Goal: Task Accomplishment & Management: Use online tool/utility

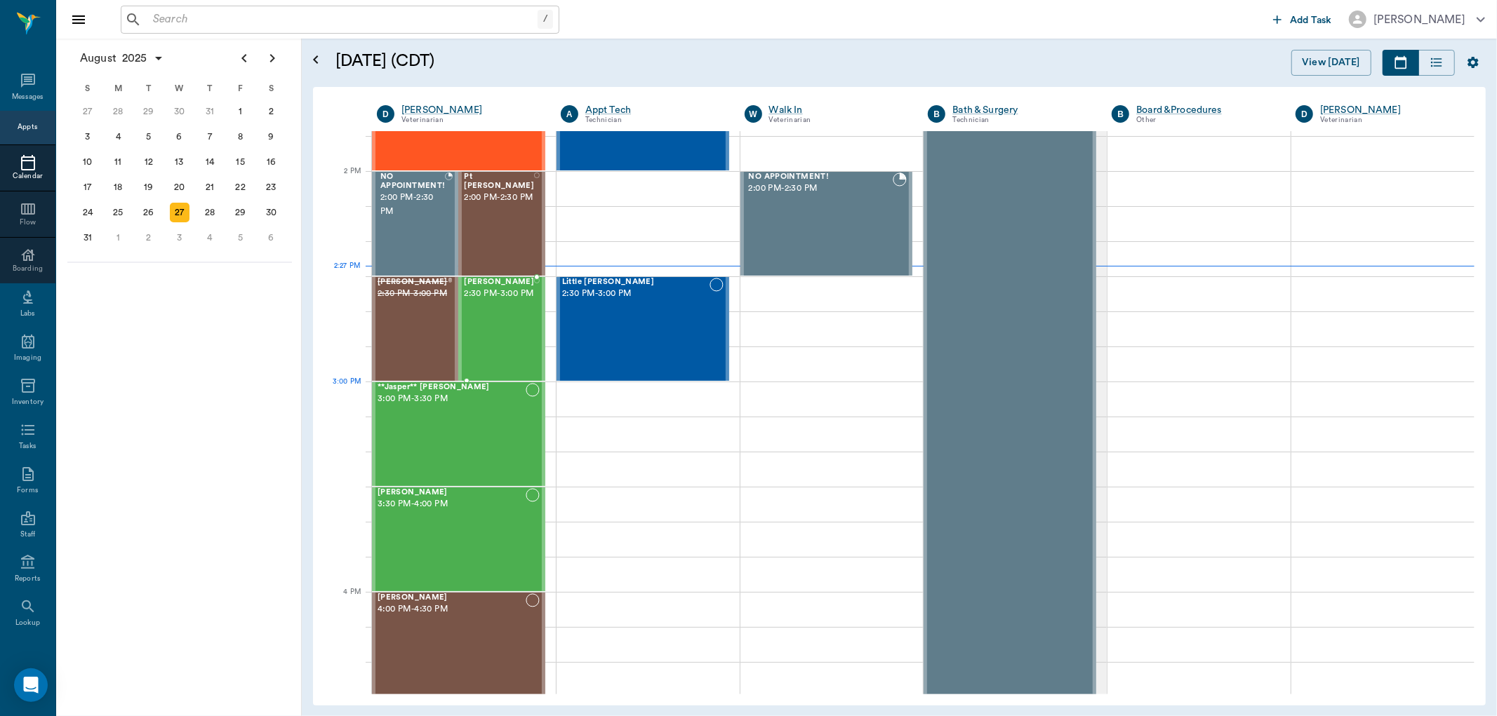
scroll to position [1287, 0]
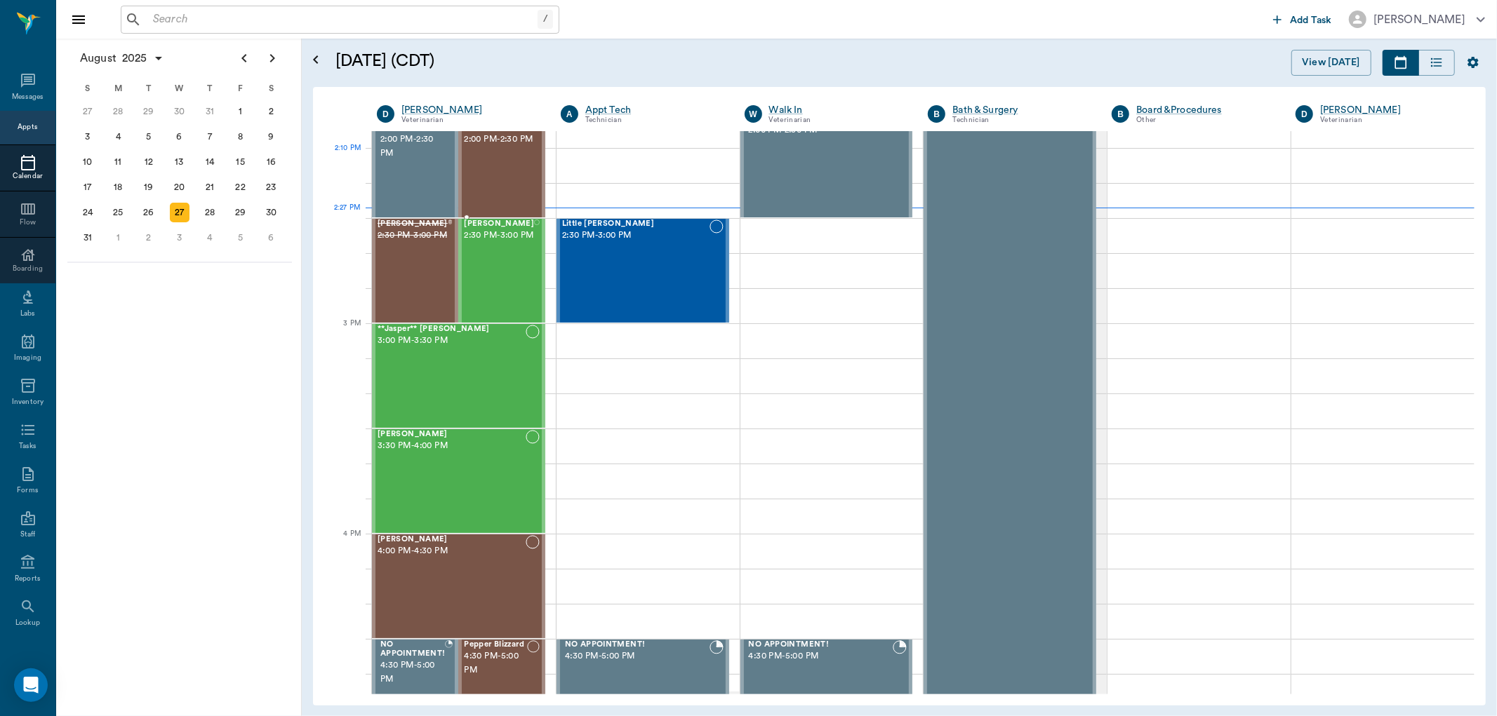
click at [505, 152] on div "Pt [PERSON_NAME] 2:00 PM - 2:30 PM" at bounding box center [499, 165] width 70 height 102
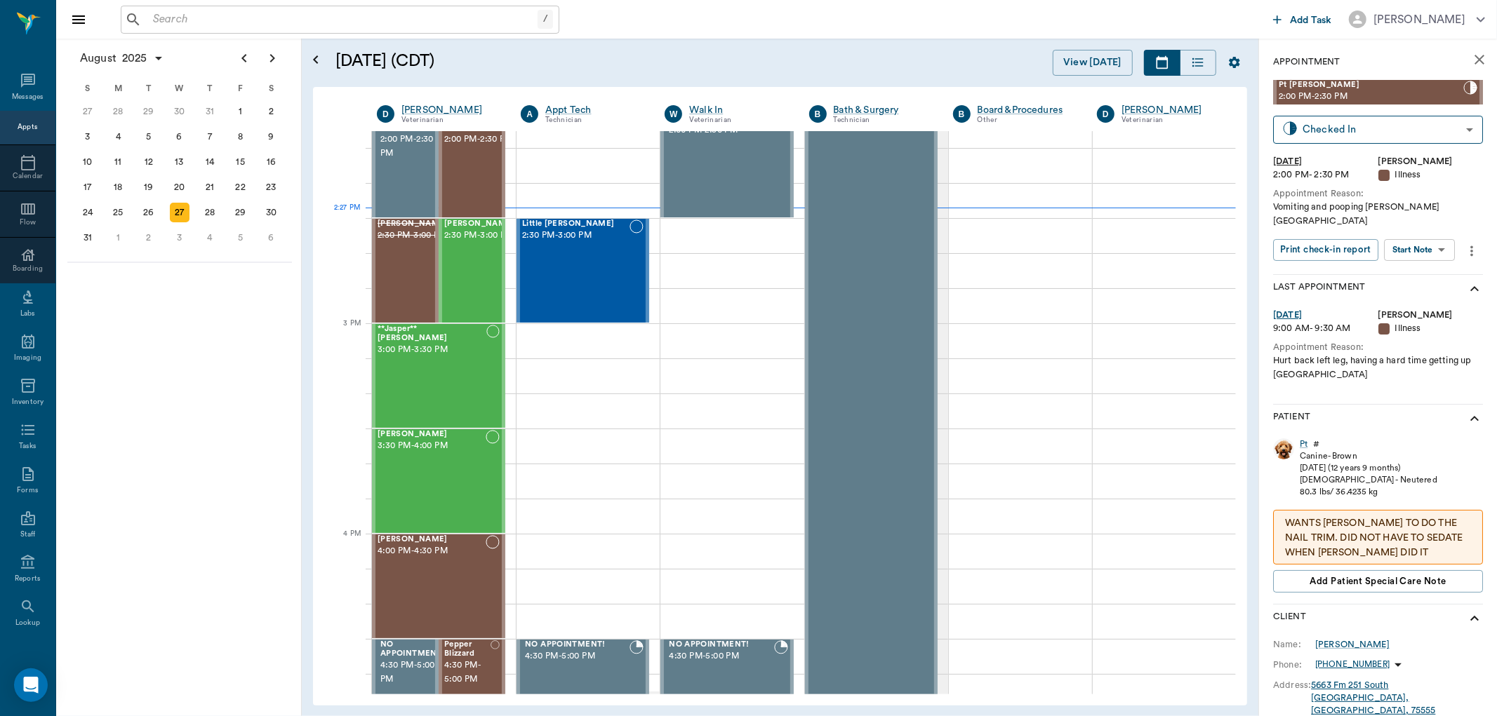
click at [1451, 229] on body "/ ​ Add Task [PERSON_NAME] Nectar Messages Appts Calendar Flow Boarding Labs Im…" at bounding box center [748, 358] width 1497 height 716
click at [1418, 260] on button "Start SOAP" at bounding box center [1404, 265] width 48 height 16
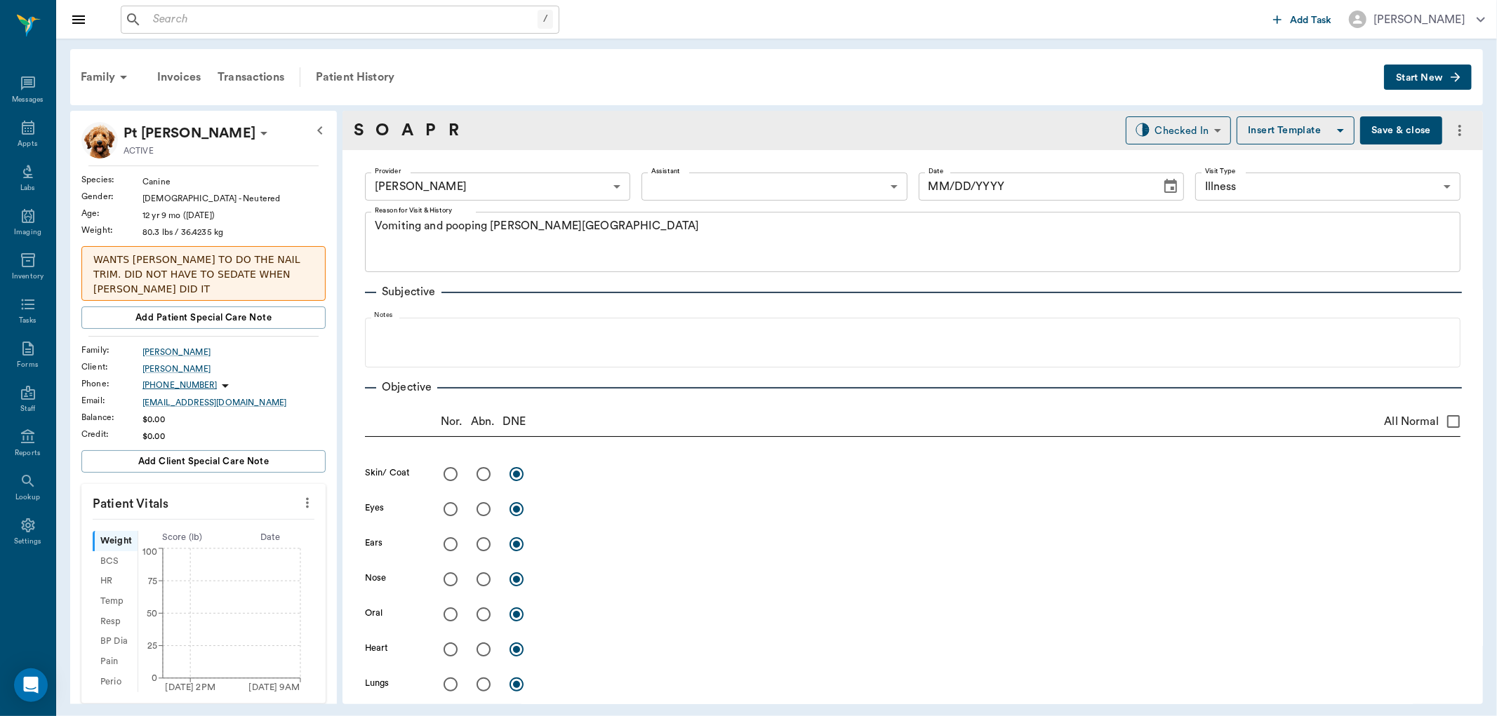
type input "63ec2f075fda476ae8351a4d"
type input "65d2be4f46e3a538d89b8c15"
type textarea "Vomiting and pooping [PERSON_NAME][GEOGRAPHIC_DATA]"
type input "[DATE]"
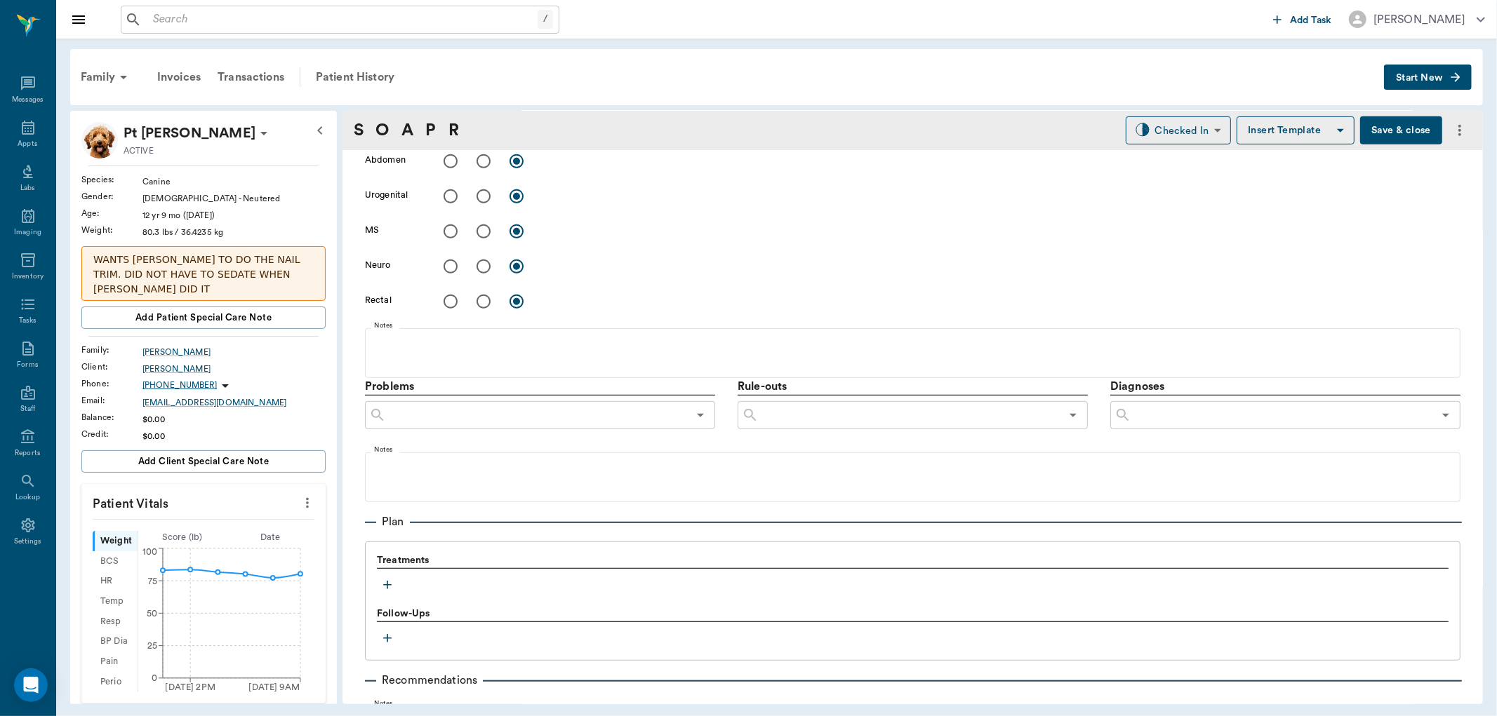
scroll to position [774, 0]
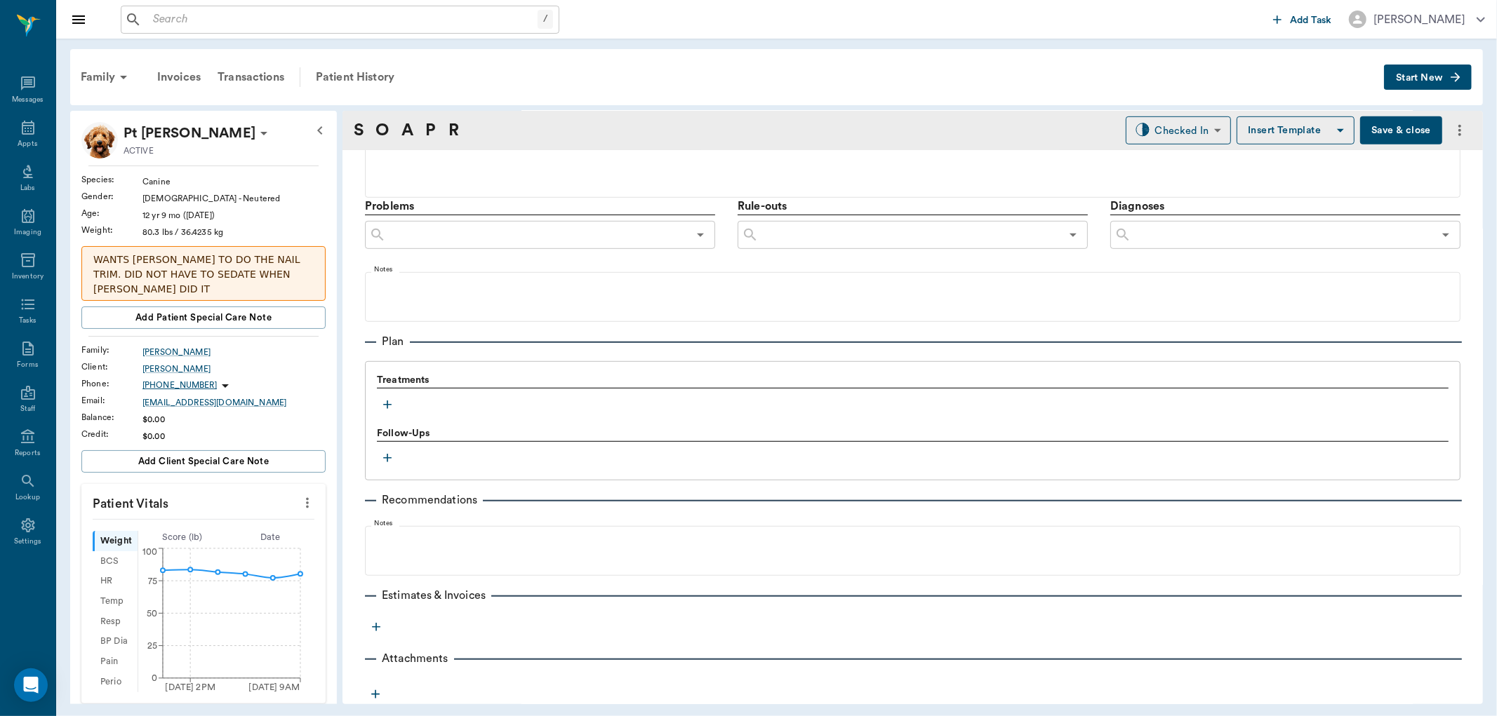
click at [387, 407] on icon "button" at bounding box center [387, 405] width 8 height 8
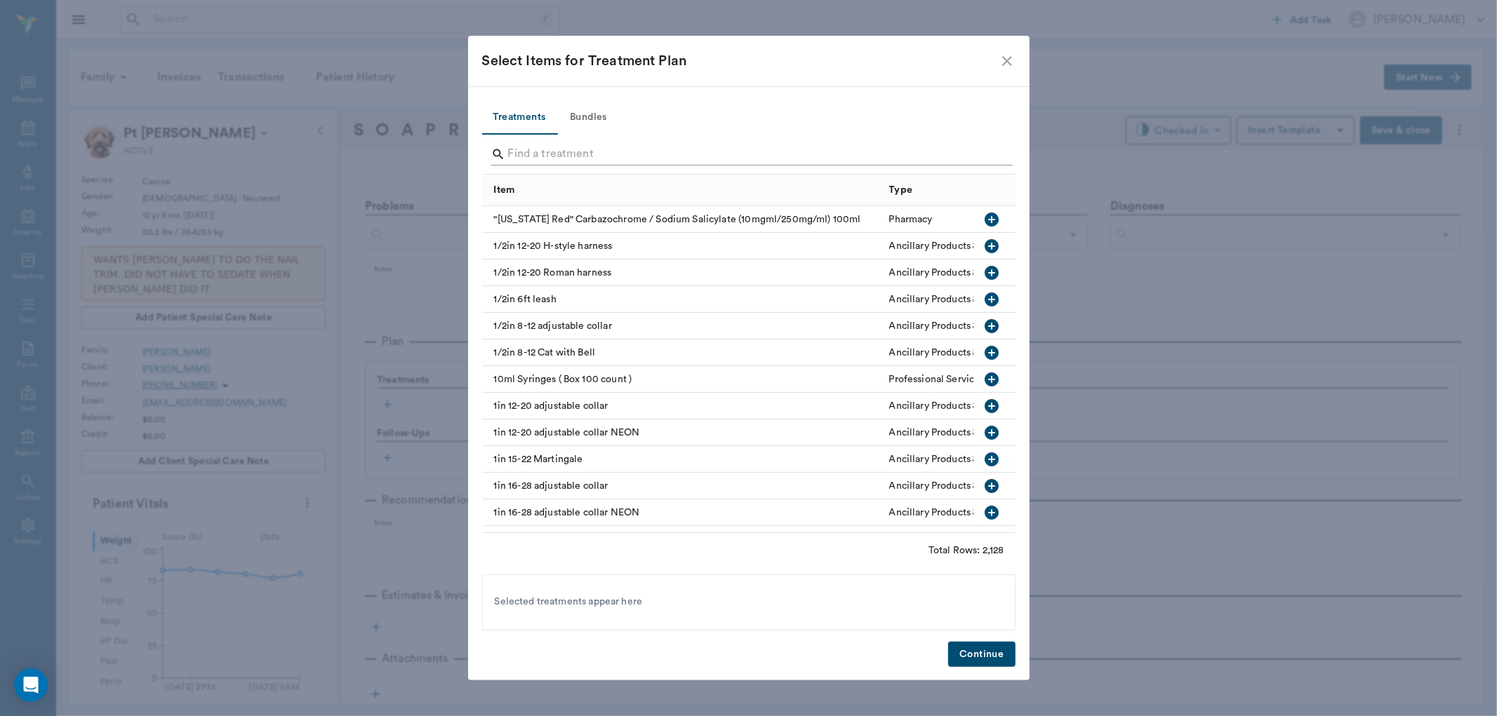
click at [598, 155] on input "Search" at bounding box center [749, 154] width 483 height 22
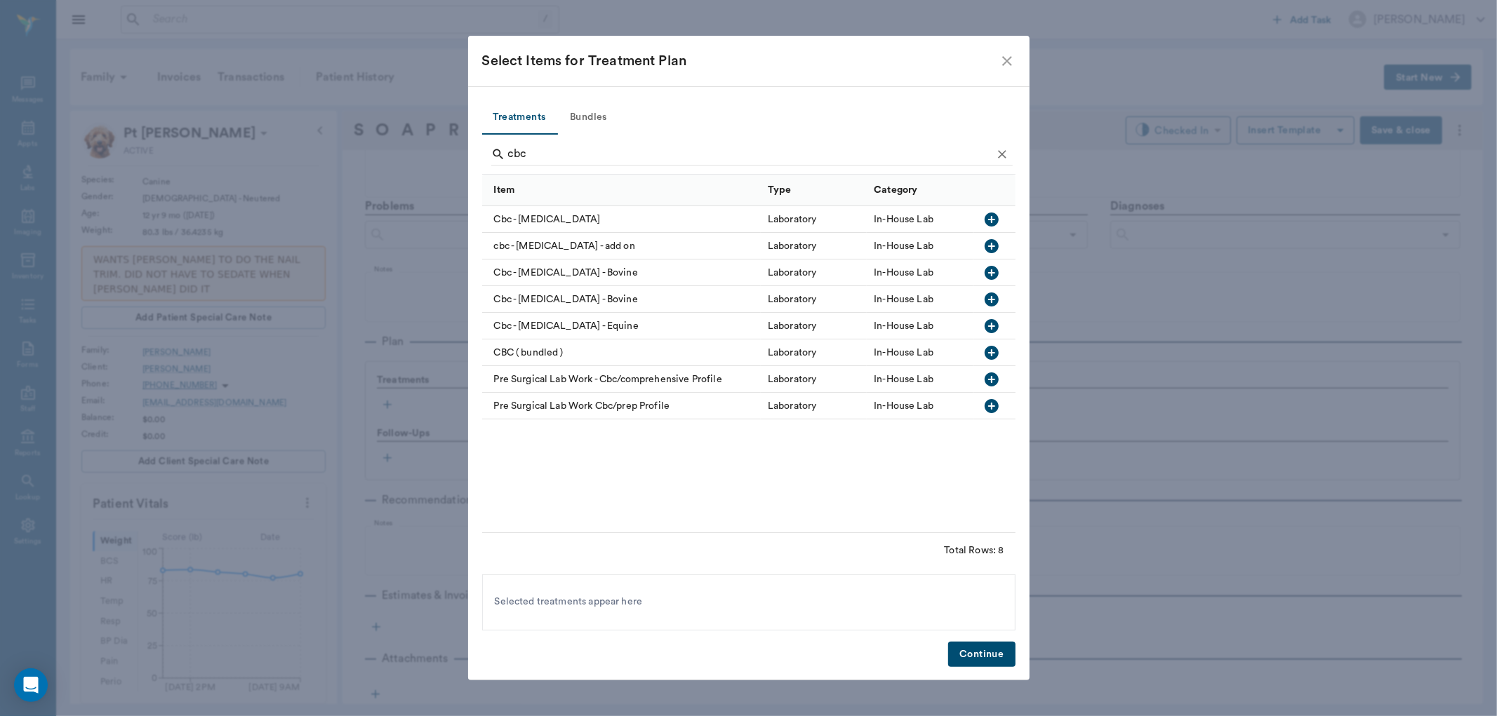
click at [991, 214] on icon "button" at bounding box center [991, 220] width 14 height 14
click at [942, 151] on input "cbc" at bounding box center [749, 154] width 483 height 22
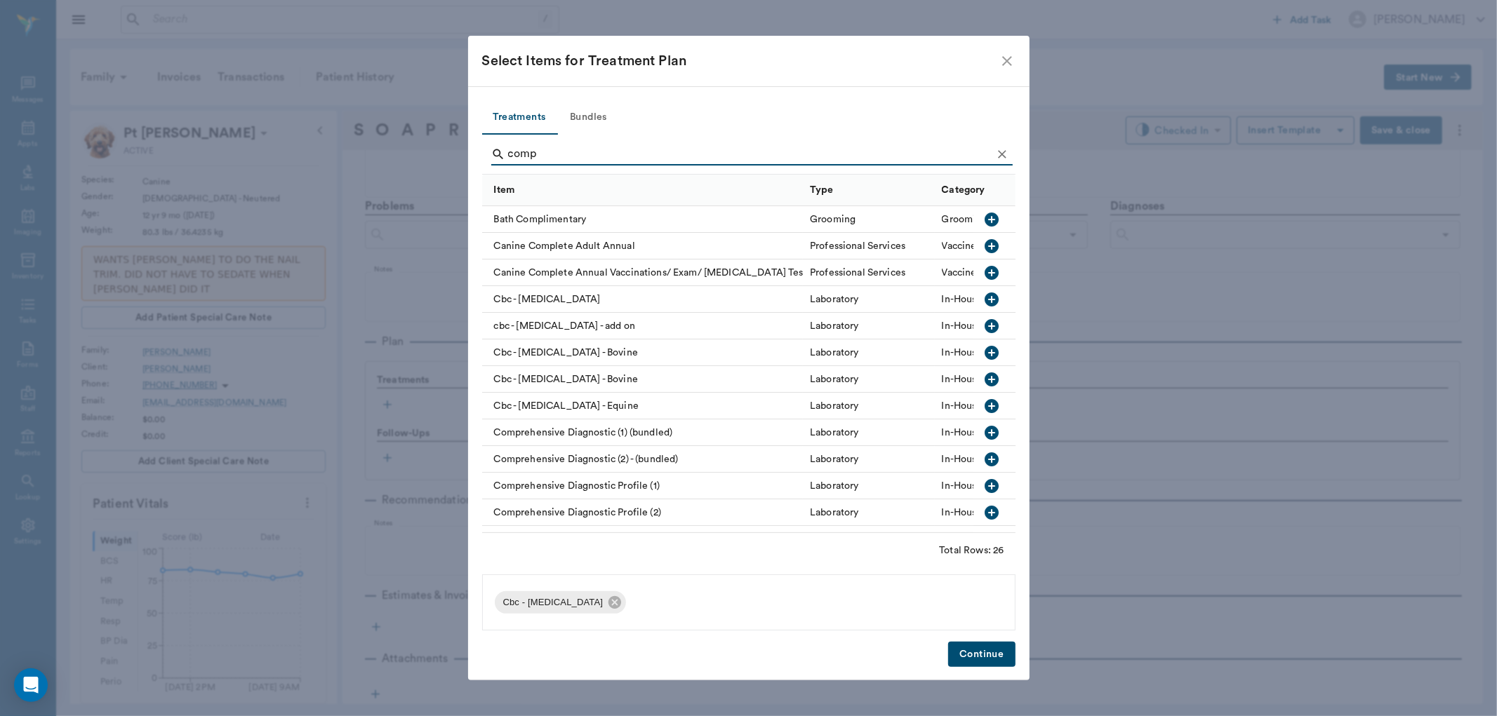
type input "comp"
click at [984, 485] on icon "button" at bounding box center [991, 486] width 14 height 14
click at [1001, 651] on button "Continue" at bounding box center [981, 655] width 67 height 26
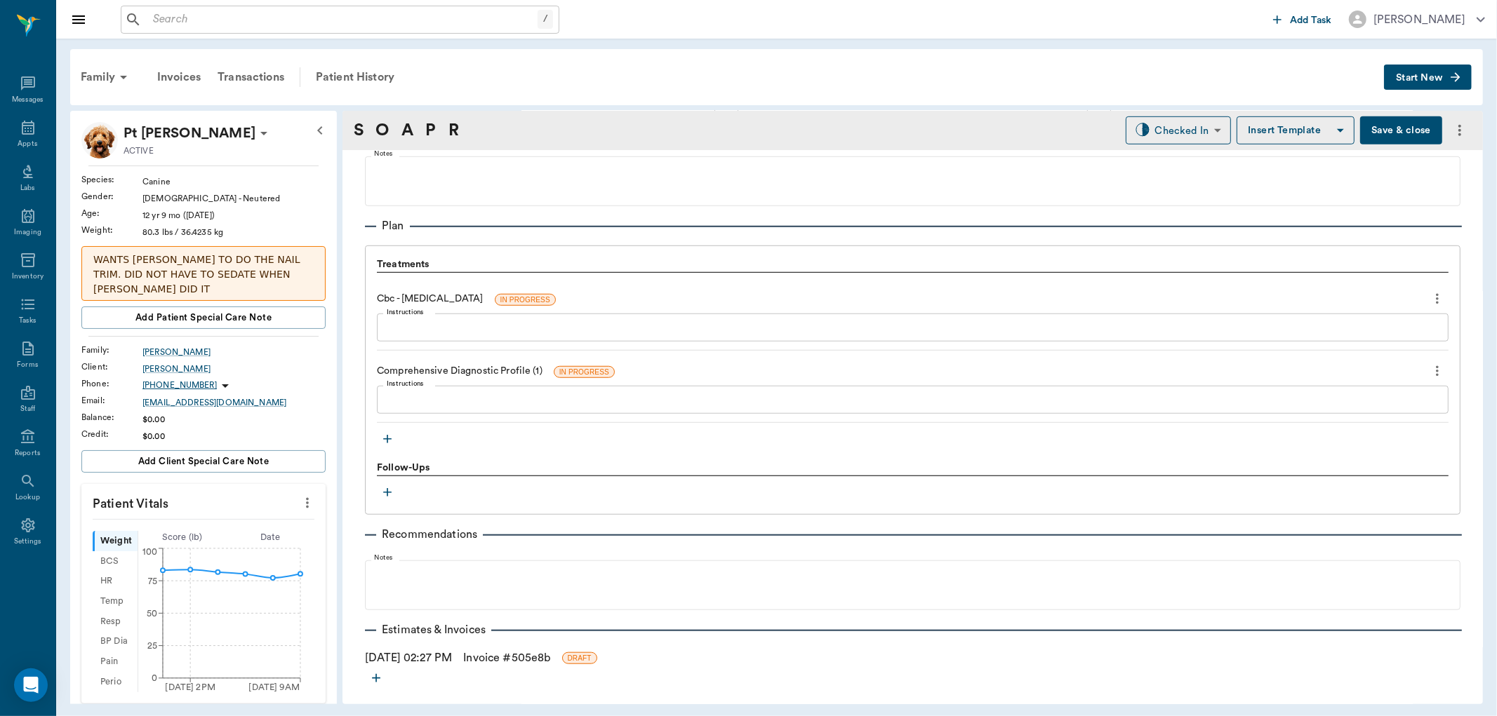
scroll to position [863, 0]
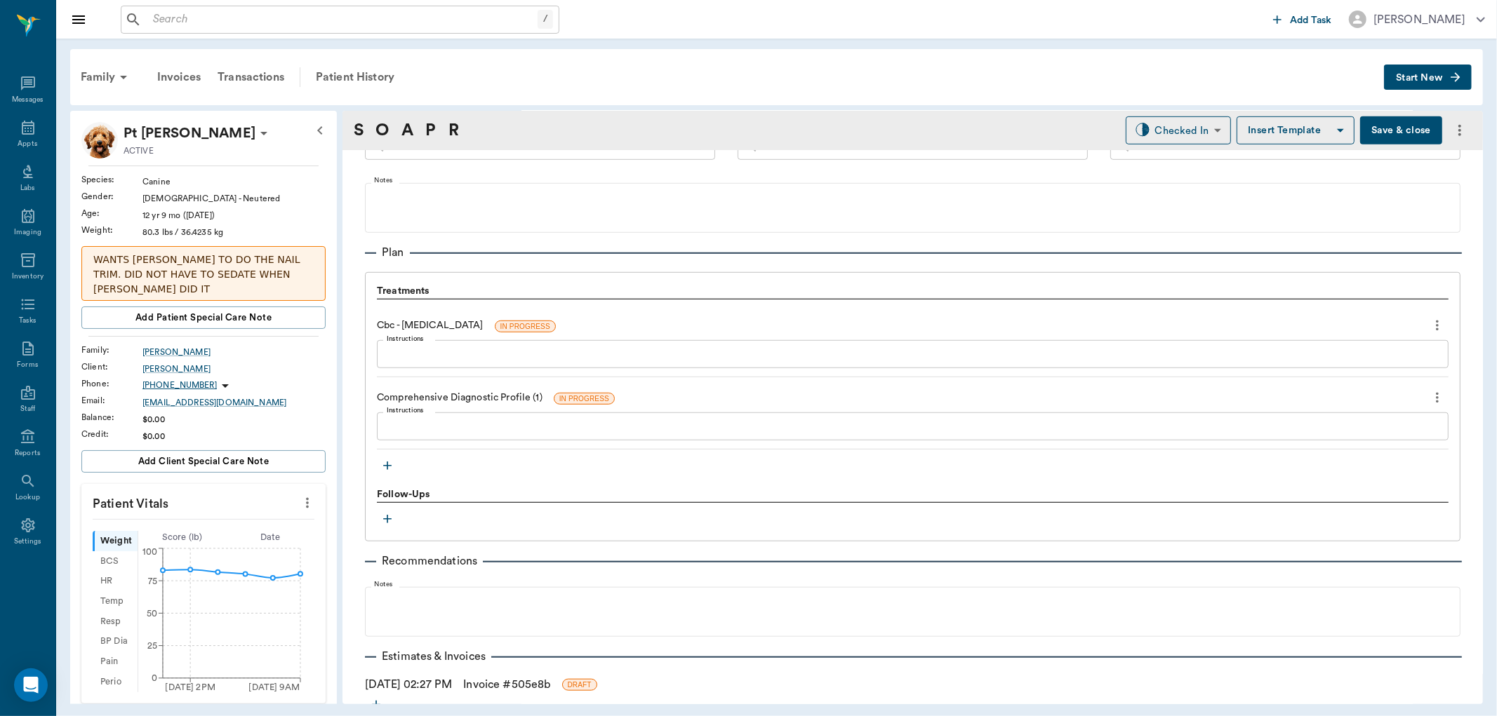
click at [387, 460] on icon "button" at bounding box center [387, 466] width 14 height 14
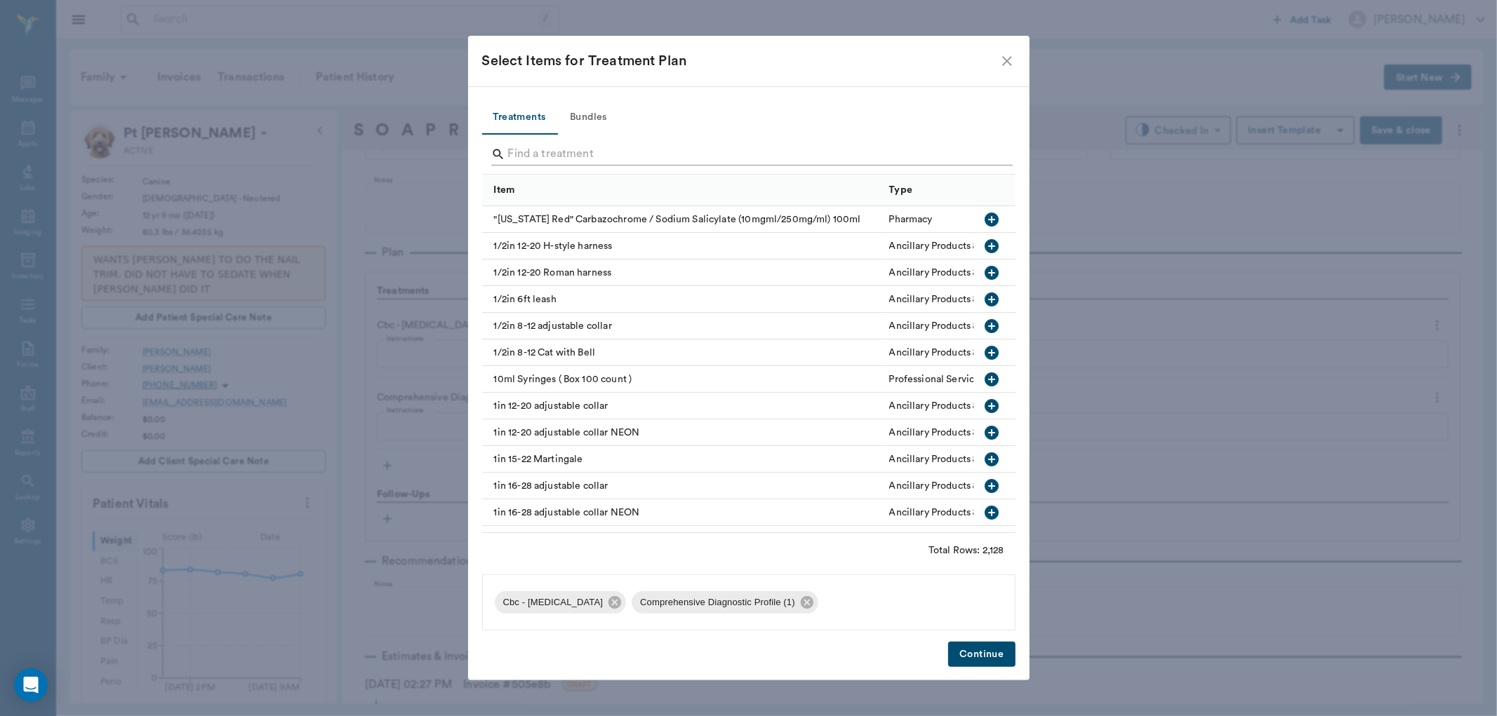
click at [521, 157] on input "Search" at bounding box center [749, 154] width 483 height 22
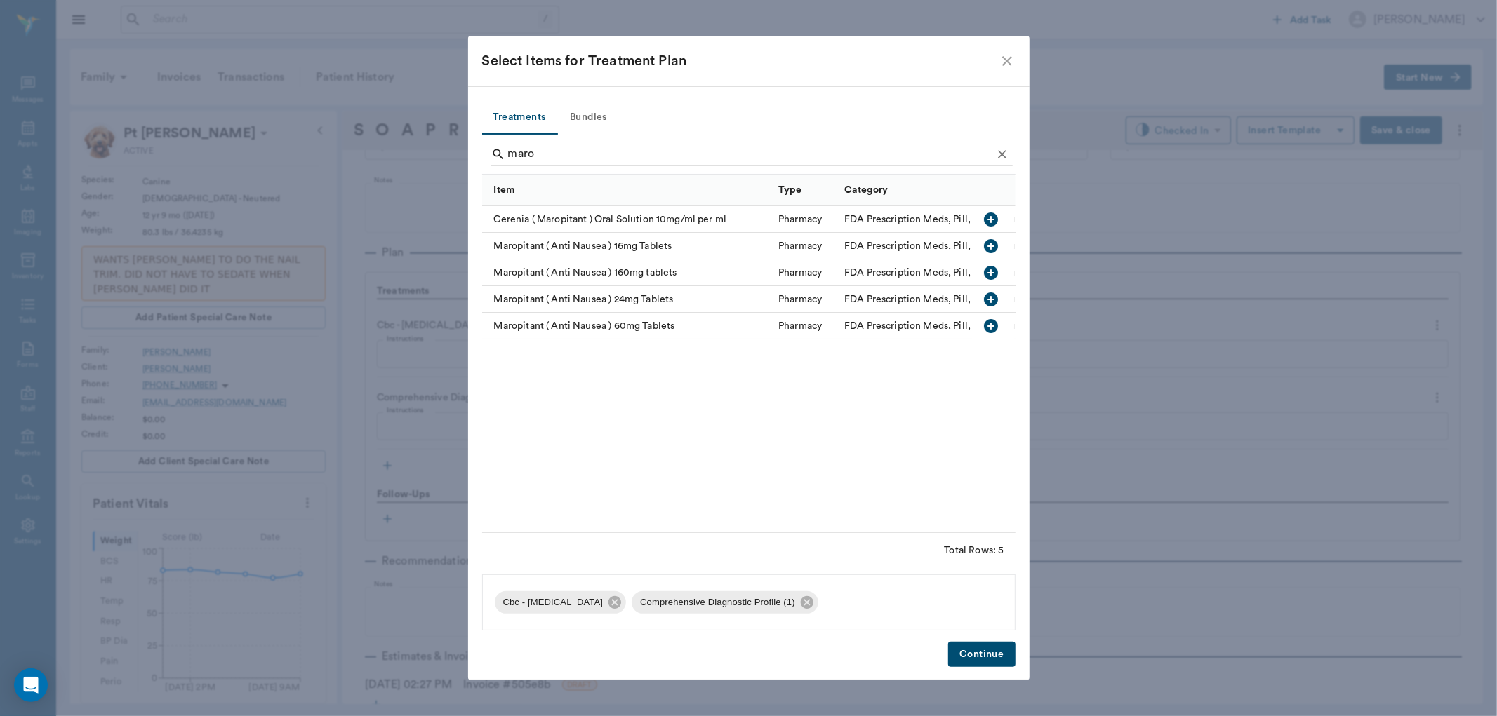
click at [992, 324] on icon "button" at bounding box center [991, 326] width 14 height 14
drag, startPoint x: 544, startPoint y: 149, endPoint x: 499, endPoint y: 151, distance: 45.6
click at [499, 151] on div "maro" at bounding box center [751, 154] width 521 height 22
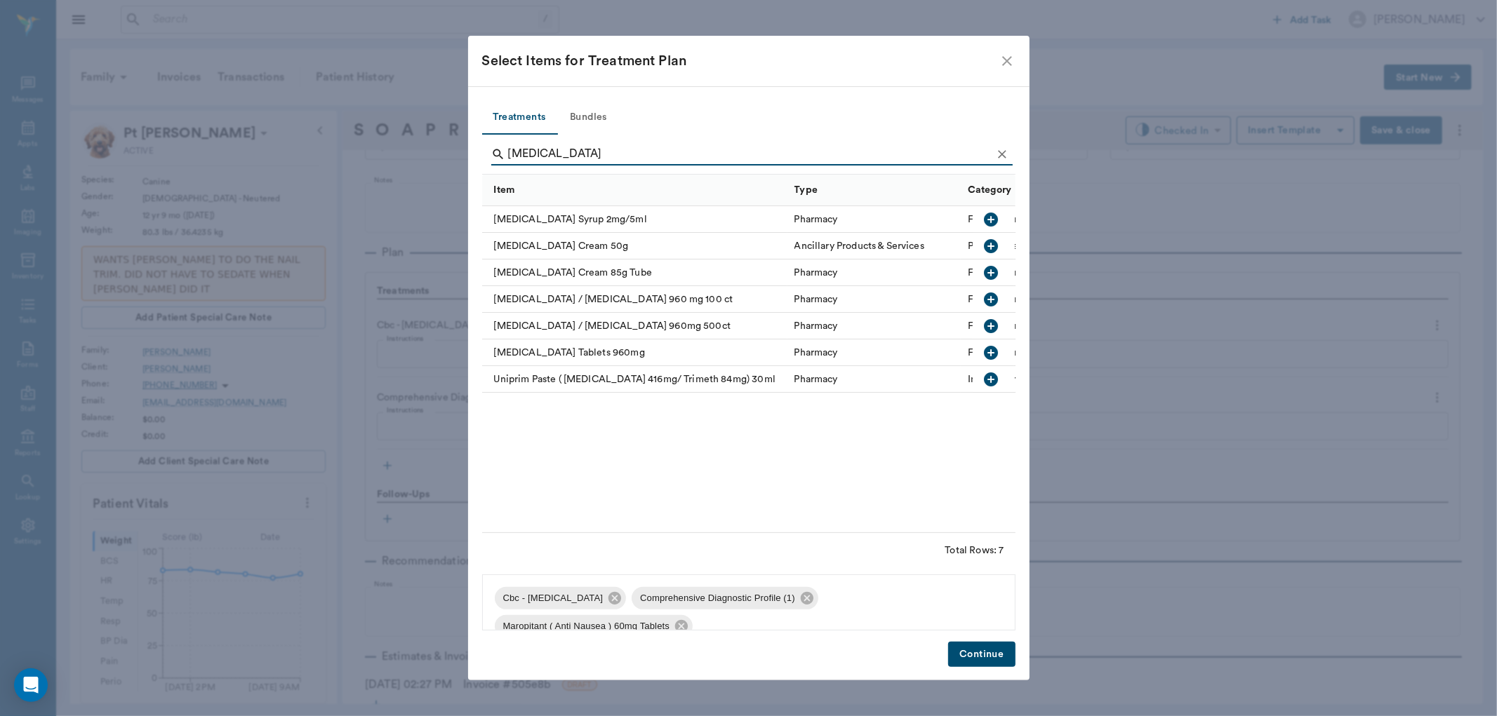
drag, startPoint x: 539, startPoint y: 154, endPoint x: 474, endPoint y: 170, distance: 67.1
click at [474, 170] on div "Treatments Bundles [MEDICAL_DATA] Item Type Category [MEDICAL_DATA] Syrup 2mg/5…" at bounding box center [748, 383] width 561 height 594
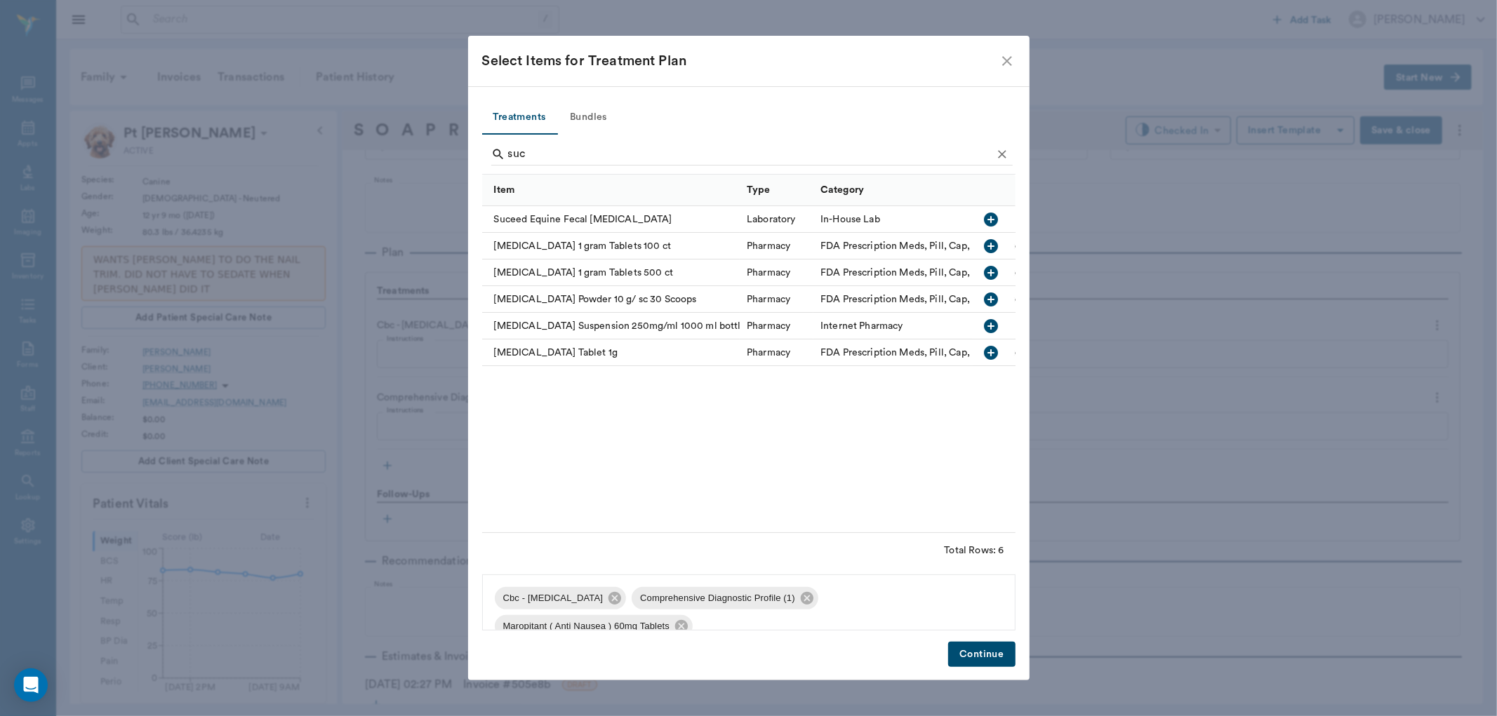
click at [991, 351] on icon "button" at bounding box center [991, 352] width 17 height 17
drag, startPoint x: 536, startPoint y: 152, endPoint x: 497, endPoint y: 153, distance: 39.3
click at [500, 156] on div "suc" at bounding box center [751, 154] width 521 height 22
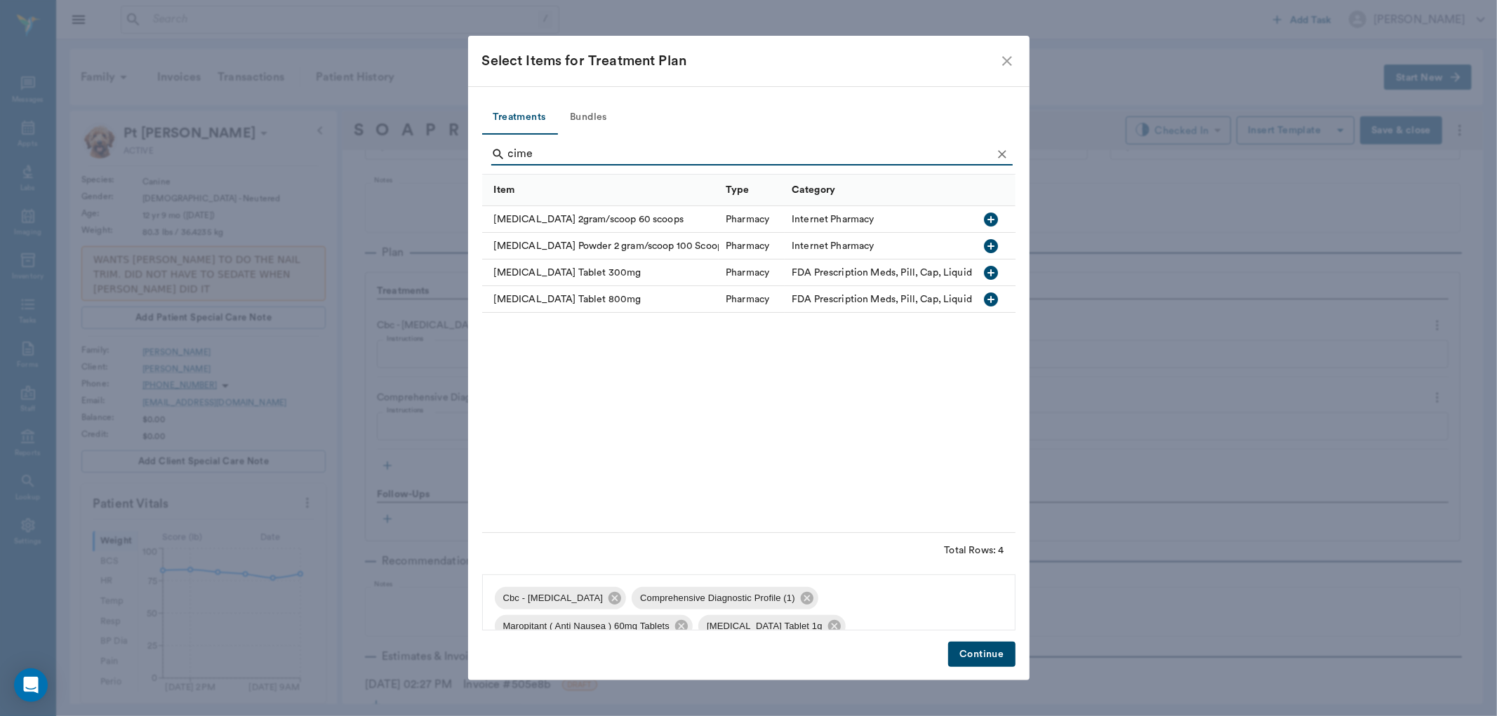
type input "cime"
click at [991, 272] on icon "button" at bounding box center [991, 273] width 17 height 17
click at [983, 651] on button "Continue" at bounding box center [981, 655] width 67 height 26
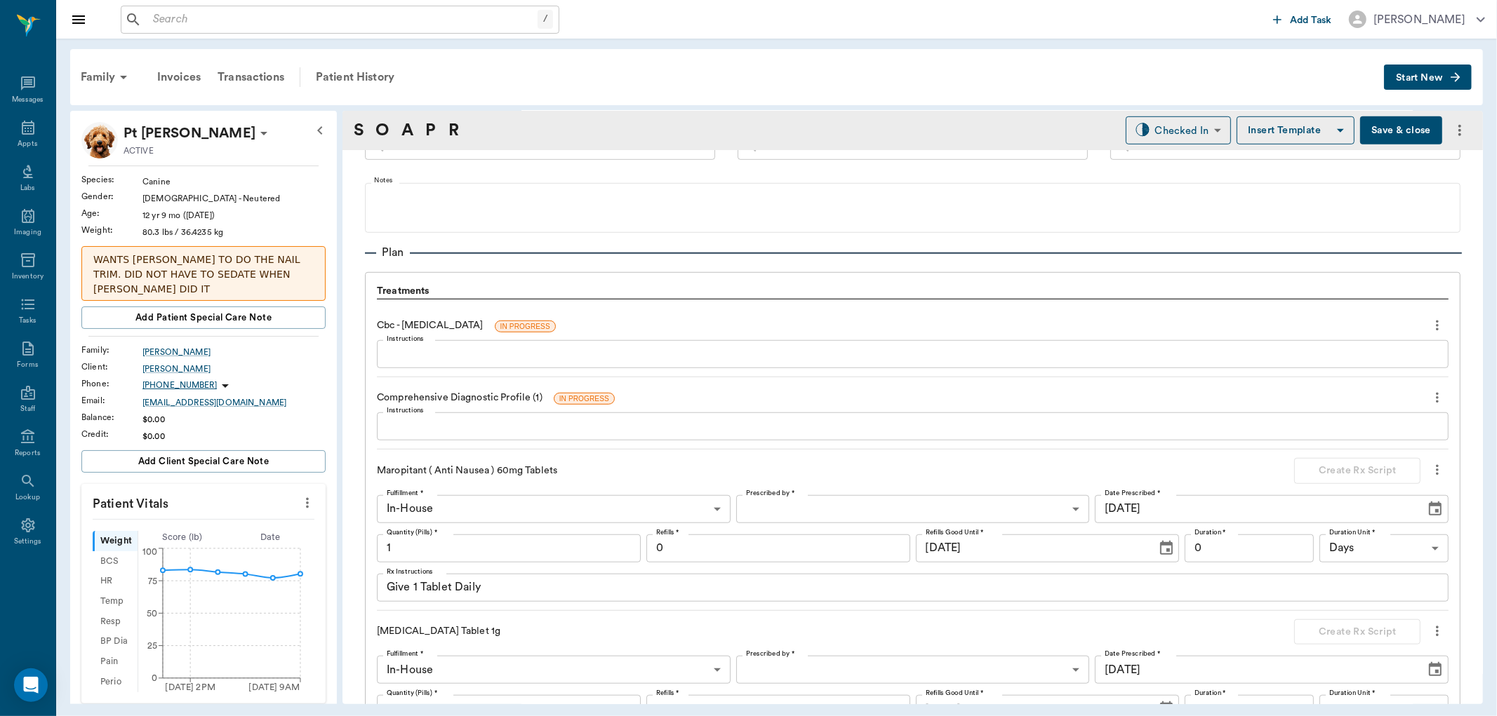
scroll to position [1097, 0]
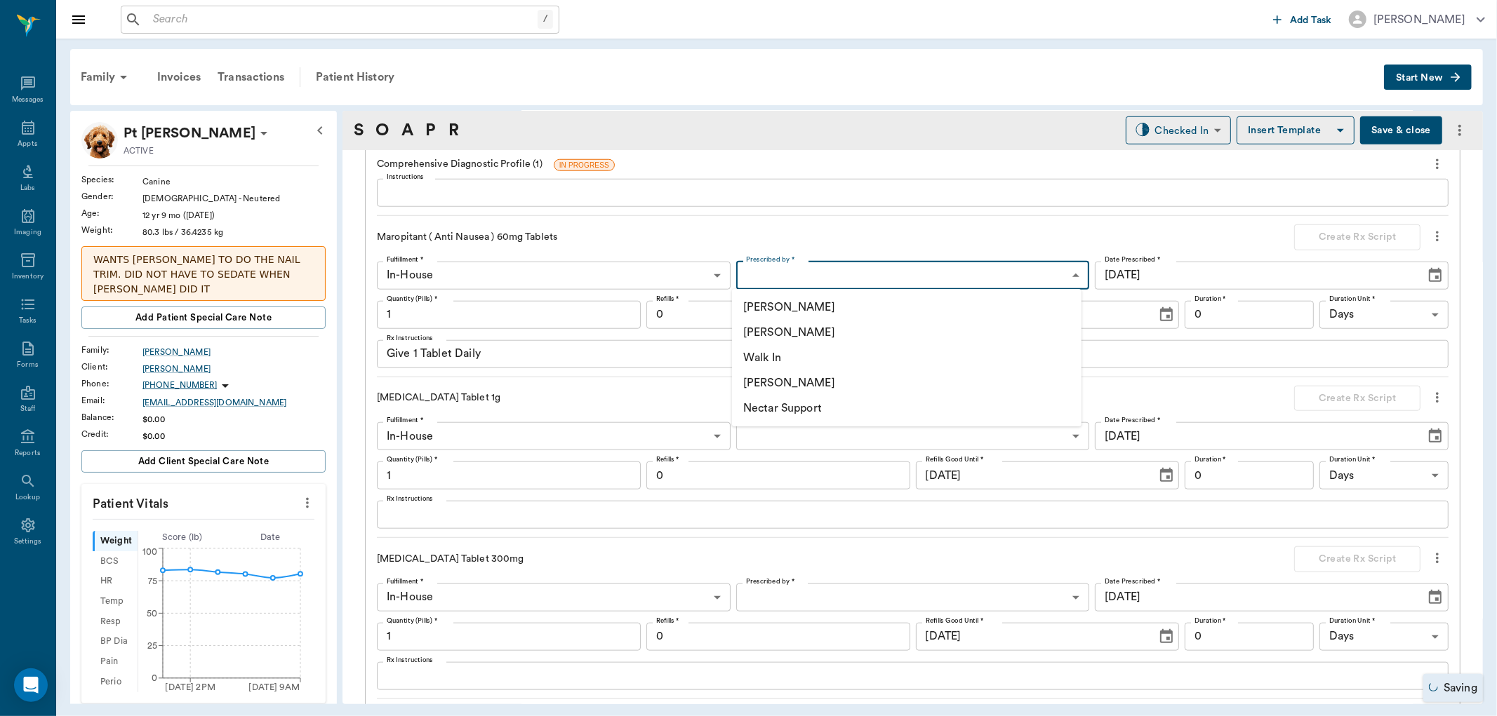
click at [781, 279] on body "/ ​ Add Task [PERSON_NAME] Nectar Messages Appts Labs Imaging Inventory Tasks F…" at bounding box center [748, 358] width 1497 height 716
click at [777, 335] on li "[PERSON_NAME]" at bounding box center [906, 332] width 349 height 25
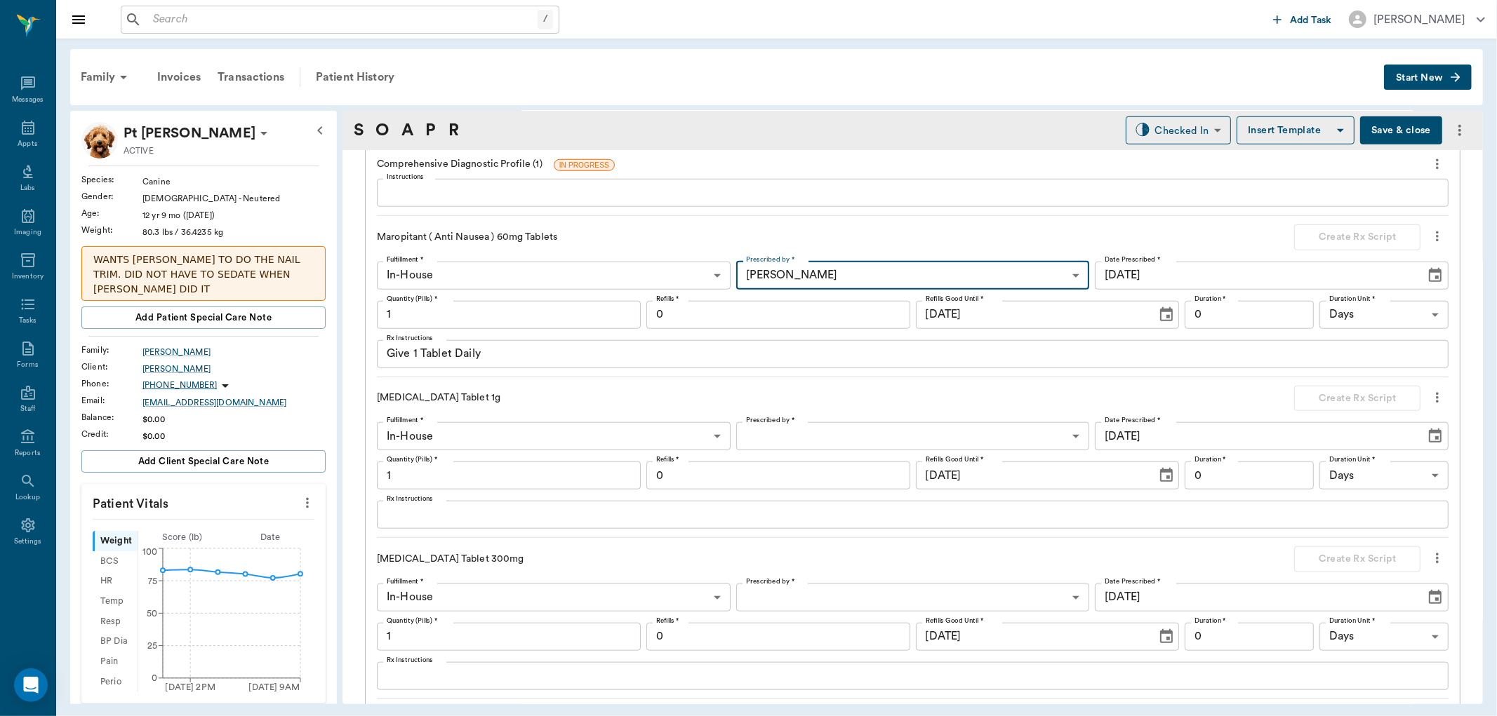
type input "63ec2f075fda476ae8351a4d"
click at [403, 312] on input "1" at bounding box center [509, 315] width 264 height 28
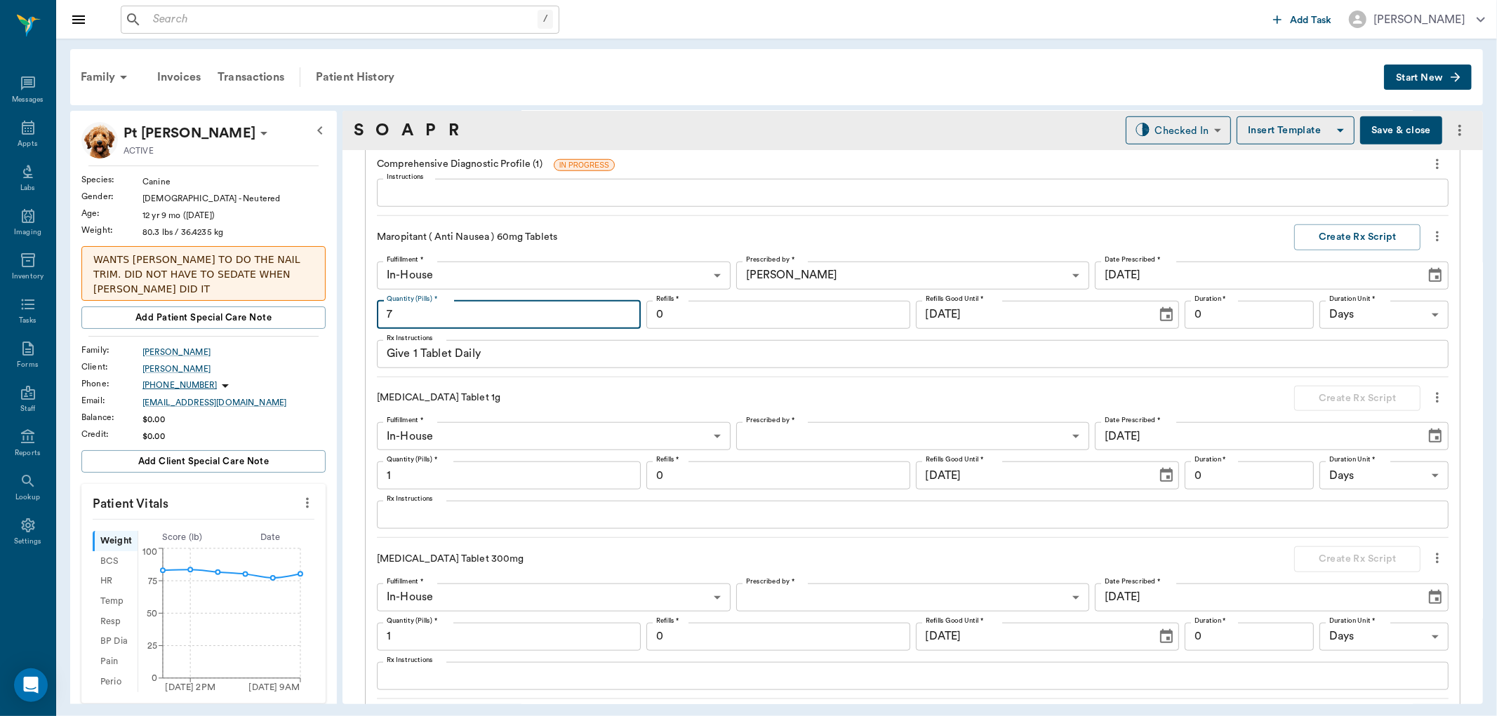
type input "7"
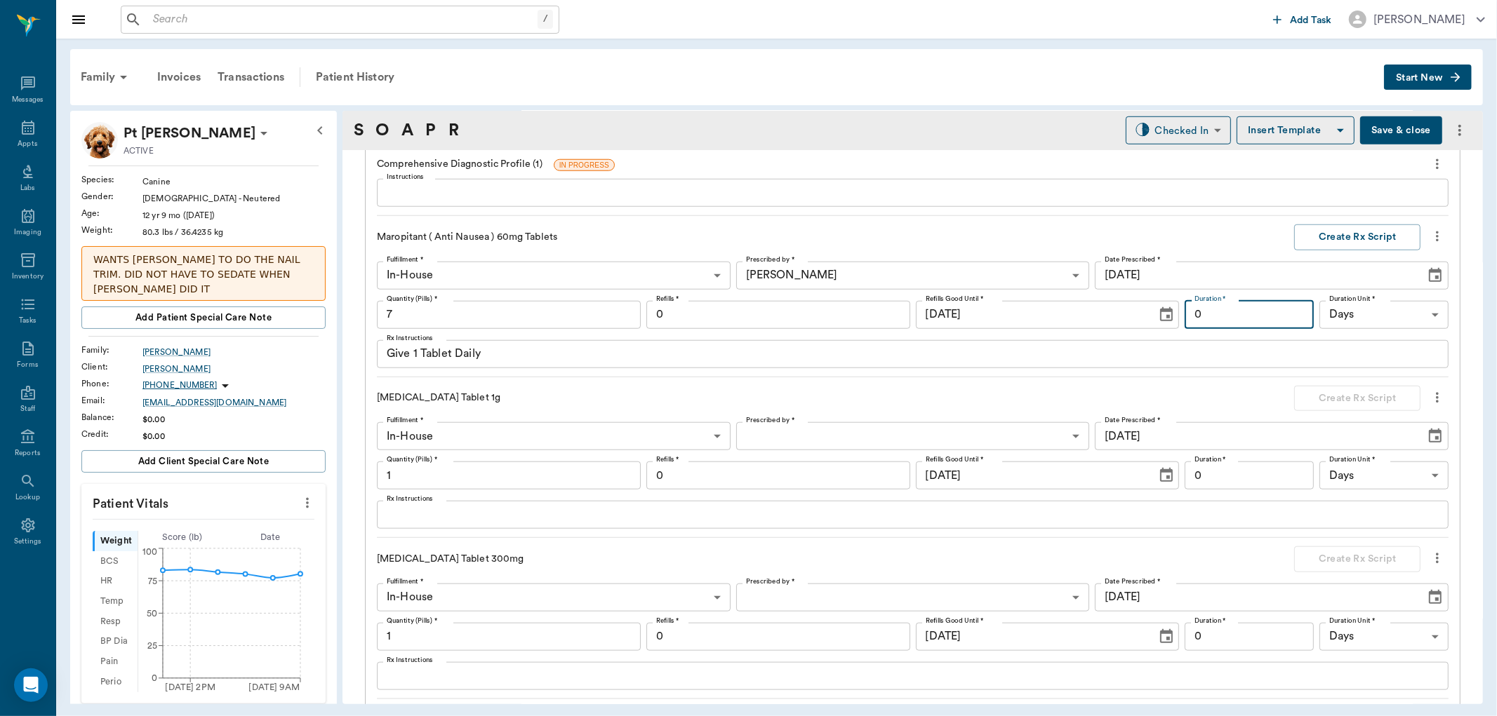
click at [1201, 316] on input "0" at bounding box center [1248, 315] width 129 height 28
type input "1"
type input "7"
click at [773, 434] on body "/ ​ Add Task [PERSON_NAME] Nectar Messages Appts Labs Imaging Inventory Tasks F…" at bounding box center [748, 358] width 1497 height 716
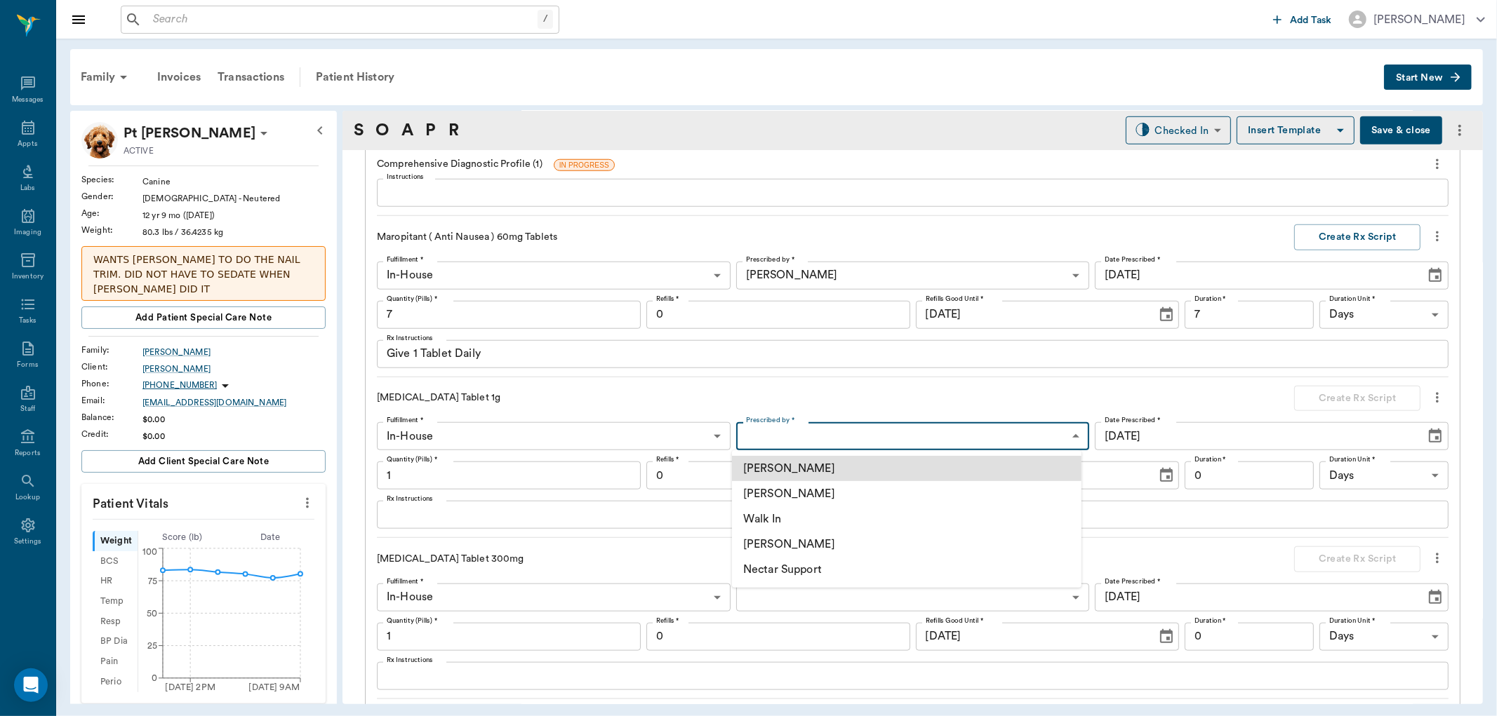
click at [779, 494] on li "[PERSON_NAME]" at bounding box center [906, 493] width 349 height 25
type input "63ec2f075fda476ae8351a4d"
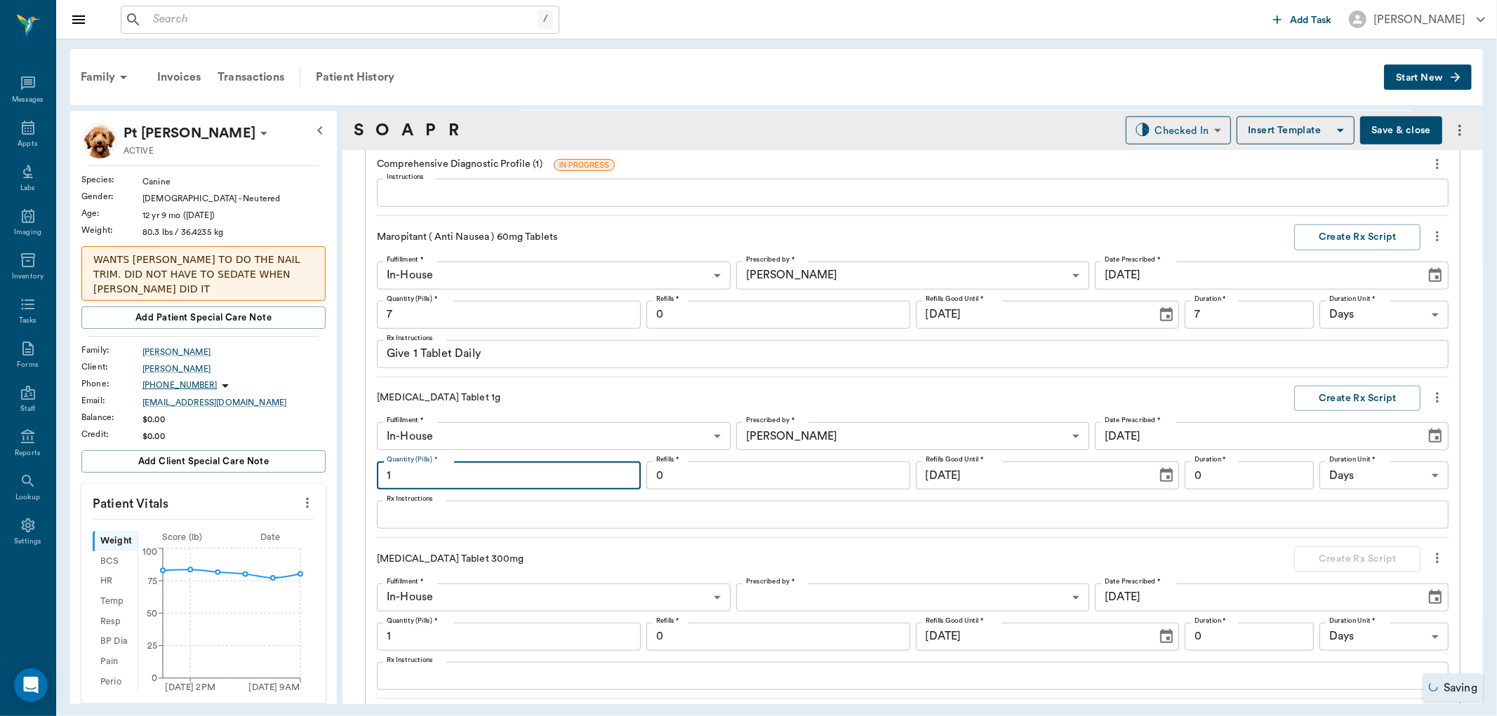
click at [399, 474] on input "1" at bounding box center [509, 476] width 264 height 28
type input "20"
click at [422, 513] on textarea "Rx Instructions" at bounding box center [913, 515] width 1052 height 16
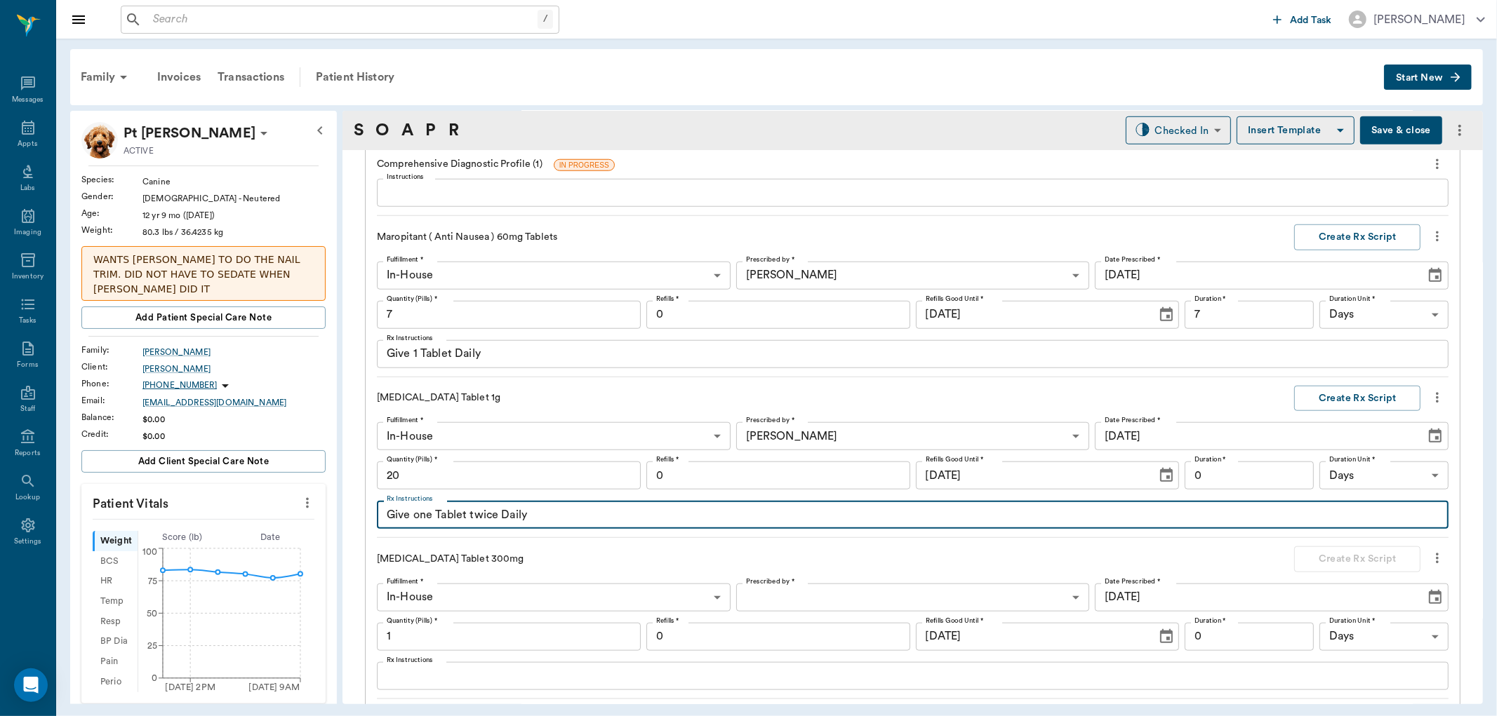
type textarea "Give one Tablet twice Daily"
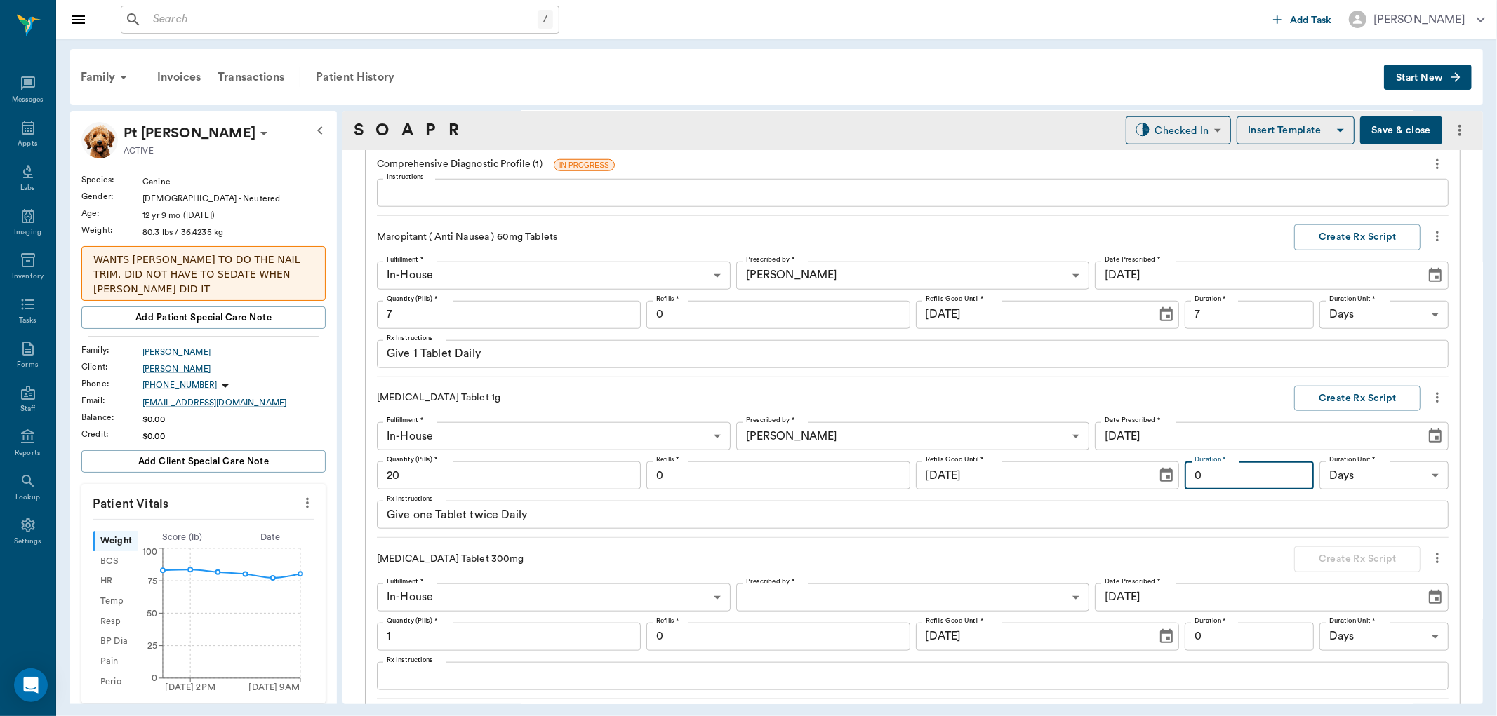
click at [1200, 478] on input "0" at bounding box center [1248, 476] width 129 height 28
type input "10"
click at [1320, 235] on button "Create Rx Script" at bounding box center [1357, 238] width 126 height 26
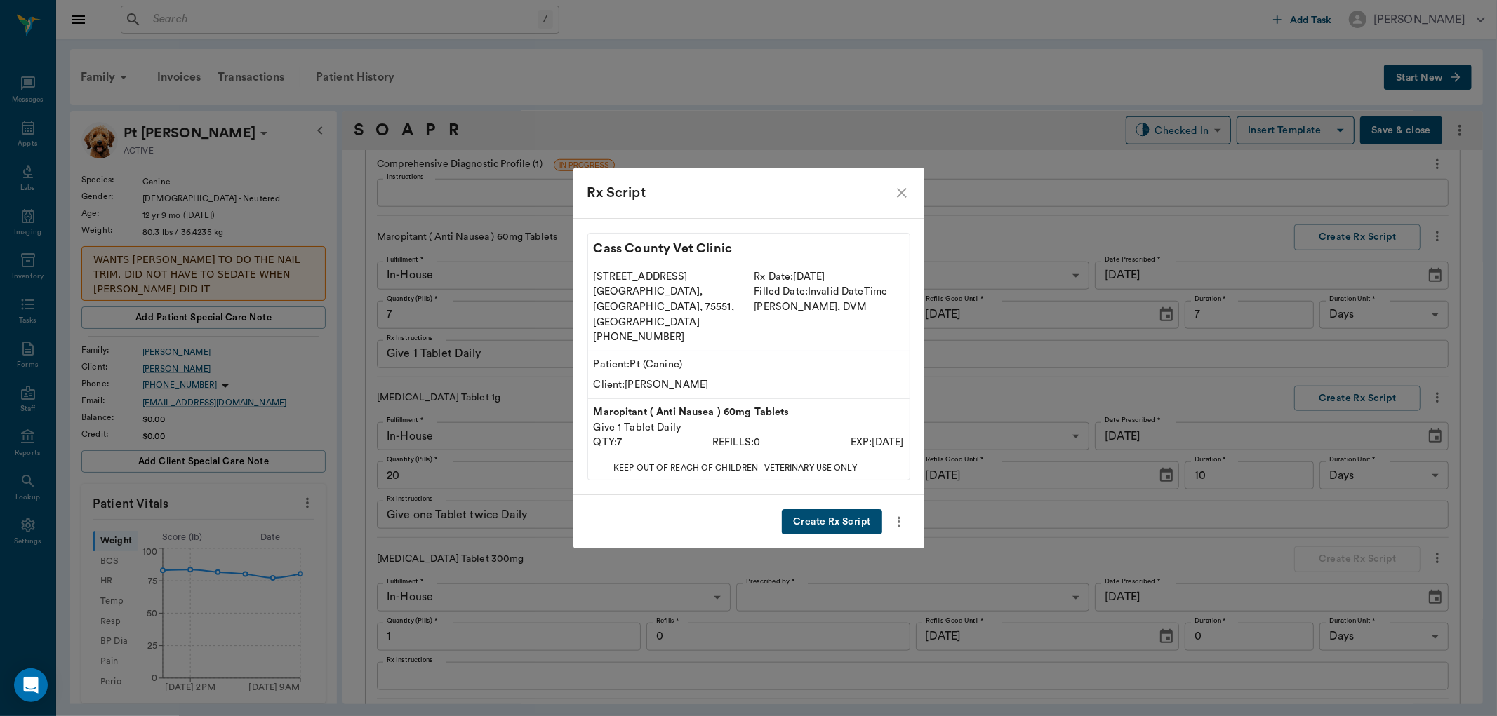
click at [843, 509] on button "Create Rx Script" at bounding box center [832, 522] width 100 height 26
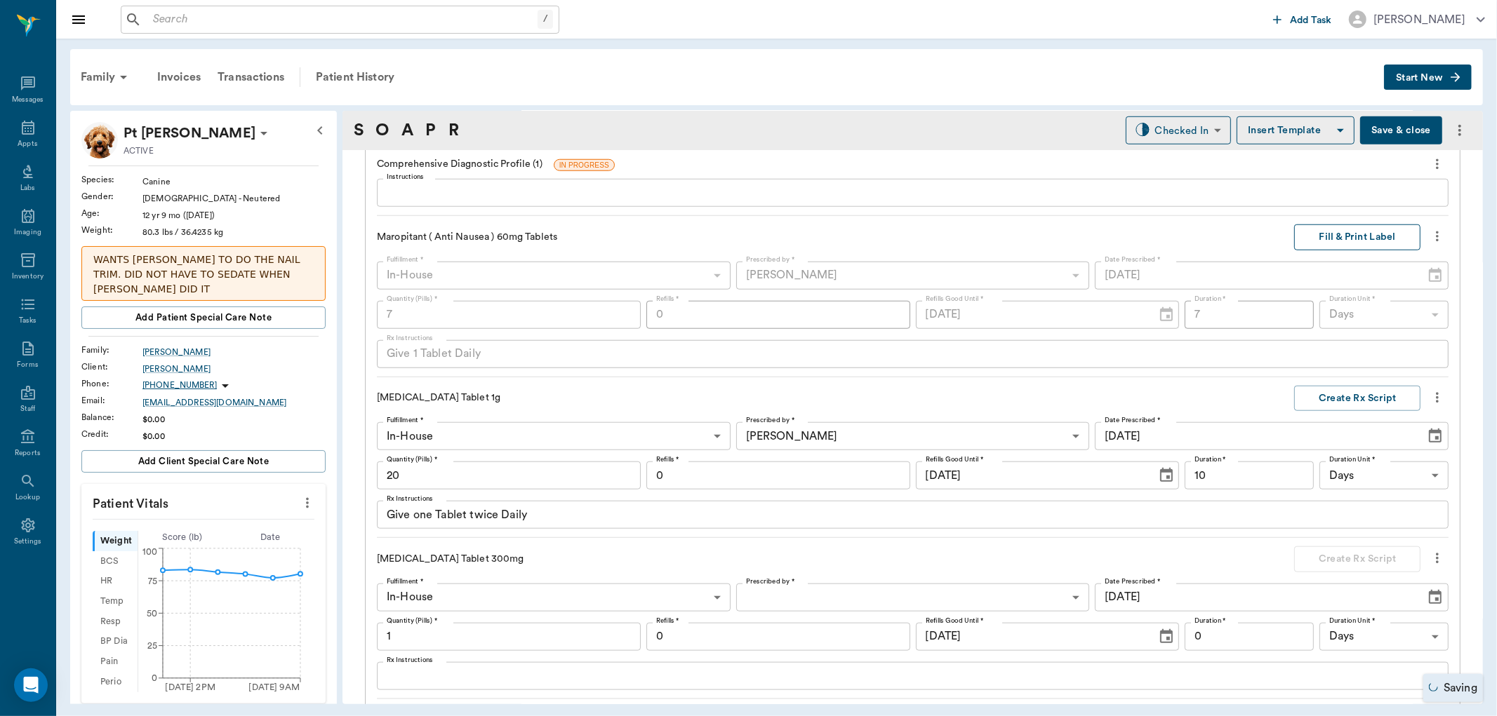
click at [1330, 239] on button "Fill & Print Label" at bounding box center [1357, 238] width 126 height 26
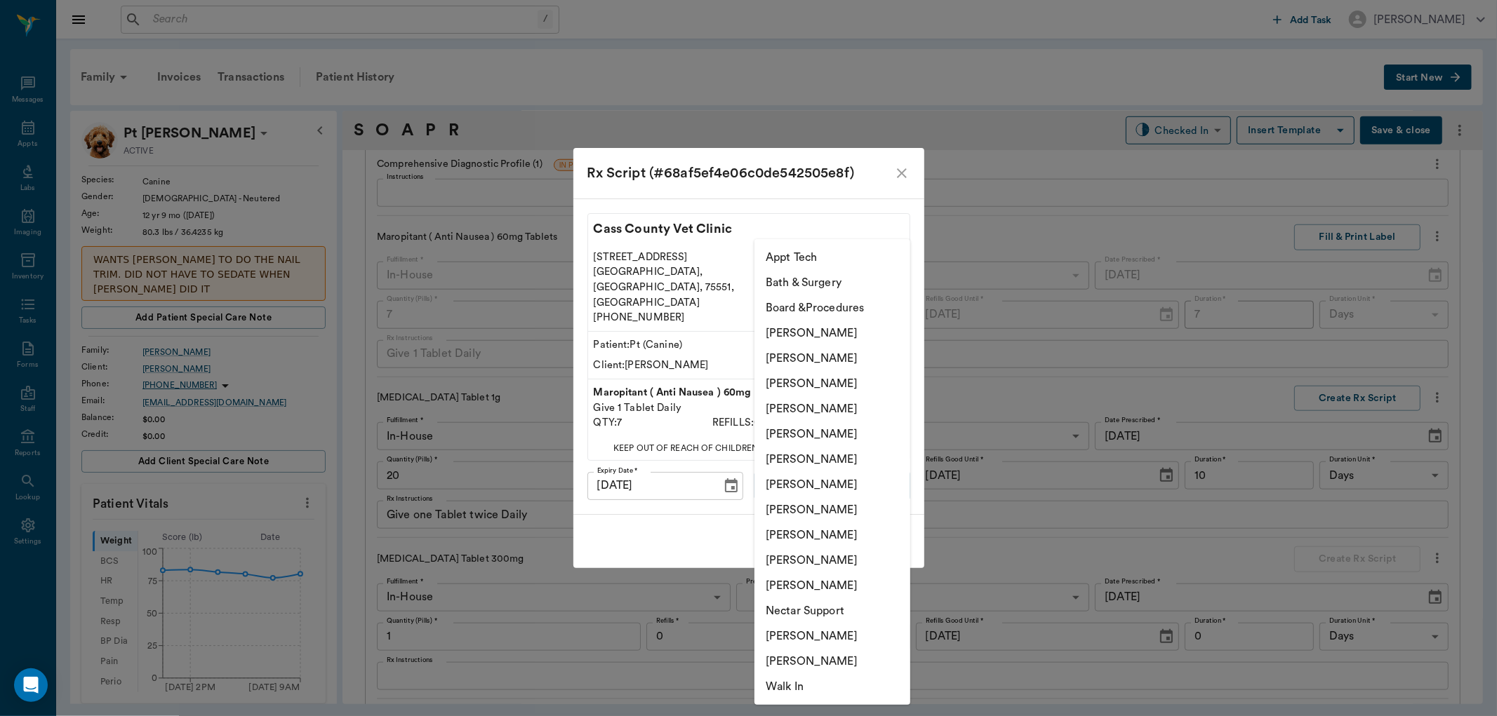
click at [823, 472] on body "/ ​ Add Task [PERSON_NAME] Nectar Messages Appts Labs Imaging Inventory Tasks F…" at bounding box center [748, 358] width 1497 height 716
click at [789, 561] on li "[PERSON_NAME]" at bounding box center [832, 560] width 156 height 25
type input "63ec2ede52e12b0ba117d0d7"
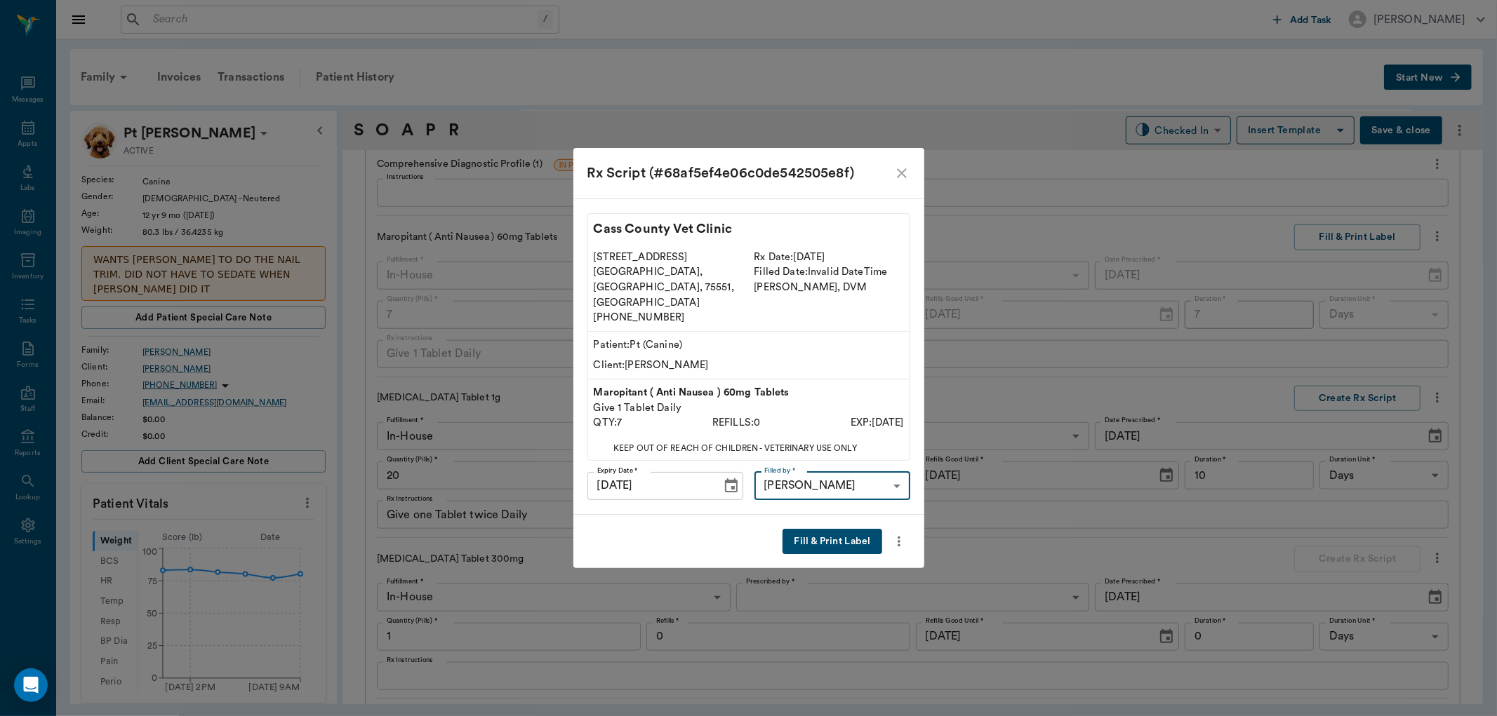
click at [837, 529] on button "Fill & Print Label" at bounding box center [831, 542] width 99 height 26
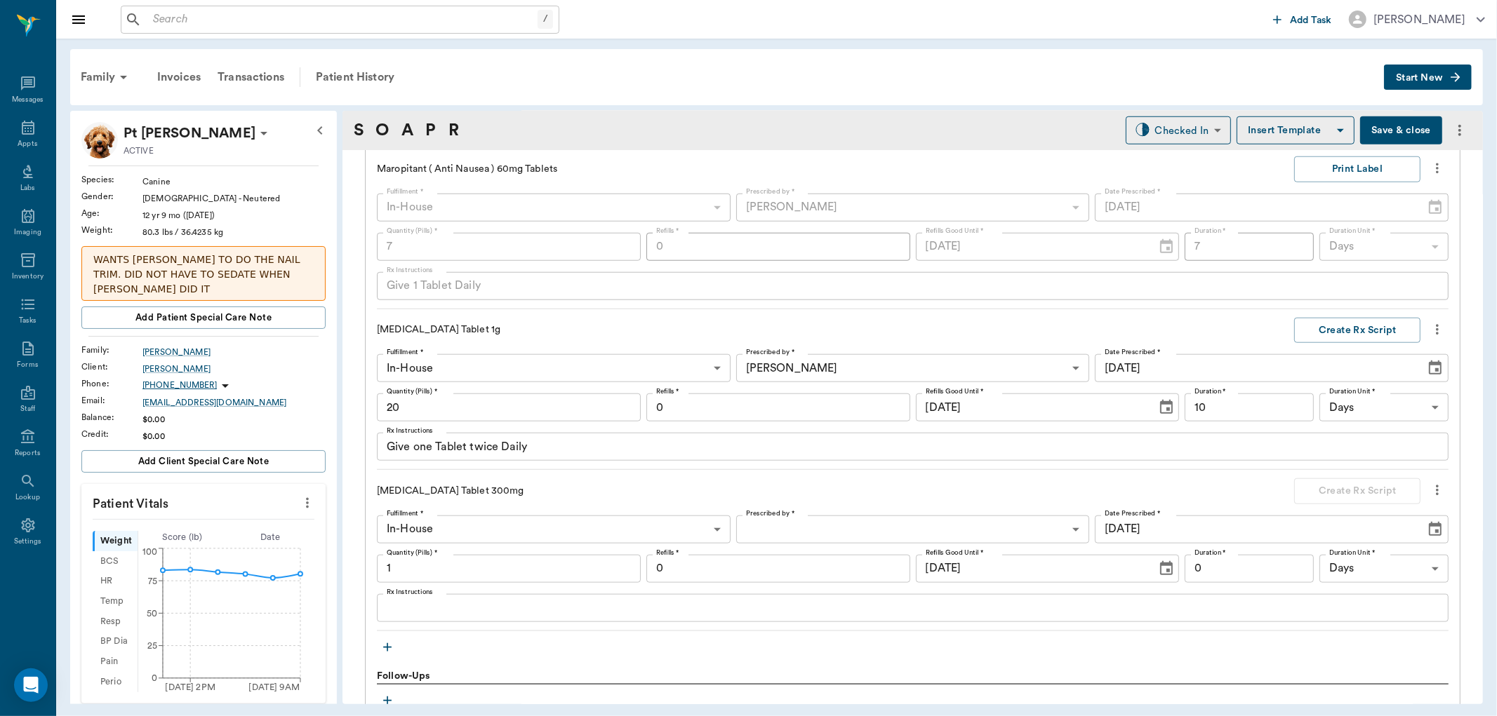
scroll to position [1175, 0]
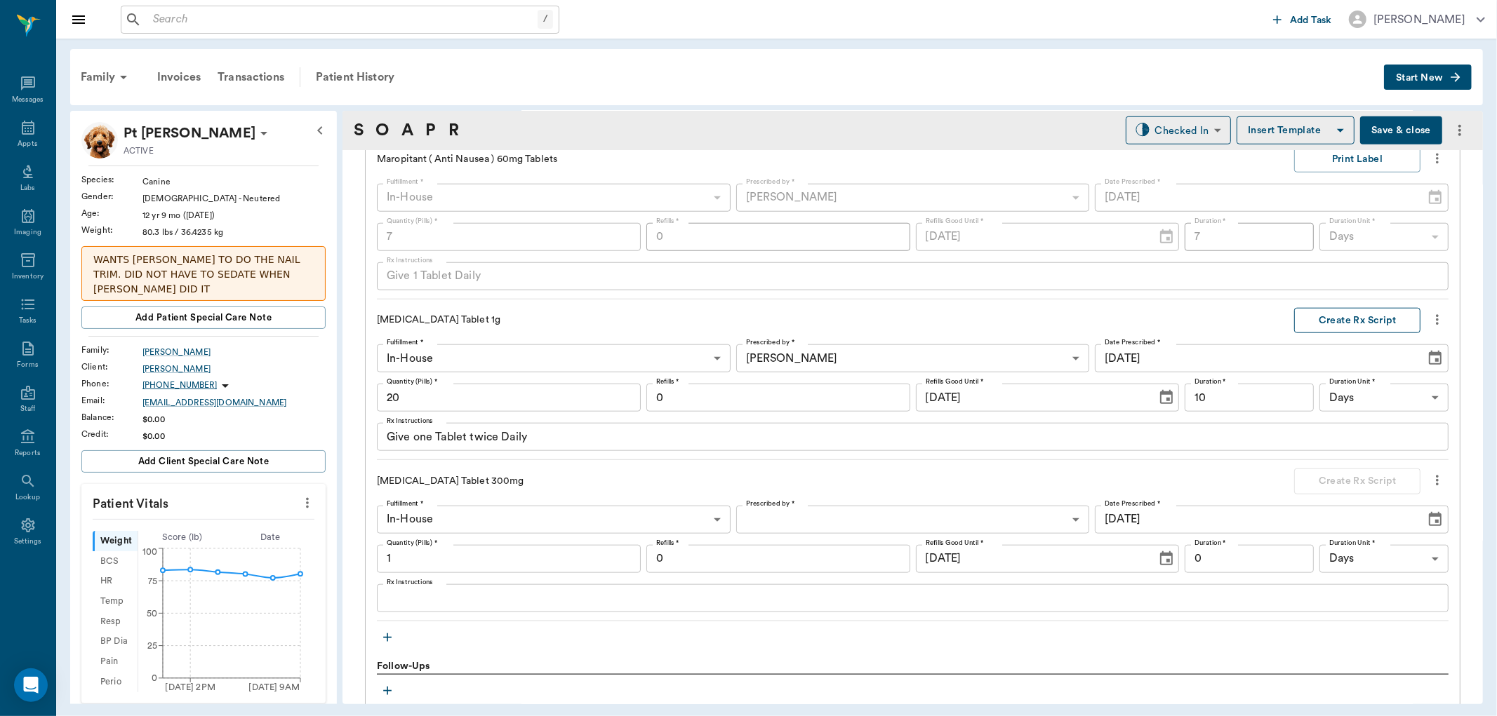
click at [1338, 321] on button "Create Rx Script" at bounding box center [1357, 321] width 126 height 26
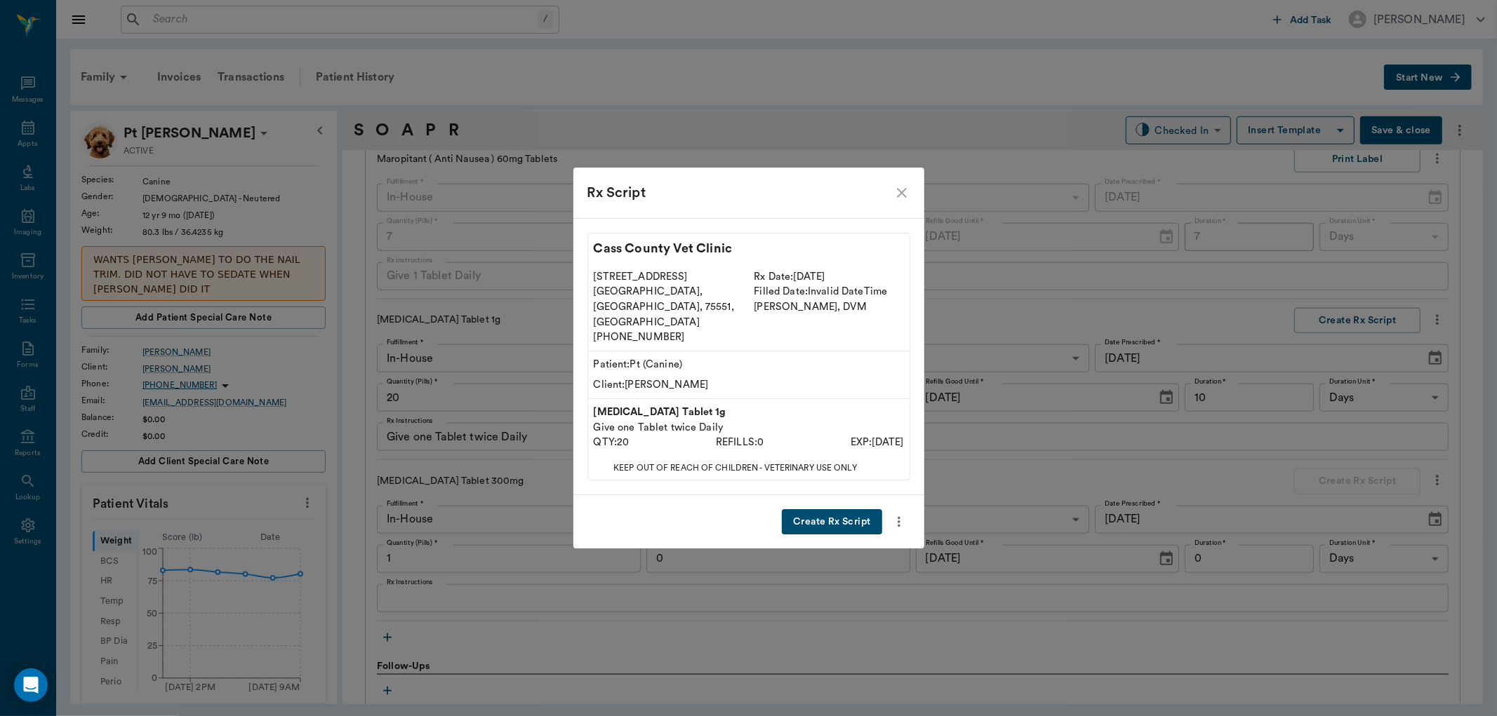
click at [825, 509] on button "Create Rx Script" at bounding box center [832, 522] width 100 height 26
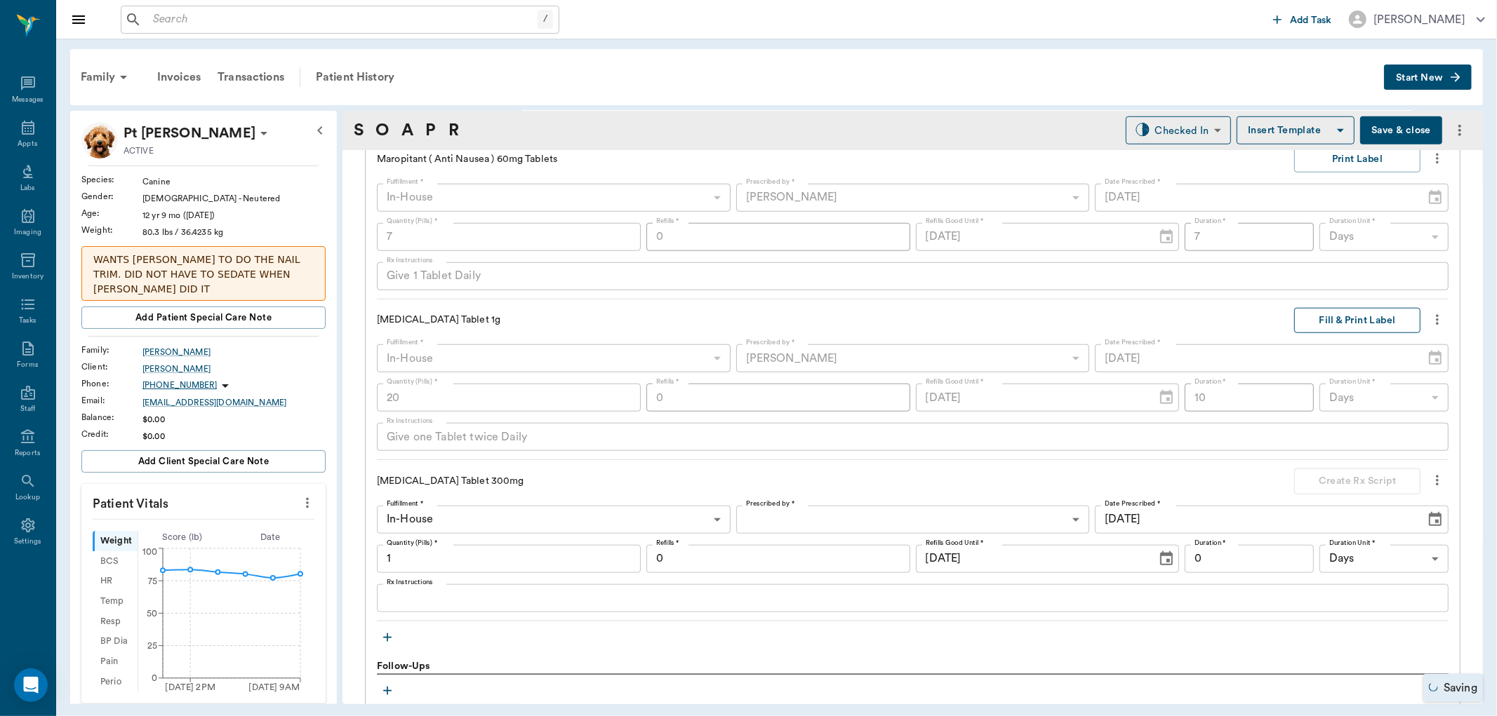
click at [1320, 316] on button "Fill & Print Label" at bounding box center [1357, 321] width 126 height 26
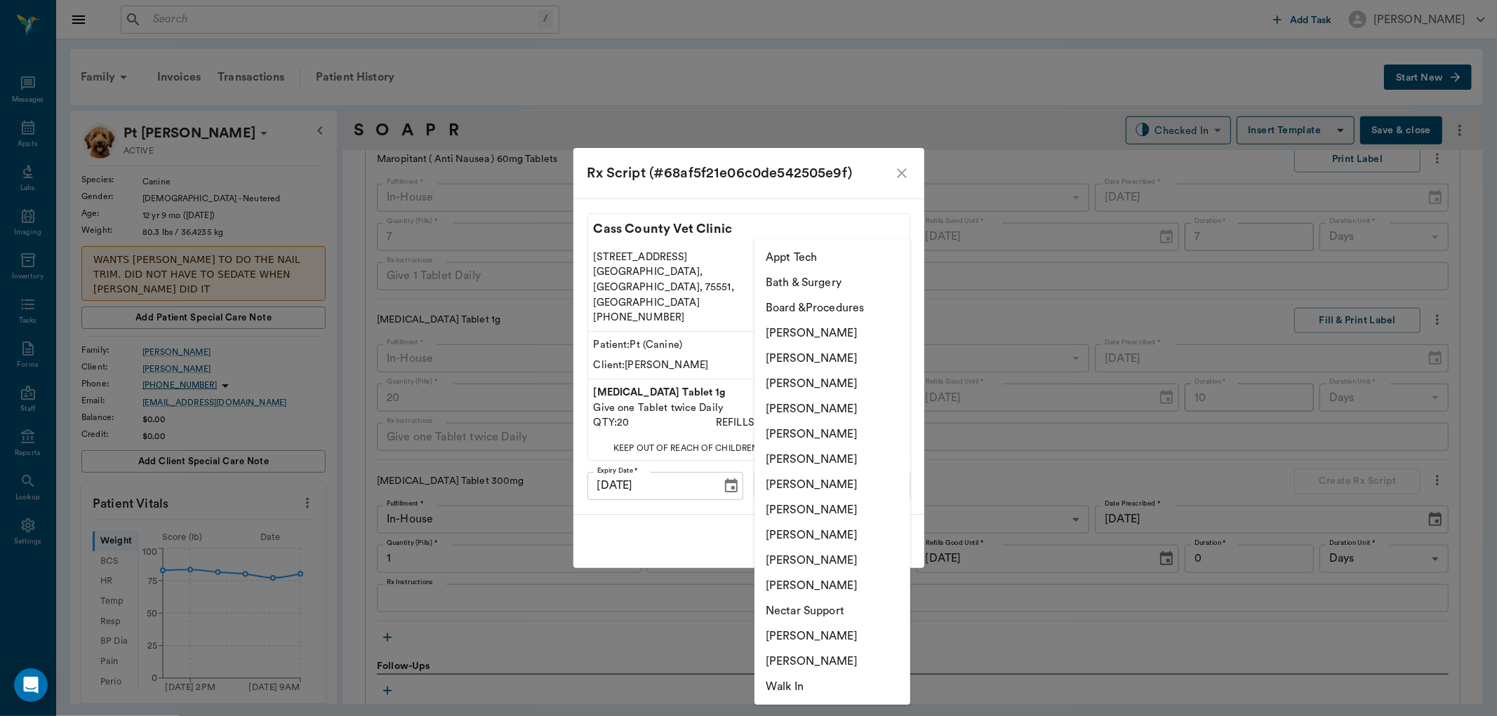
click at [827, 474] on body "/ ​ Add Task [PERSON_NAME] Nectar Messages Appts Labs Imaging Inventory Tasks F…" at bounding box center [748, 358] width 1497 height 716
click at [818, 566] on li "[PERSON_NAME]" at bounding box center [832, 560] width 156 height 25
type input "63ec2ede52e12b0ba117d0d7"
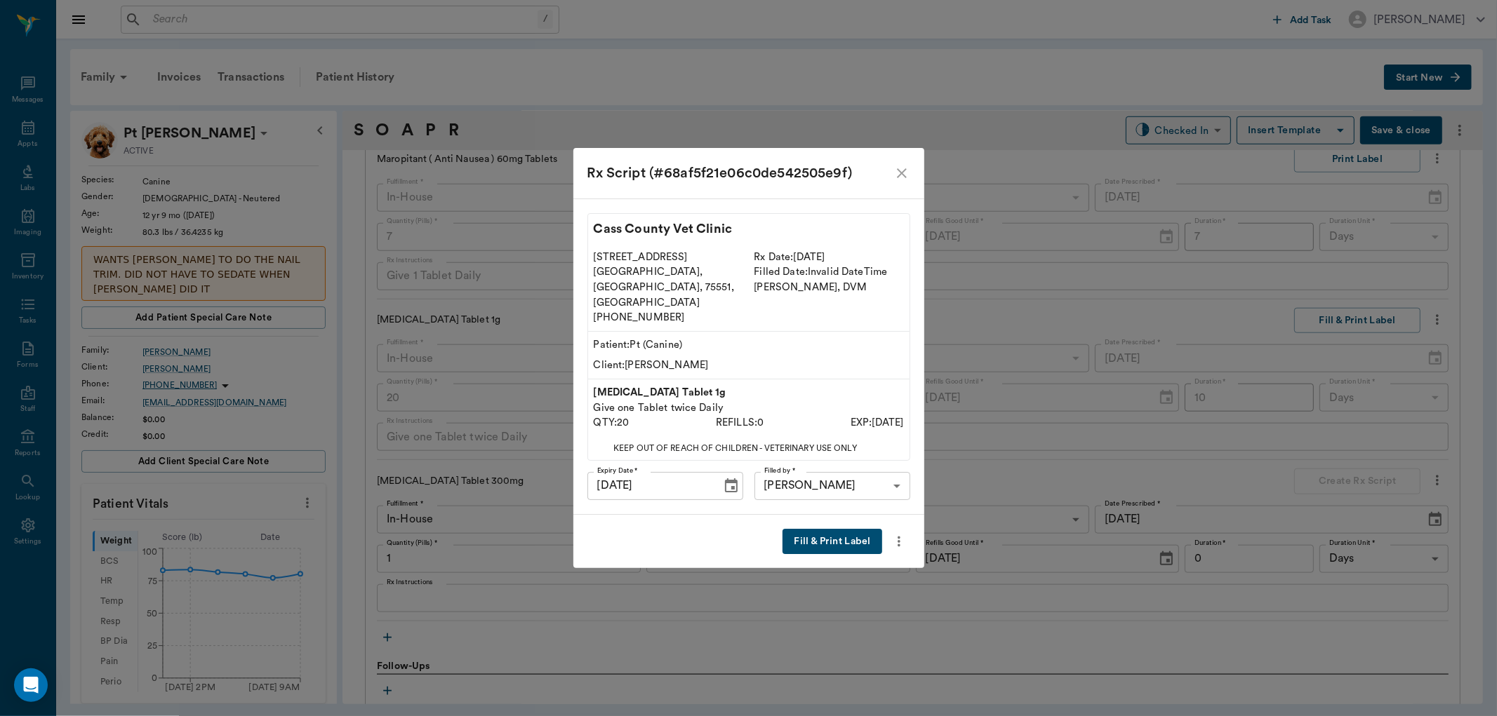
click at [841, 530] on button "Fill & Print Label" at bounding box center [831, 542] width 99 height 26
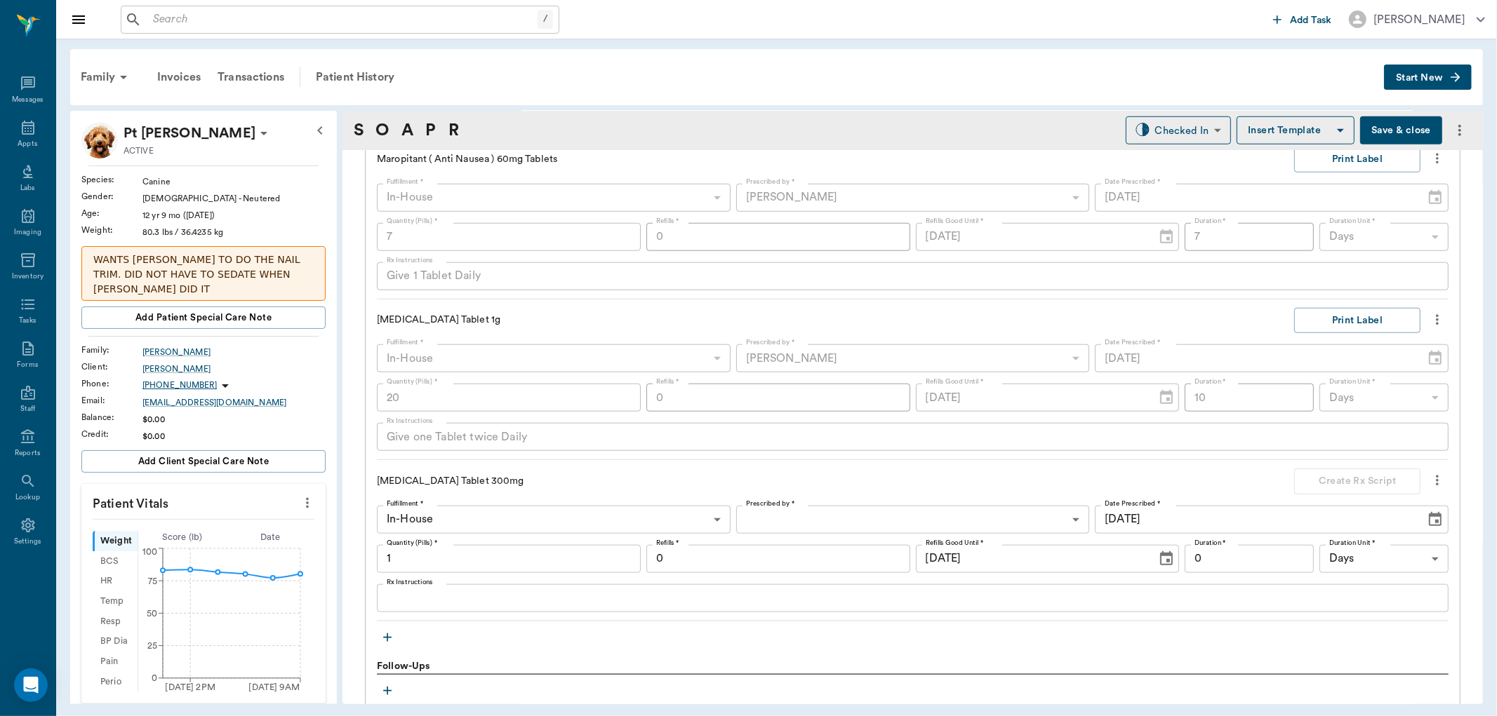
click at [786, 514] on body "/ ​ Add Task [PERSON_NAME] Nectar Messages Appts Labs Imaging Inventory Tasks F…" at bounding box center [748, 358] width 1497 height 716
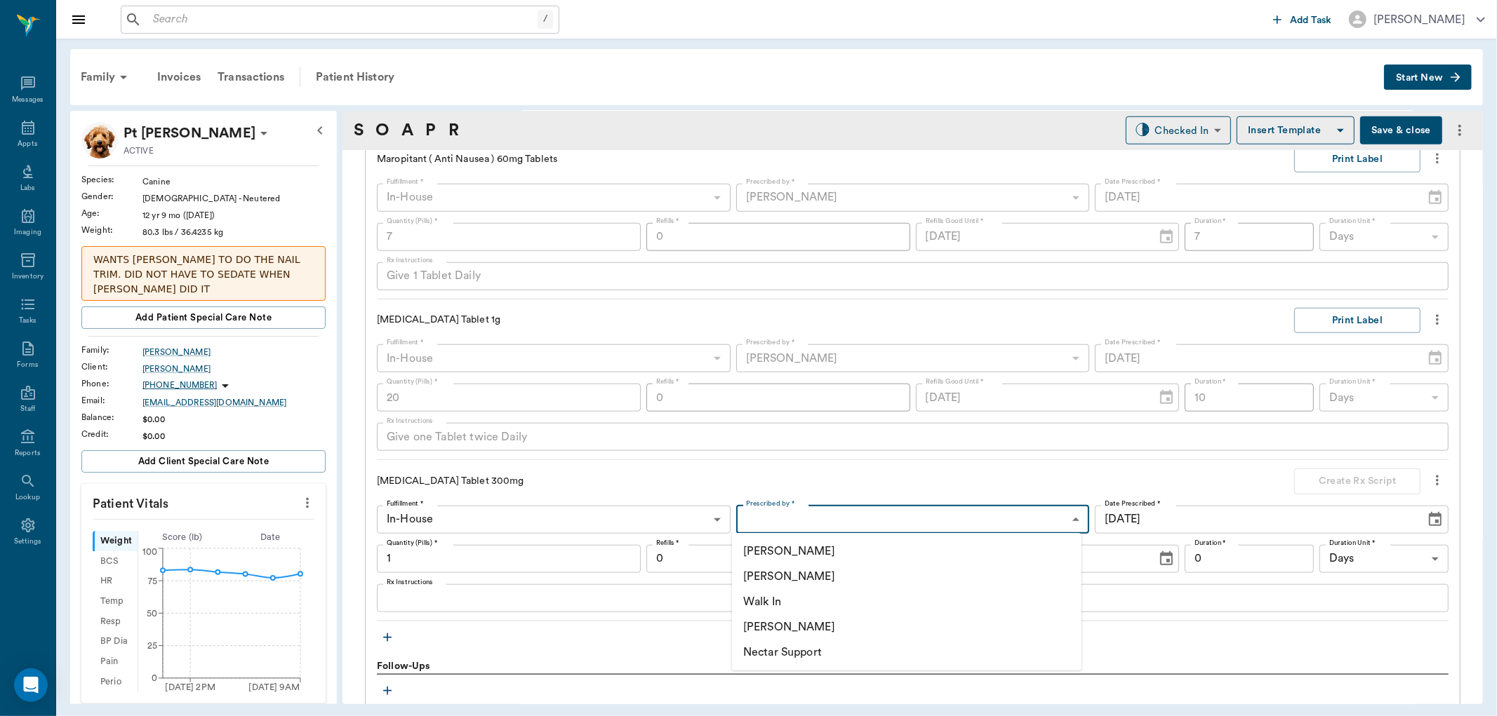
click at [779, 576] on li "[PERSON_NAME]" at bounding box center [906, 576] width 349 height 25
type input "63ec2f075fda476ae8351a4d"
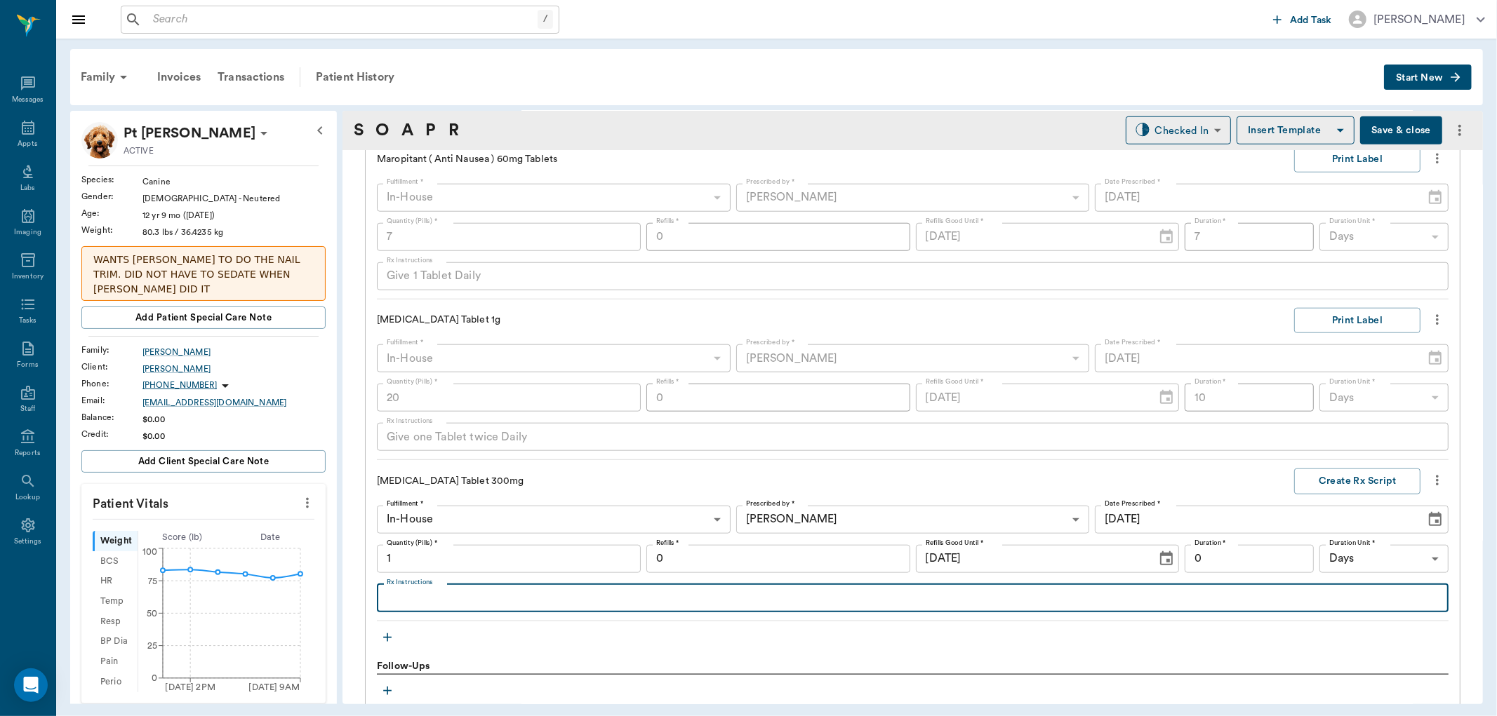
click at [415, 598] on textarea "Rx Instructions" at bounding box center [913, 598] width 1052 height 16
type textarea "Give one Tablet twice Daily"
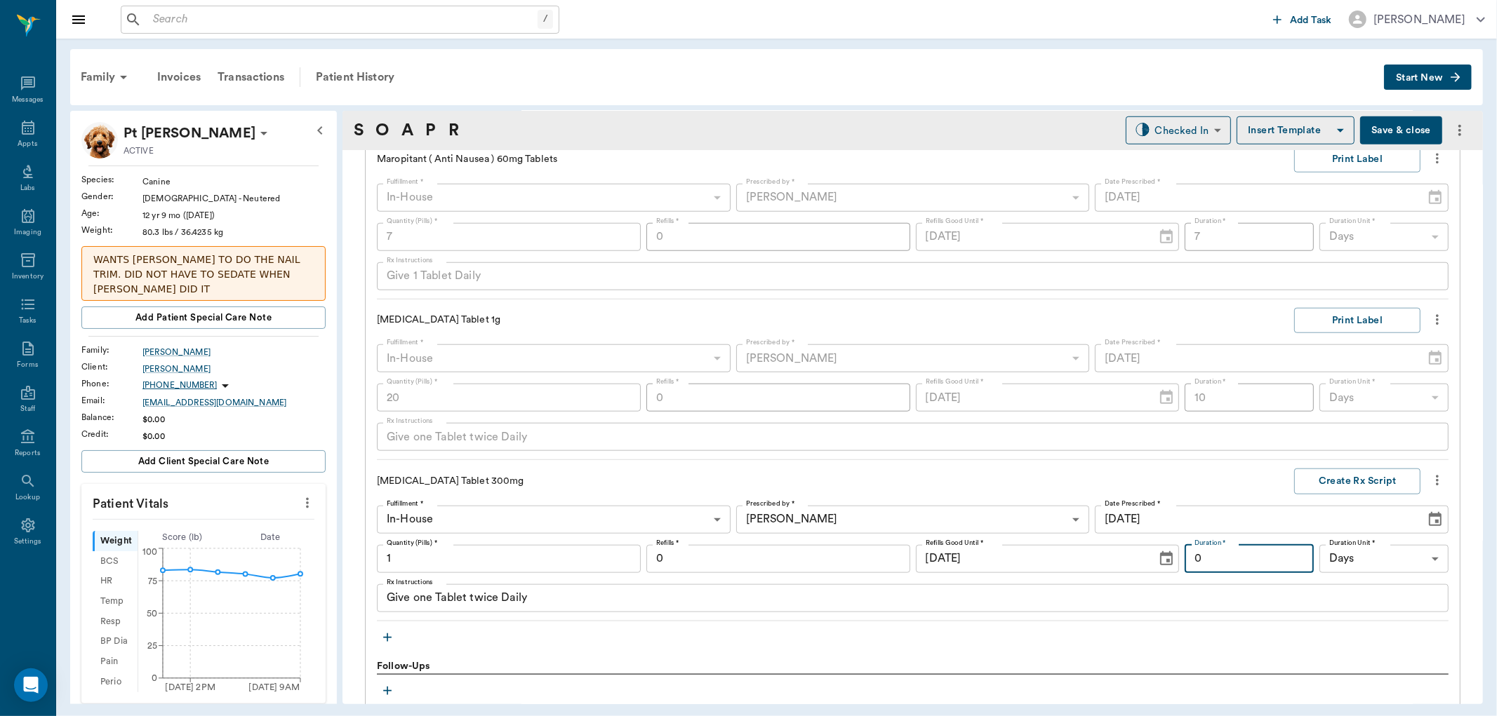
click at [1198, 566] on input "0" at bounding box center [1248, 559] width 129 height 28
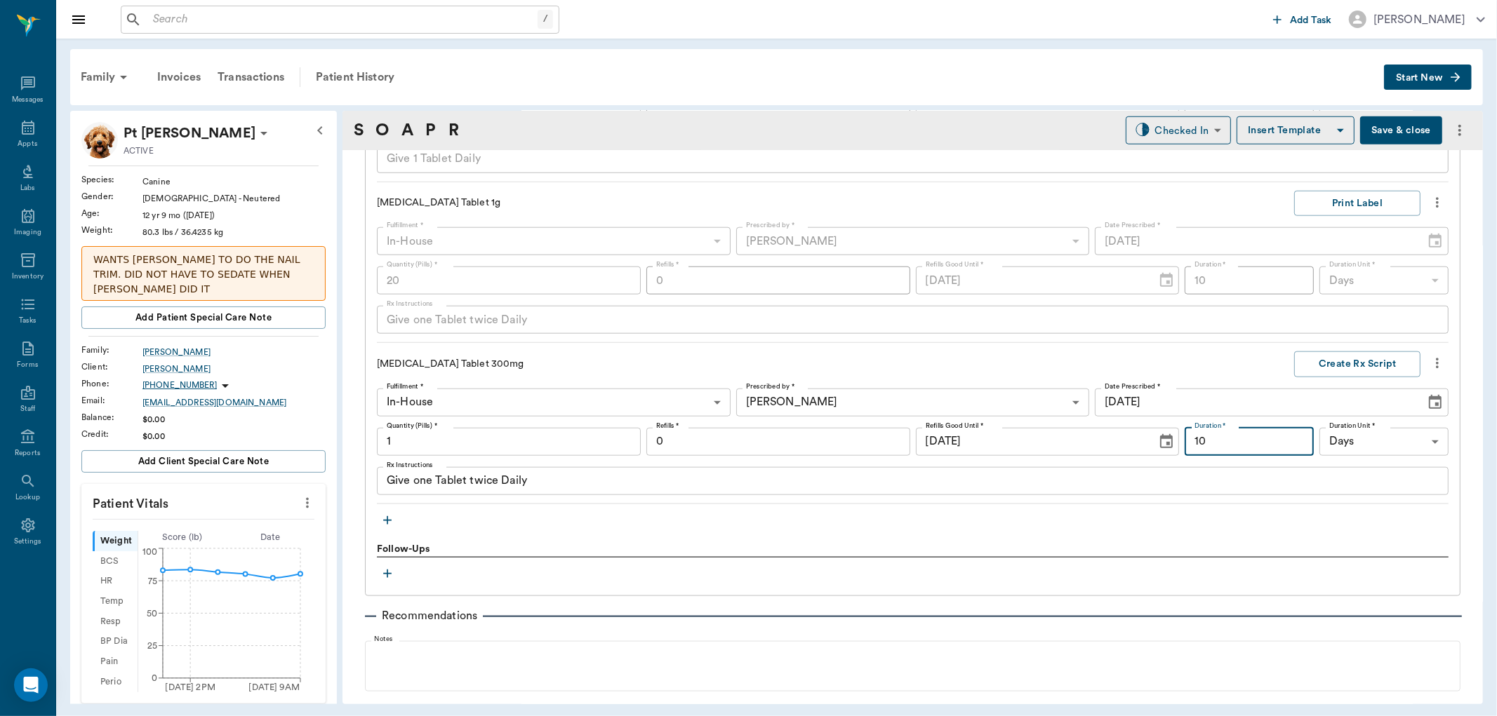
scroll to position [1330, 0]
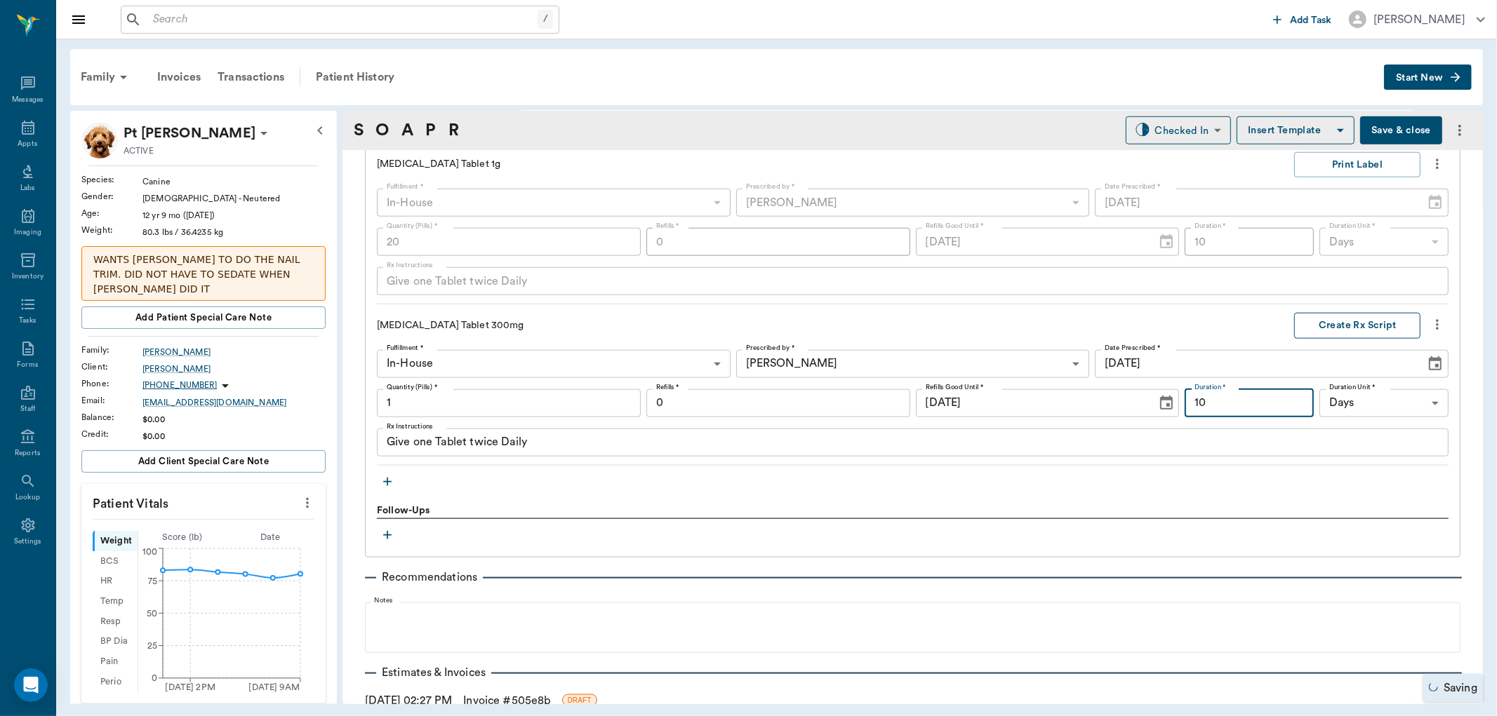
type input "10"
click at [1345, 323] on button "Create Rx Script" at bounding box center [1357, 326] width 126 height 26
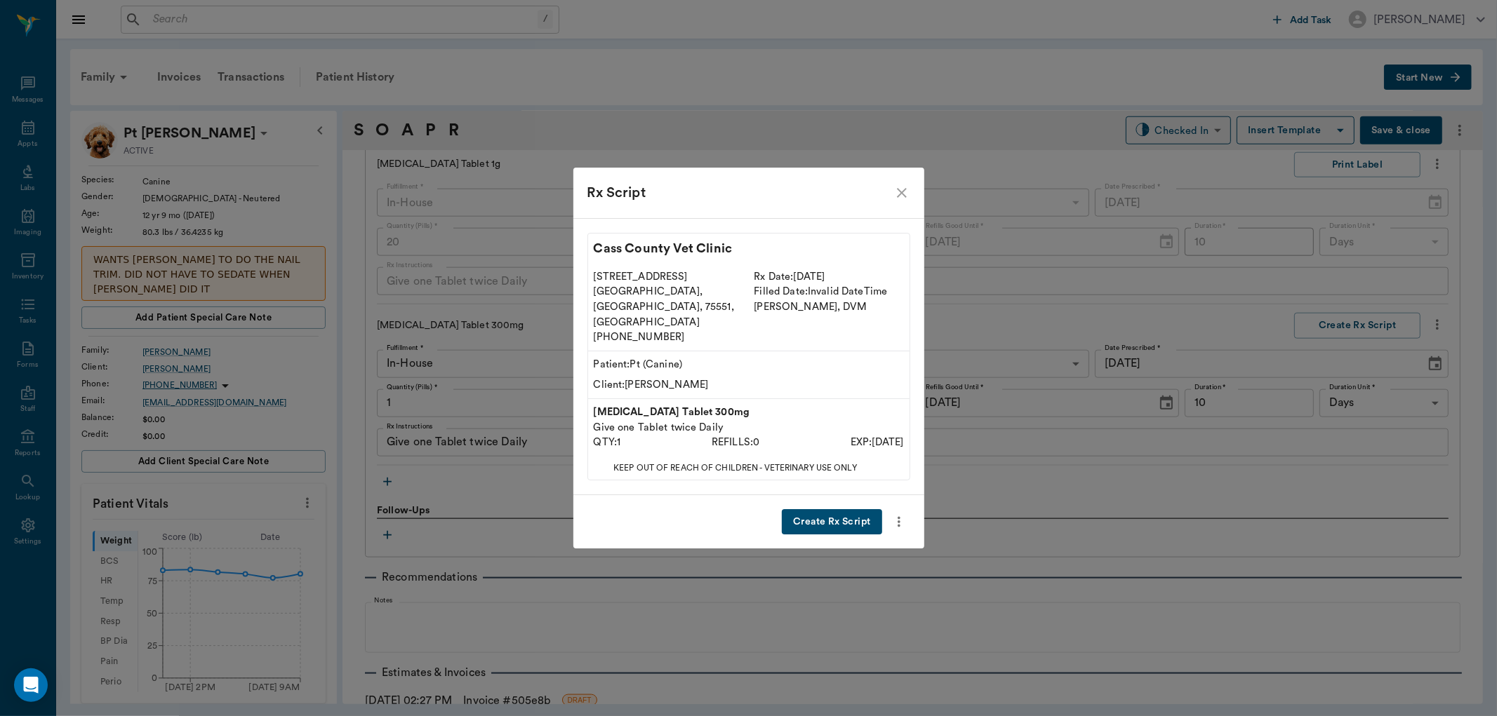
click at [804, 509] on button "Create Rx Script" at bounding box center [832, 522] width 100 height 26
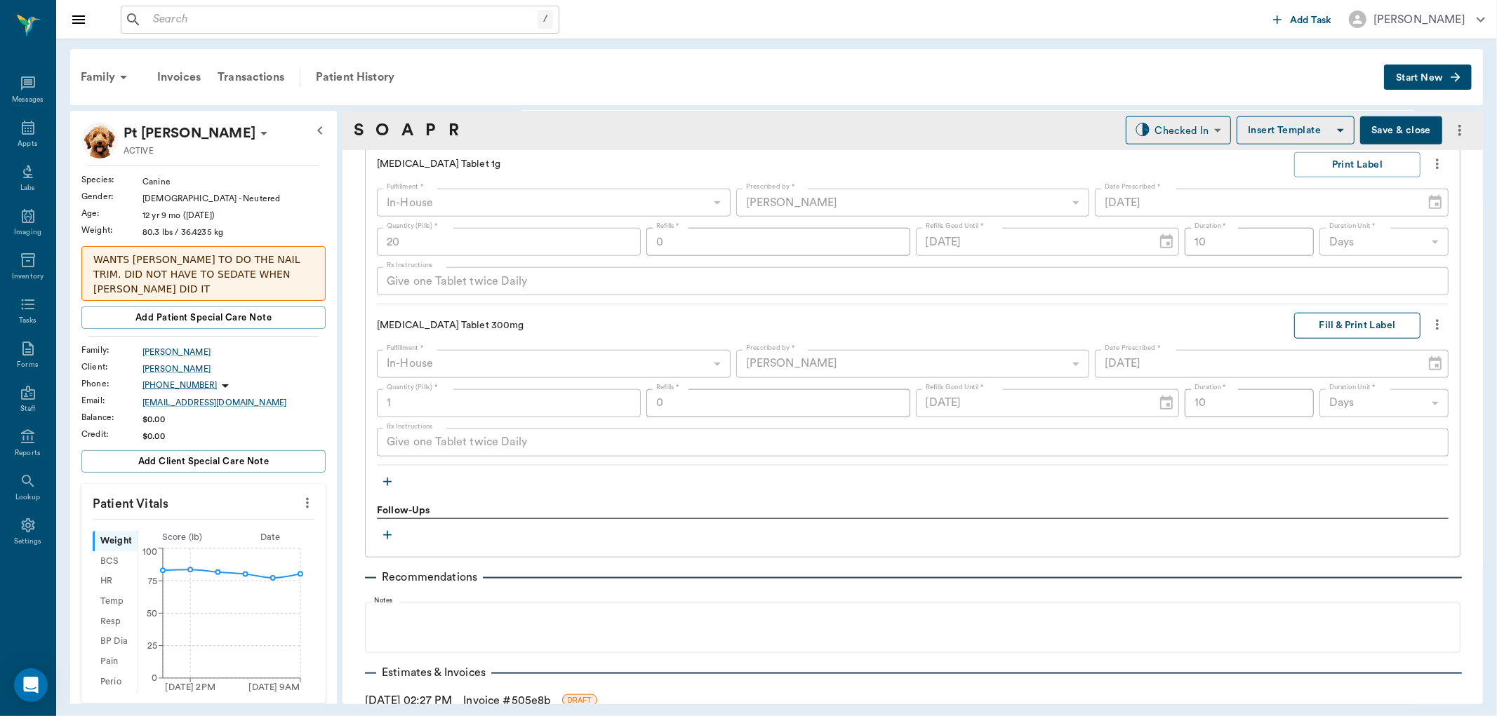
click at [1312, 326] on button "Fill & Print Label" at bounding box center [1357, 326] width 126 height 26
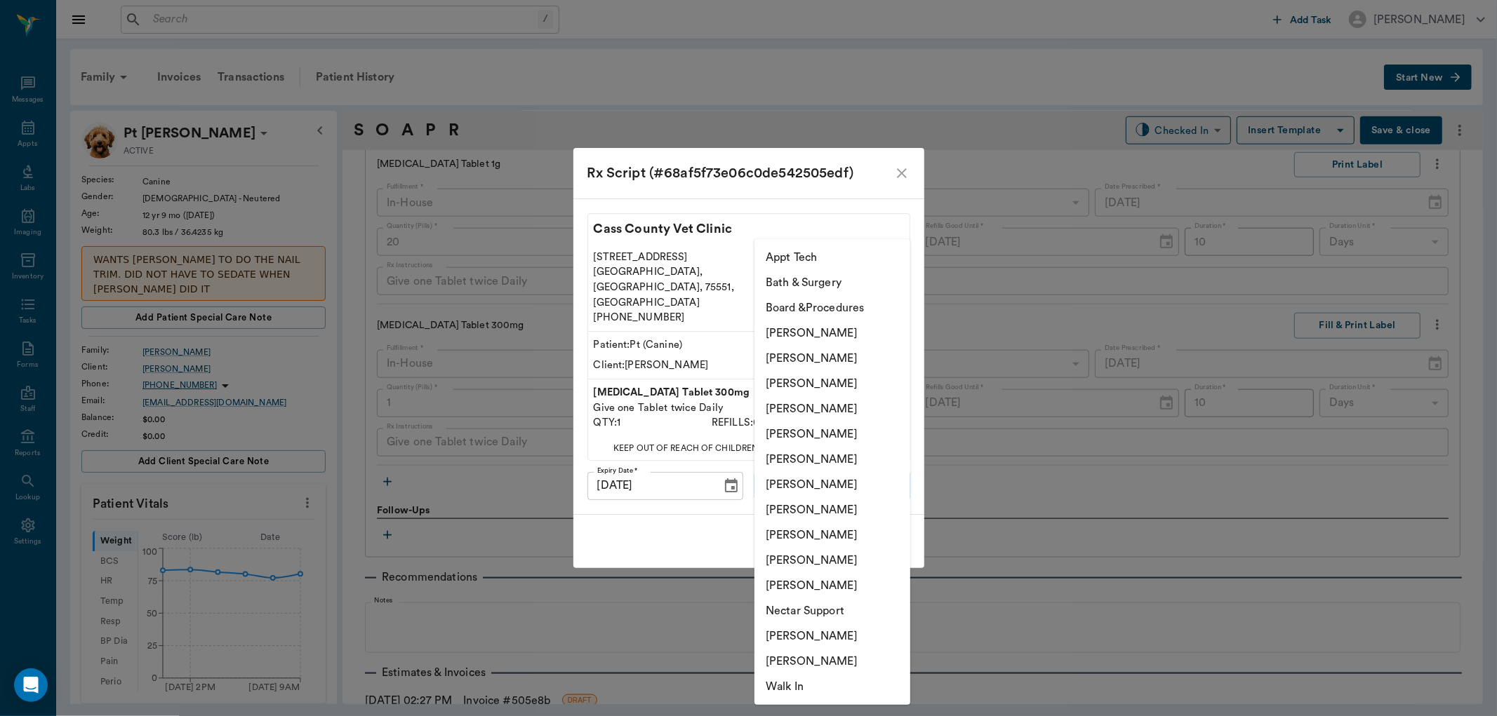
click at [787, 467] on body "/ ​ Add Task [PERSON_NAME] Nectar Messages Appts Labs Imaging Inventory Tasks F…" at bounding box center [748, 358] width 1497 height 716
click at [810, 554] on li "[PERSON_NAME]" at bounding box center [832, 560] width 156 height 25
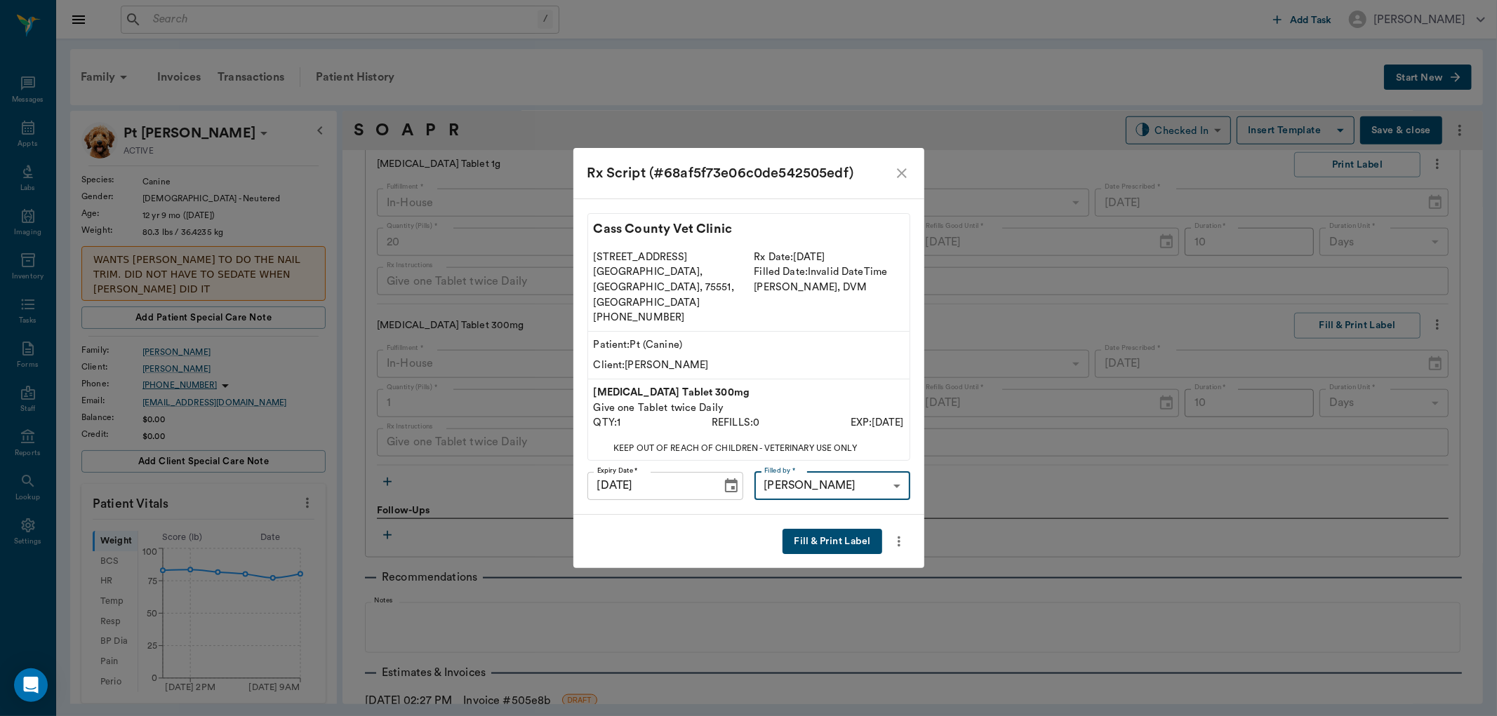
type input "63ec2ede52e12b0ba117d0d7"
click at [834, 529] on button "Fill & Print Label" at bounding box center [831, 542] width 99 height 26
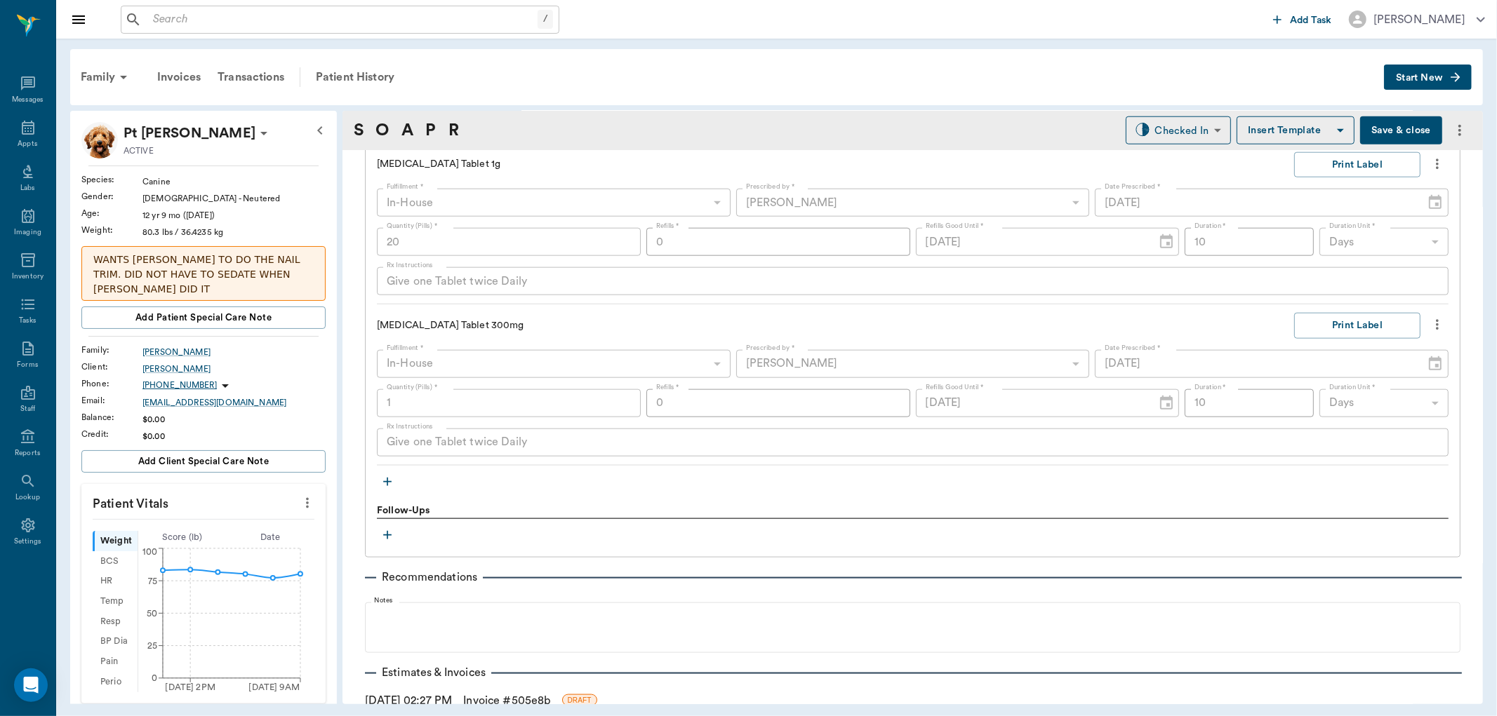
click at [389, 481] on icon "button" at bounding box center [387, 482] width 8 height 8
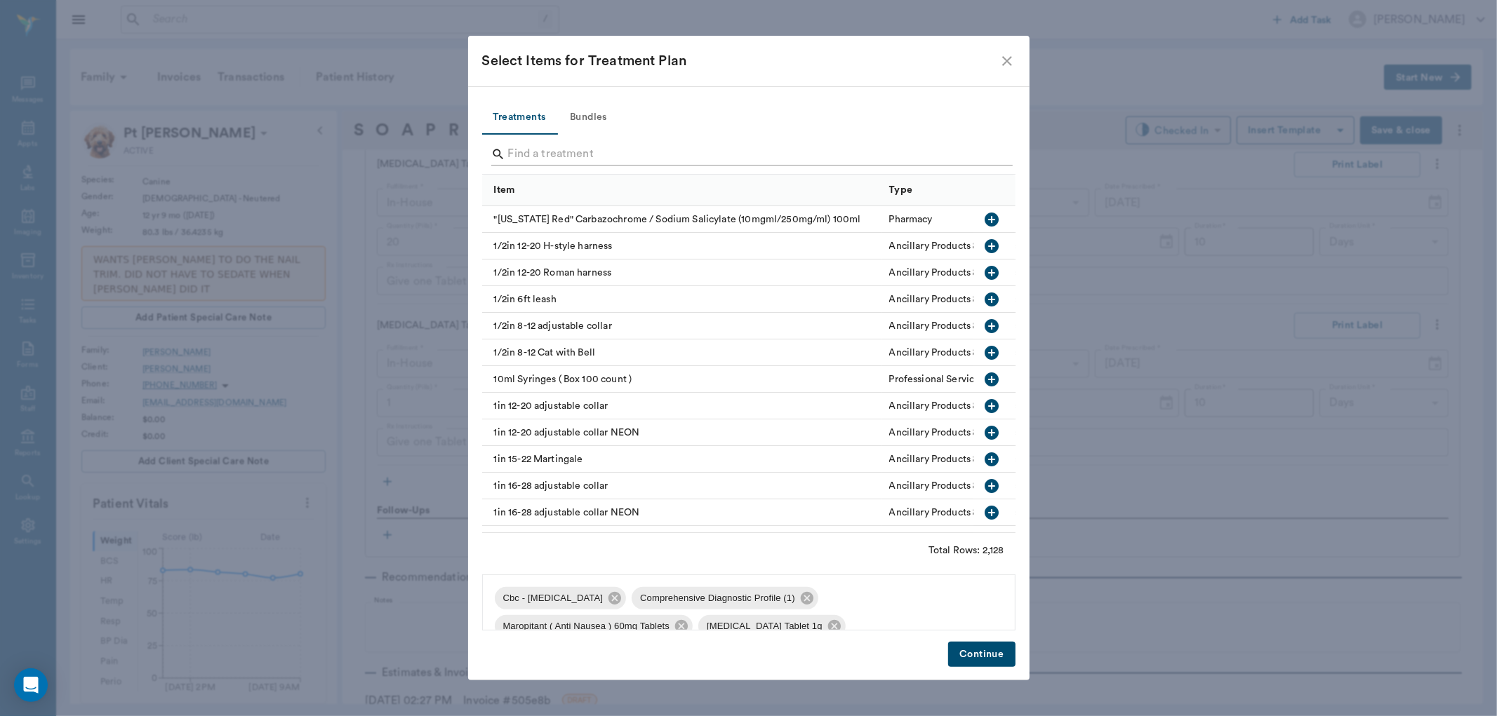
click at [546, 150] on input "Search" at bounding box center [749, 154] width 483 height 22
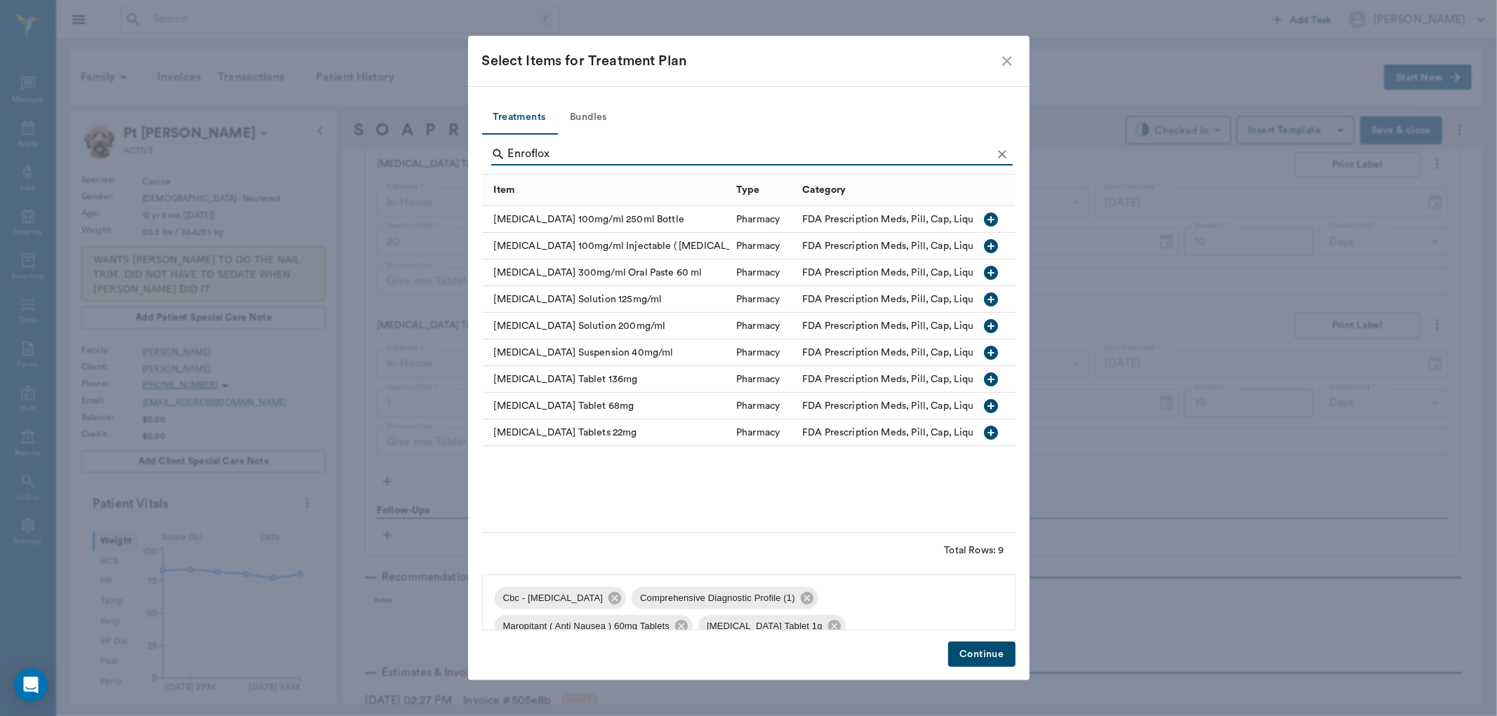
type input "Enroflox"
click at [994, 298] on icon "button" at bounding box center [991, 300] width 14 height 14
click at [973, 655] on button "Continue" at bounding box center [981, 655] width 67 height 26
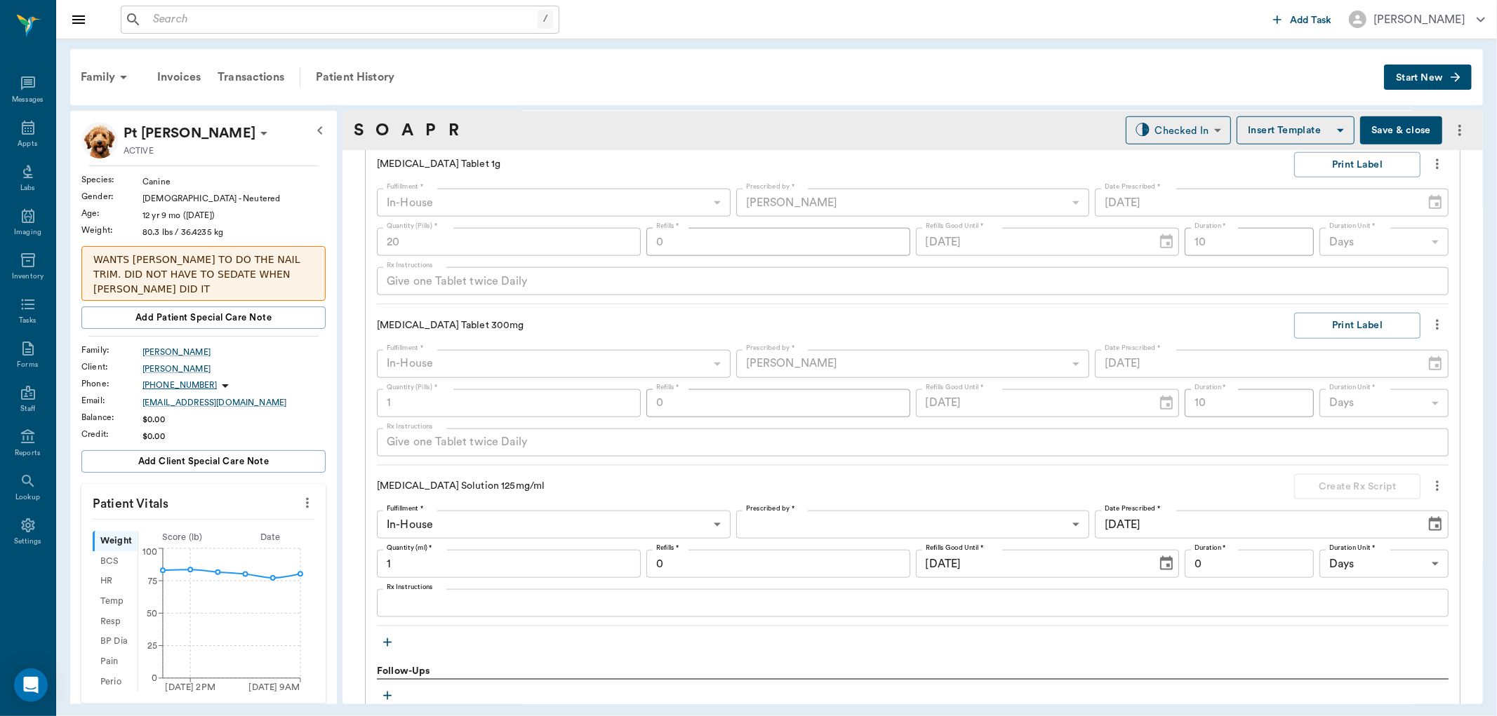
scroll to position [1486, 0]
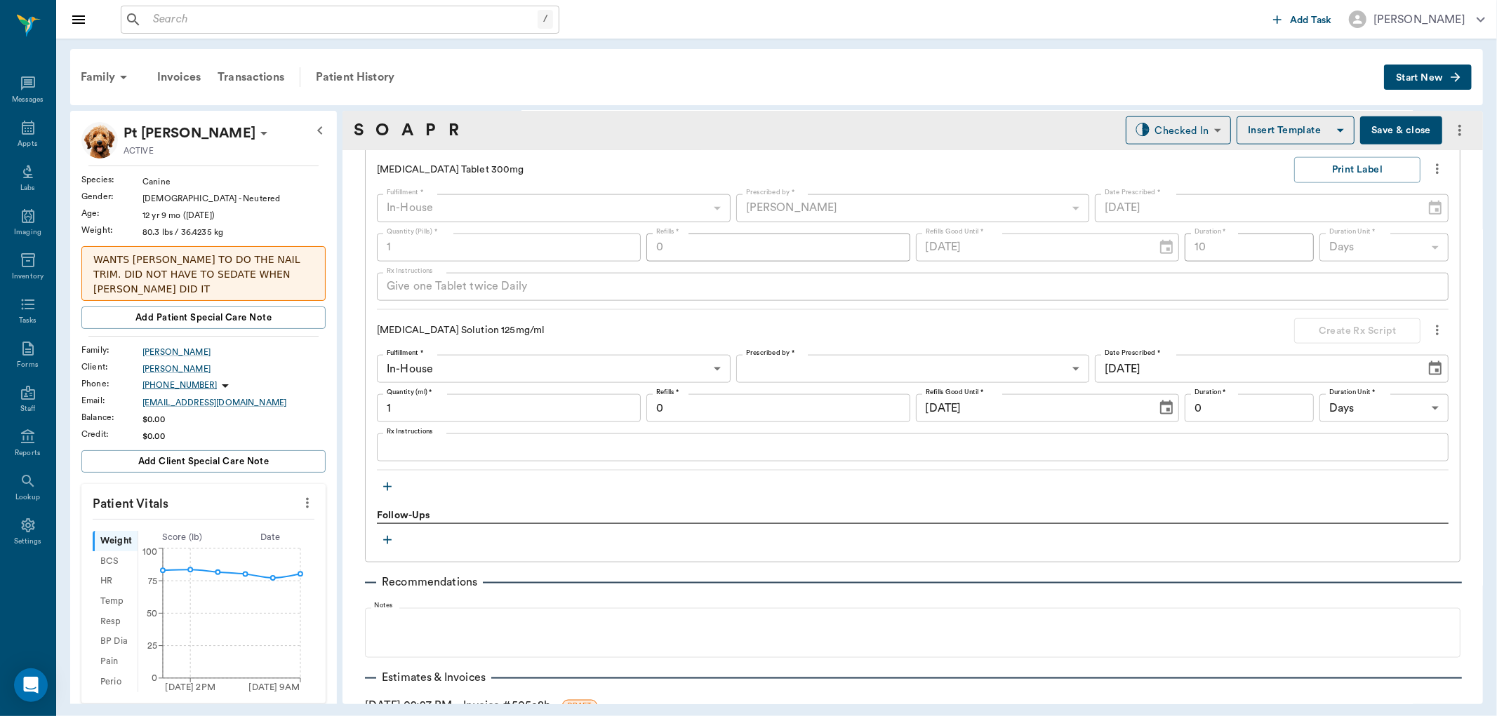
click at [471, 417] on input "1" at bounding box center [509, 408] width 264 height 28
type input "15"
click at [465, 446] on textarea "Rx Instructions" at bounding box center [913, 448] width 1052 height 16
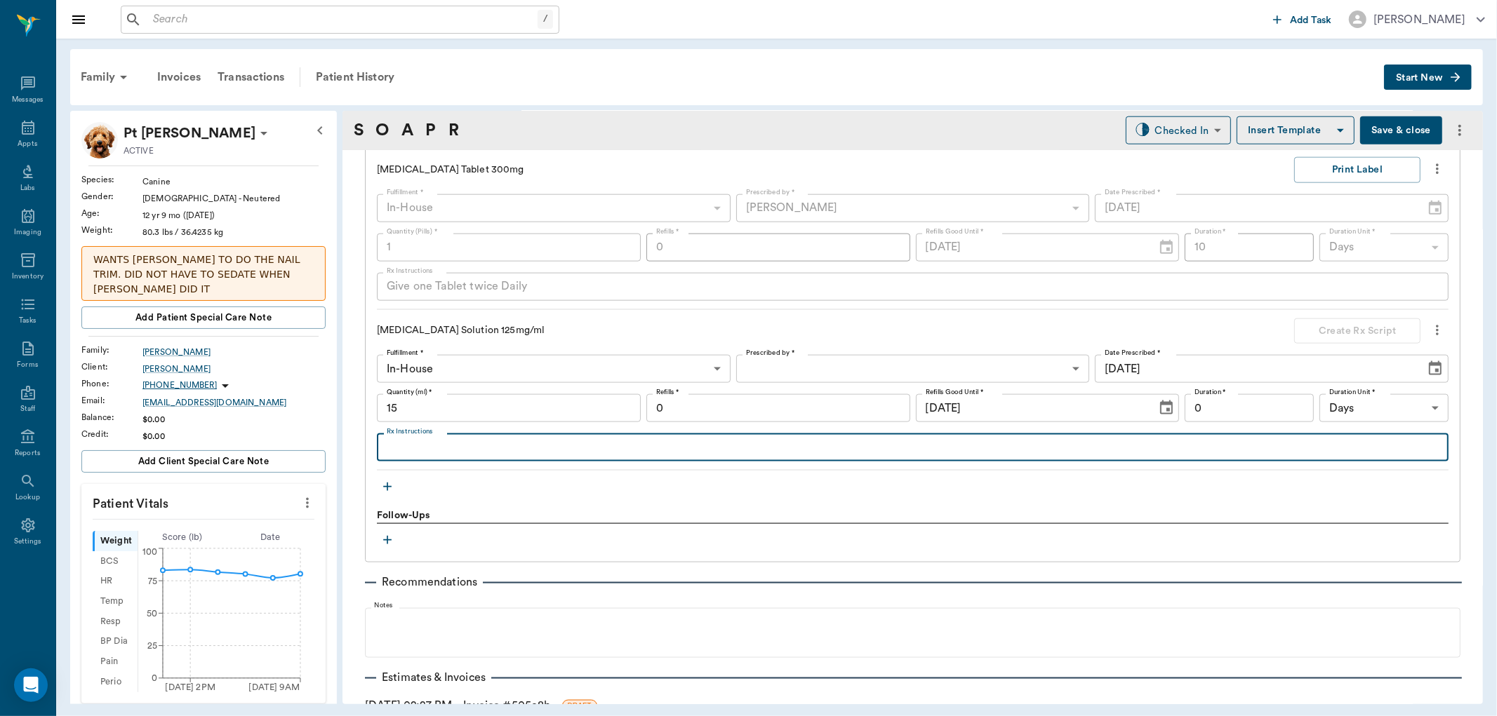
click at [474, 445] on textarea "Rx Instructions" at bounding box center [913, 448] width 1052 height 16
type textarea "Give 1.5ml by mouth once daily"
click at [930, 370] on body "/ ​ Add Task [PERSON_NAME] Nectar Messages Appts Labs Imaging Inventory Tasks F…" at bounding box center [748, 358] width 1497 height 716
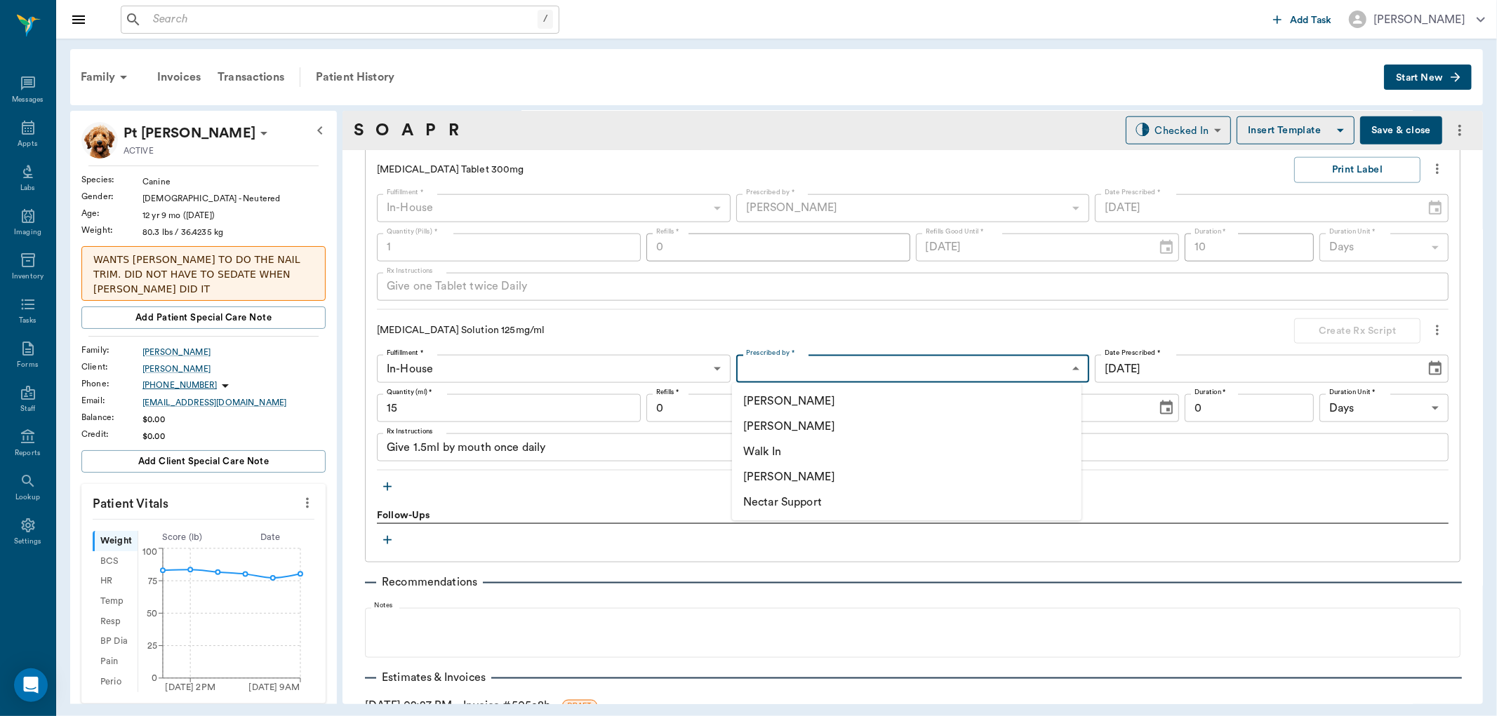
click at [850, 427] on li "[PERSON_NAME]" at bounding box center [906, 426] width 349 height 25
type input "63ec2f075fda476ae8351a4d"
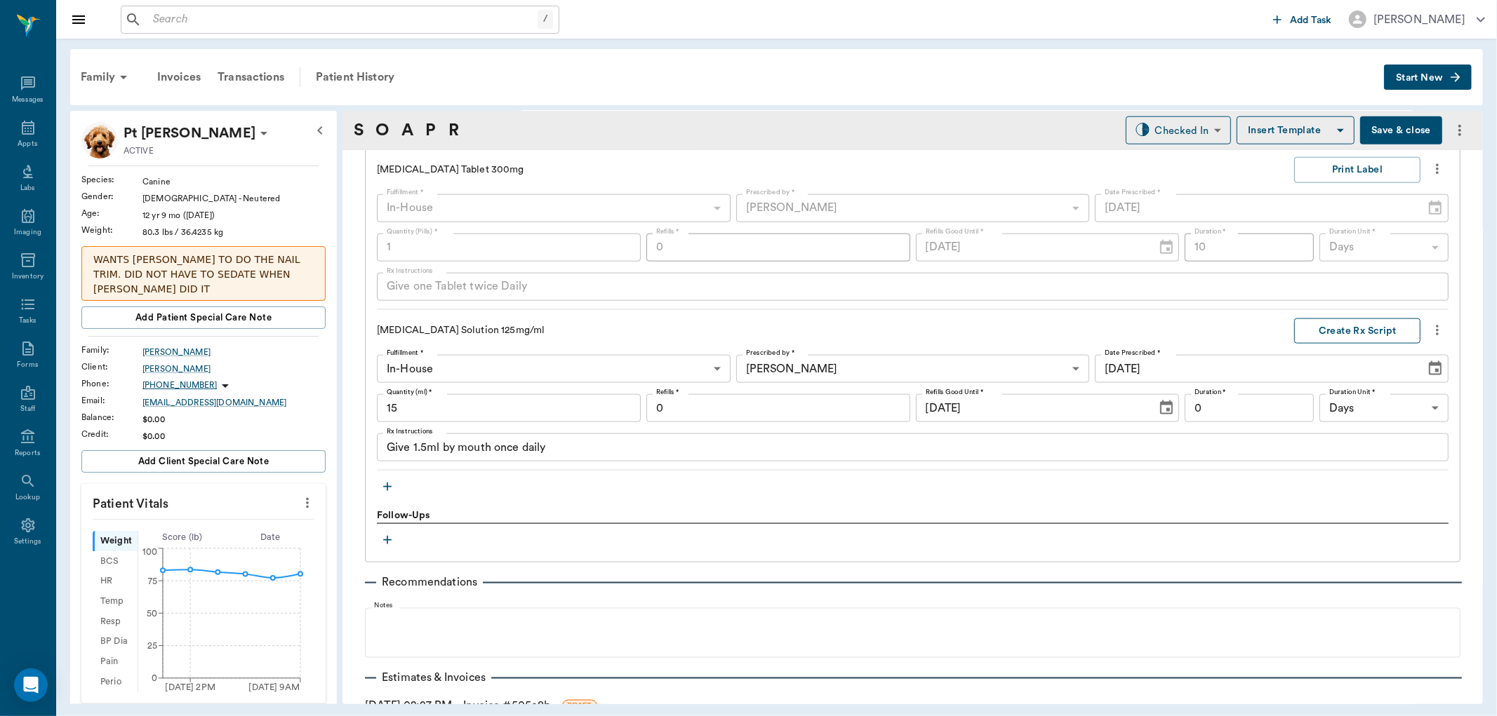
click at [1351, 328] on button "Create Rx Script" at bounding box center [1357, 332] width 126 height 26
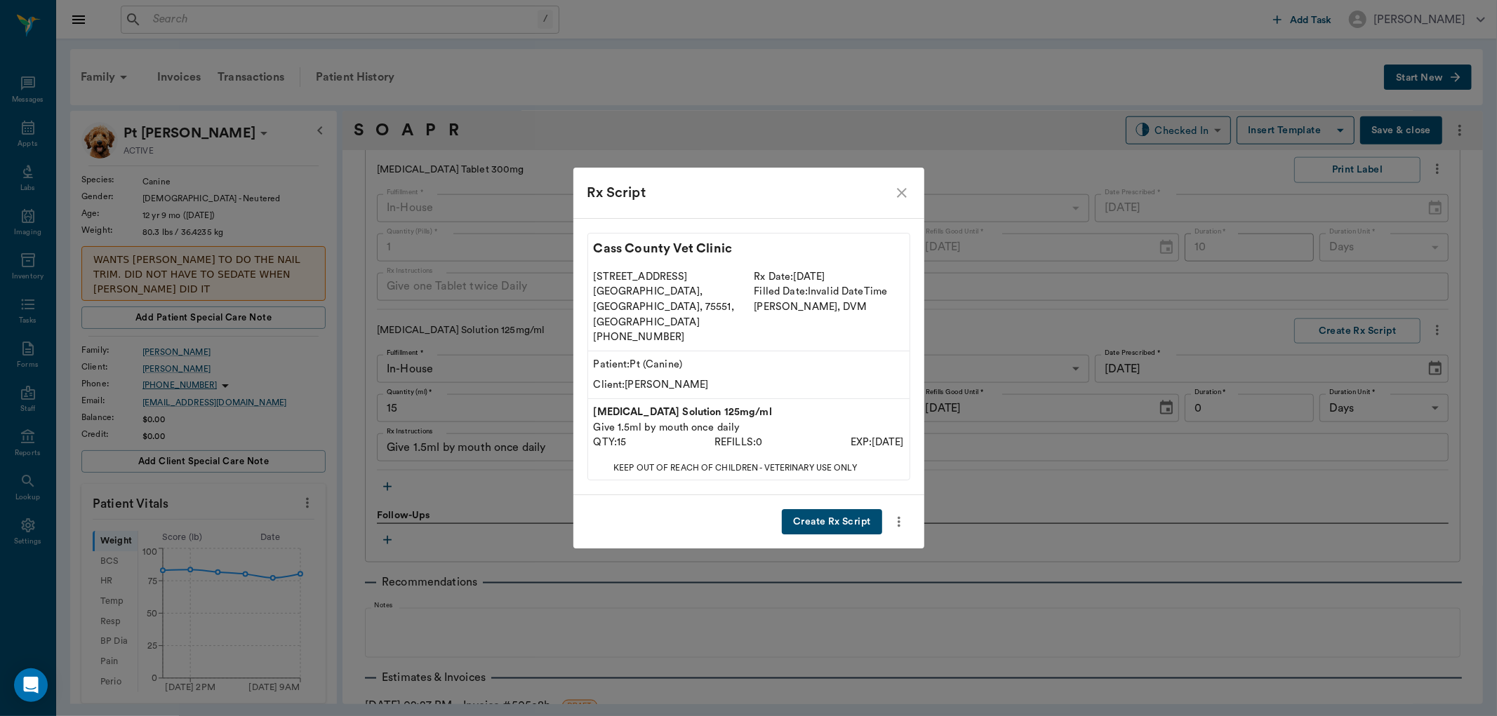
click at [851, 509] on button "Create Rx Script" at bounding box center [832, 522] width 100 height 26
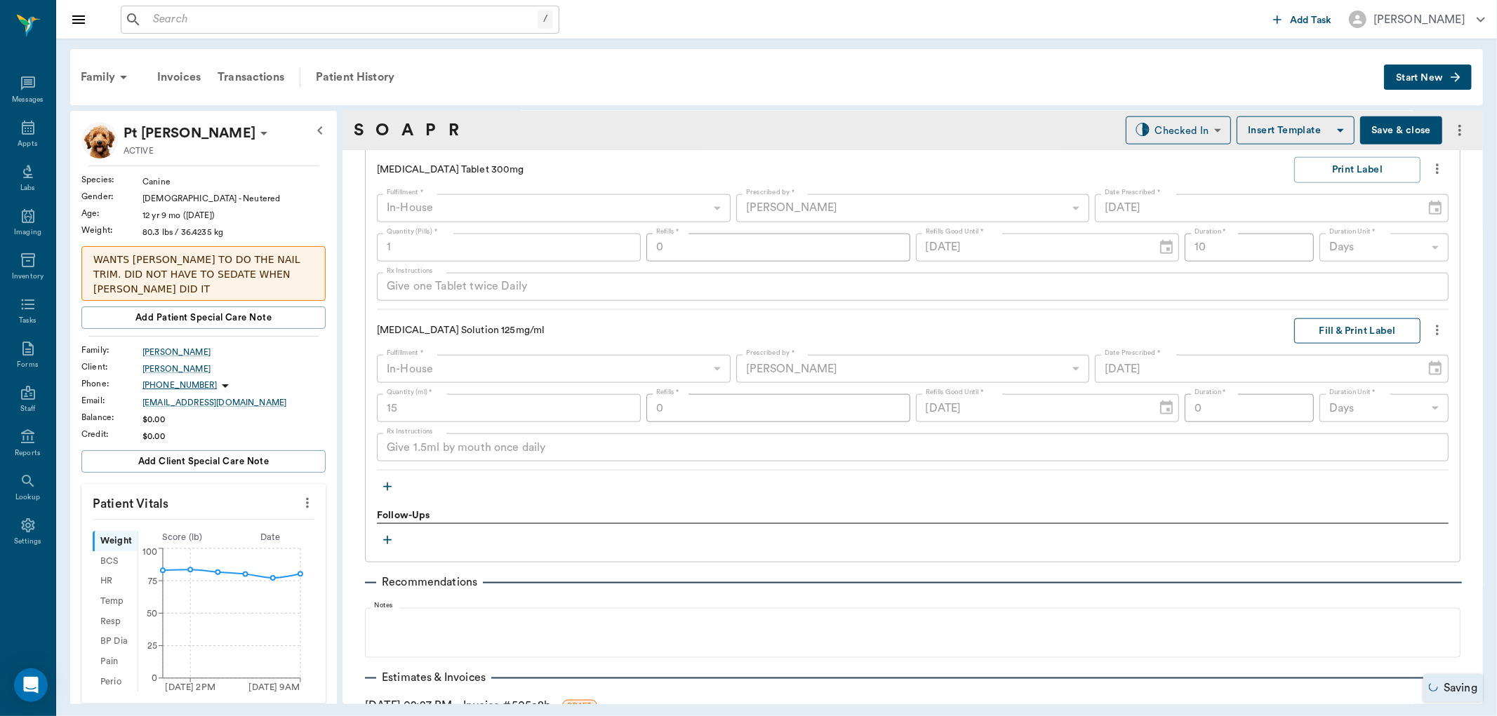
click at [1361, 330] on button "Fill & Print Label" at bounding box center [1357, 332] width 126 height 26
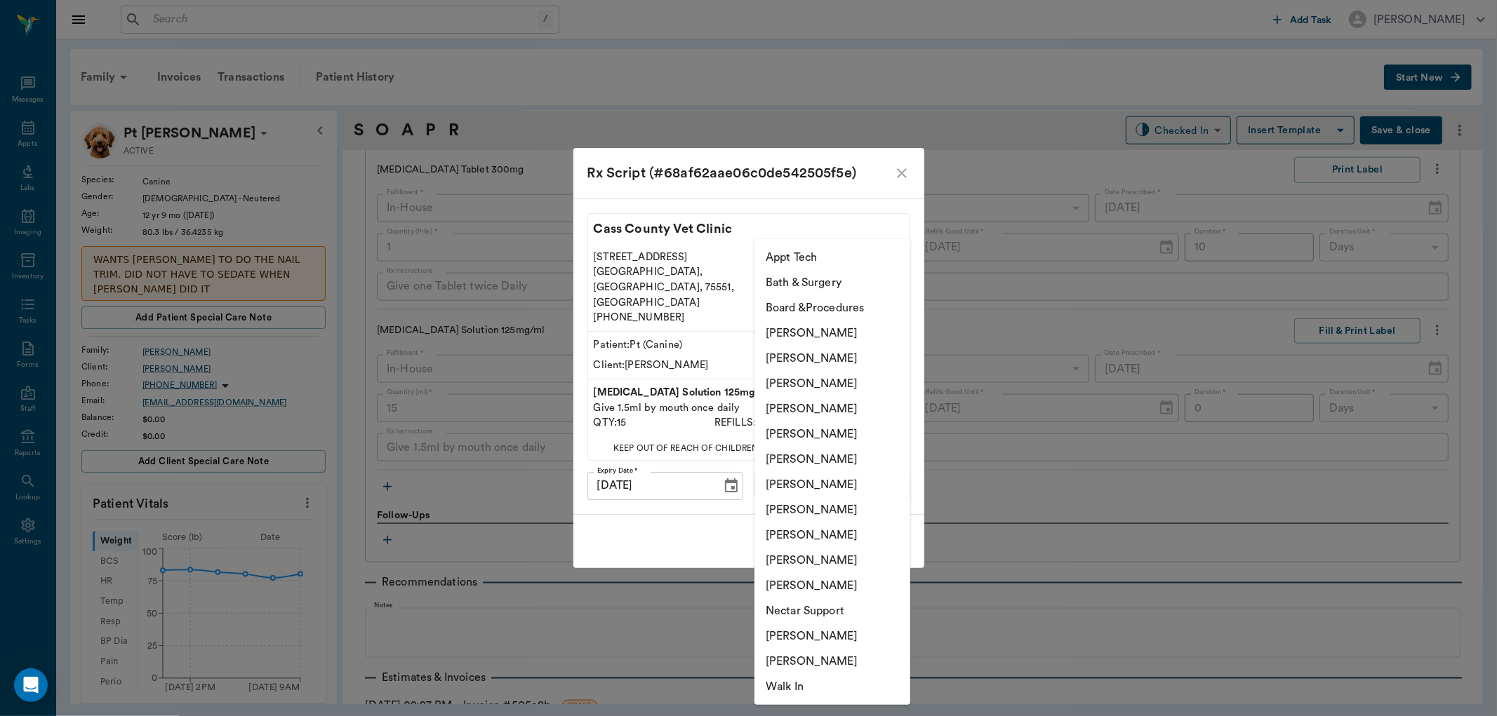
click at [860, 469] on body "/ ​ Add Task [PERSON_NAME] Nectar Messages Appts Labs Imaging Inventory Tasks F…" at bounding box center [748, 358] width 1497 height 716
click at [845, 408] on li "[PERSON_NAME]" at bounding box center [832, 408] width 156 height 25
type input "63ec2f075fda476ae8351a4d"
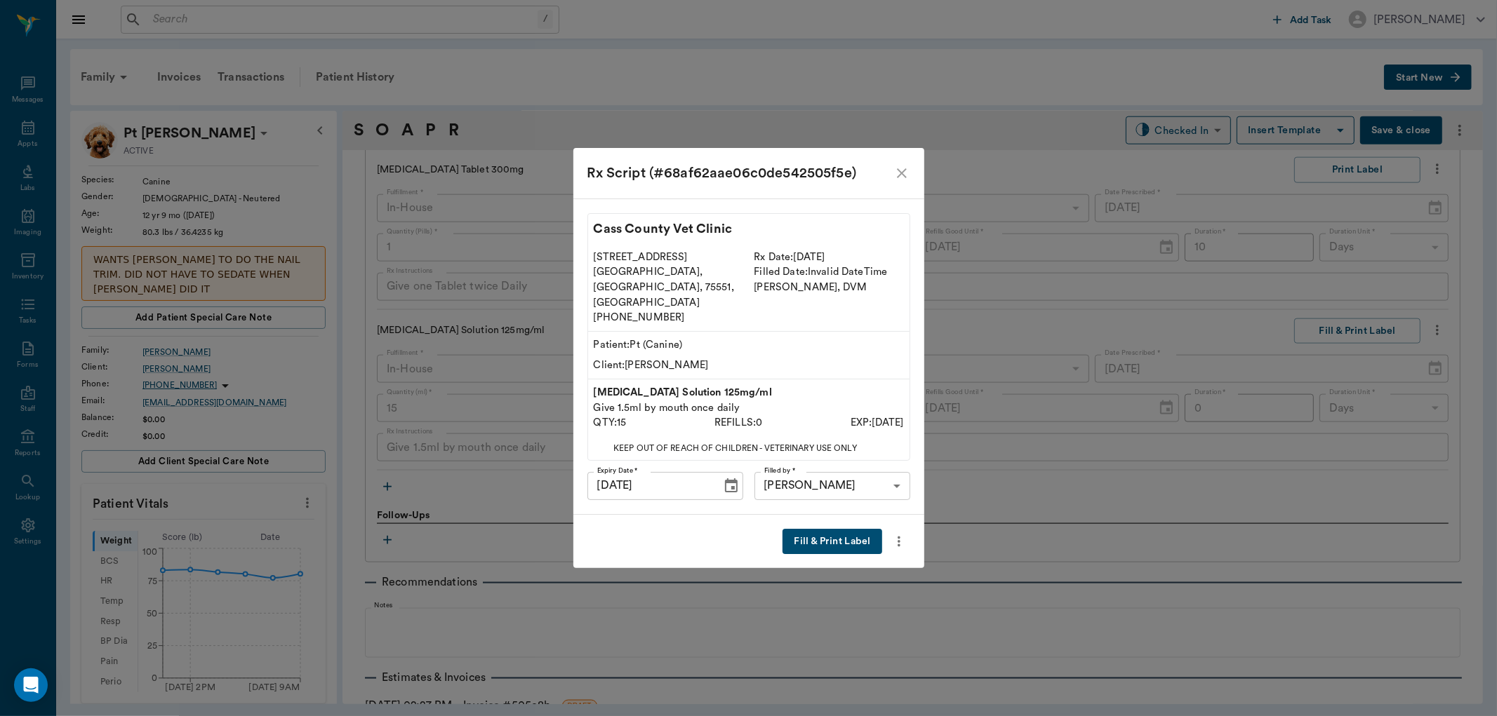
click at [836, 529] on button "Fill & Print Label" at bounding box center [831, 542] width 99 height 26
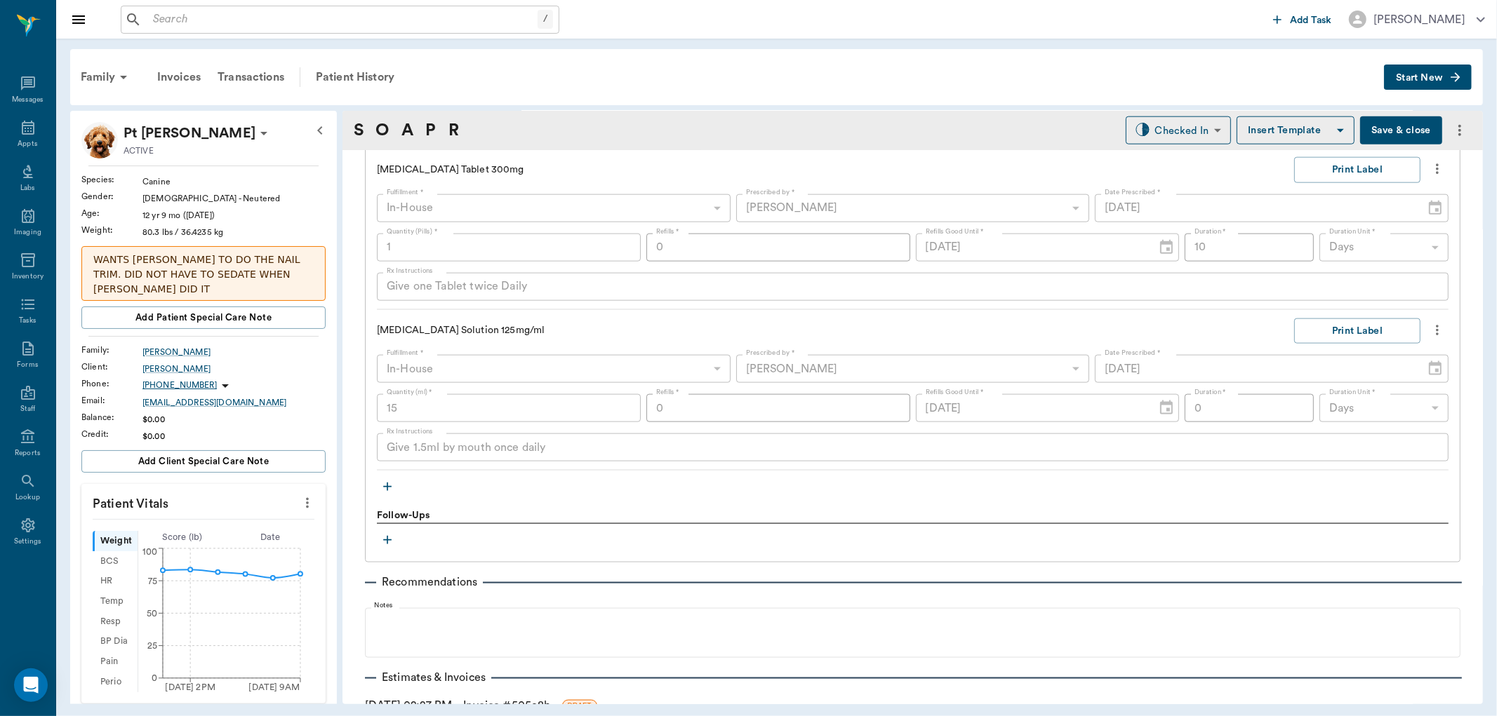
click at [386, 488] on icon "button" at bounding box center [387, 487] width 14 height 14
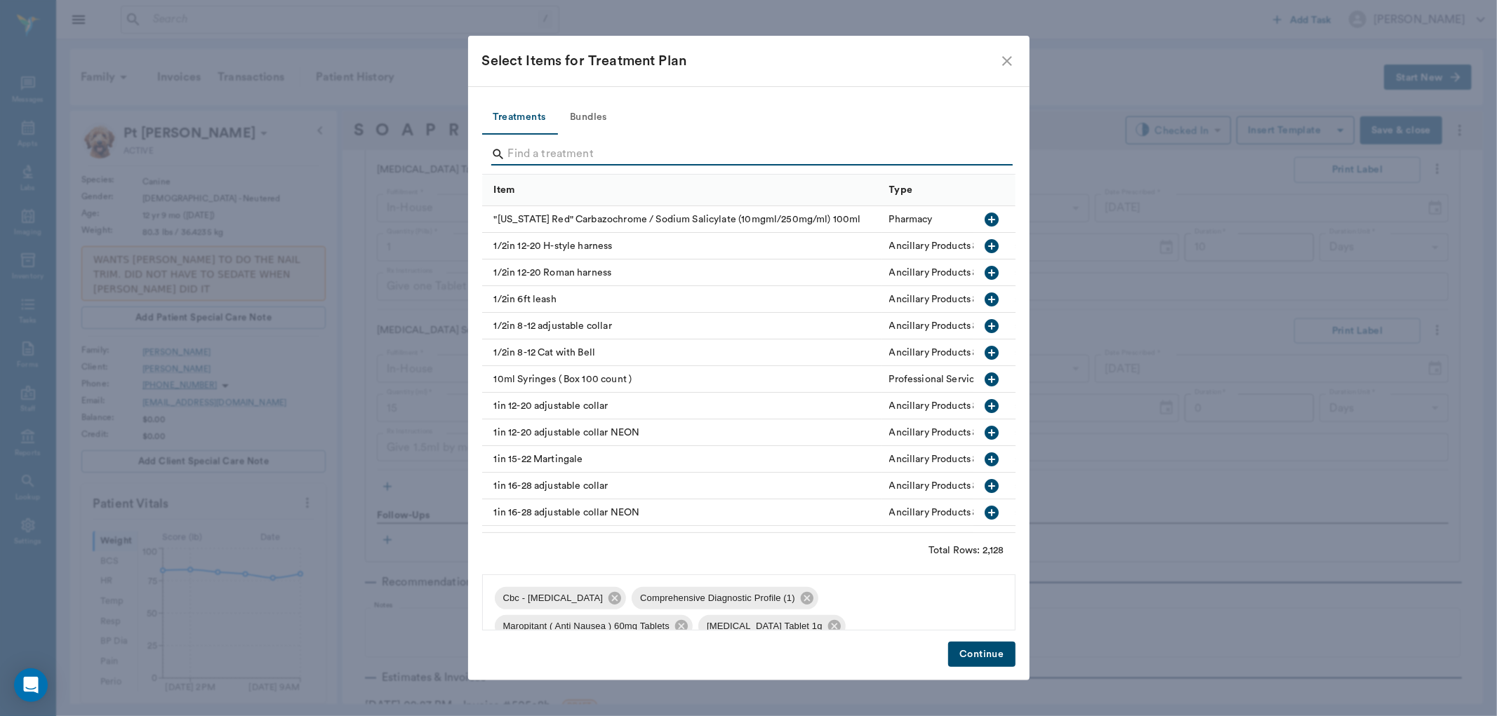
click at [531, 153] on input "Search" at bounding box center [749, 154] width 483 height 22
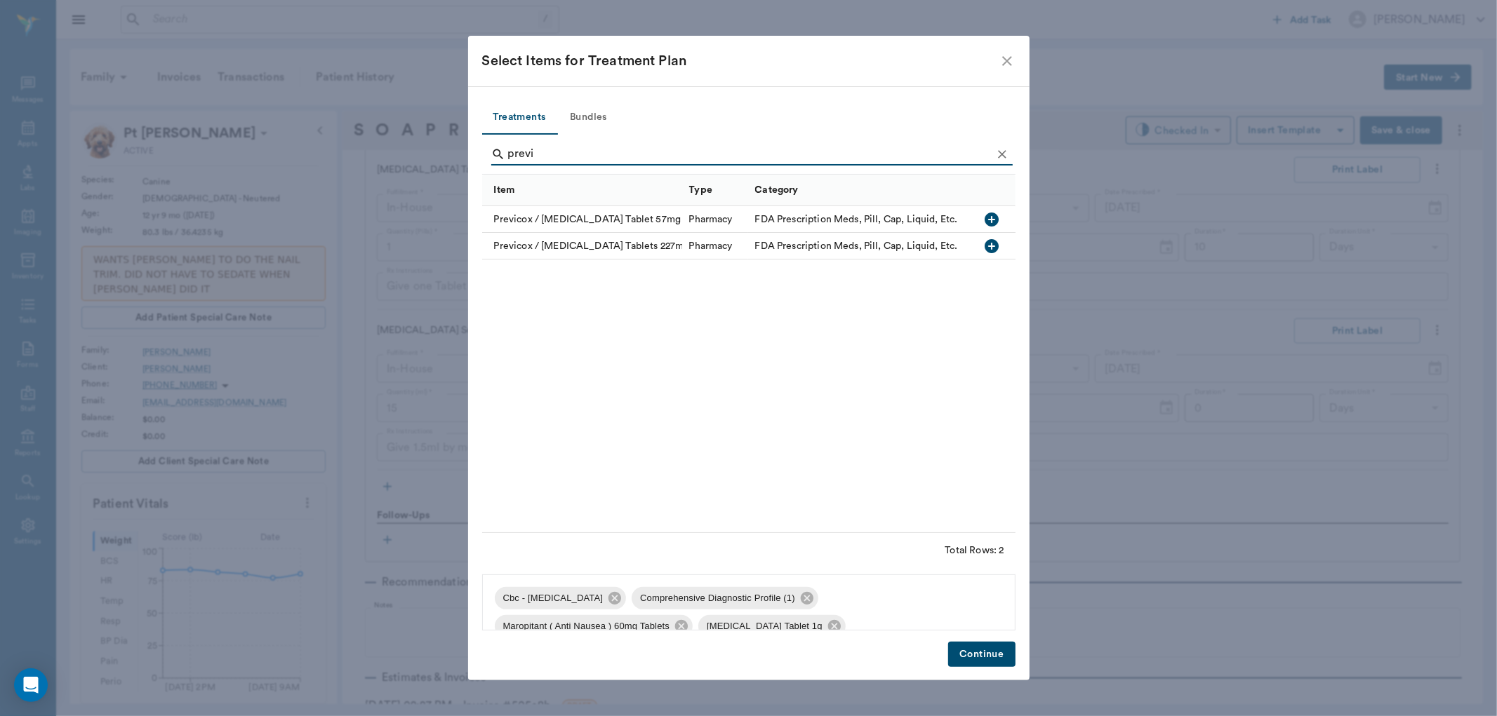
type input "previ"
click at [989, 250] on icon "button" at bounding box center [991, 246] width 14 height 14
click at [994, 650] on button "Continue" at bounding box center [981, 655] width 67 height 26
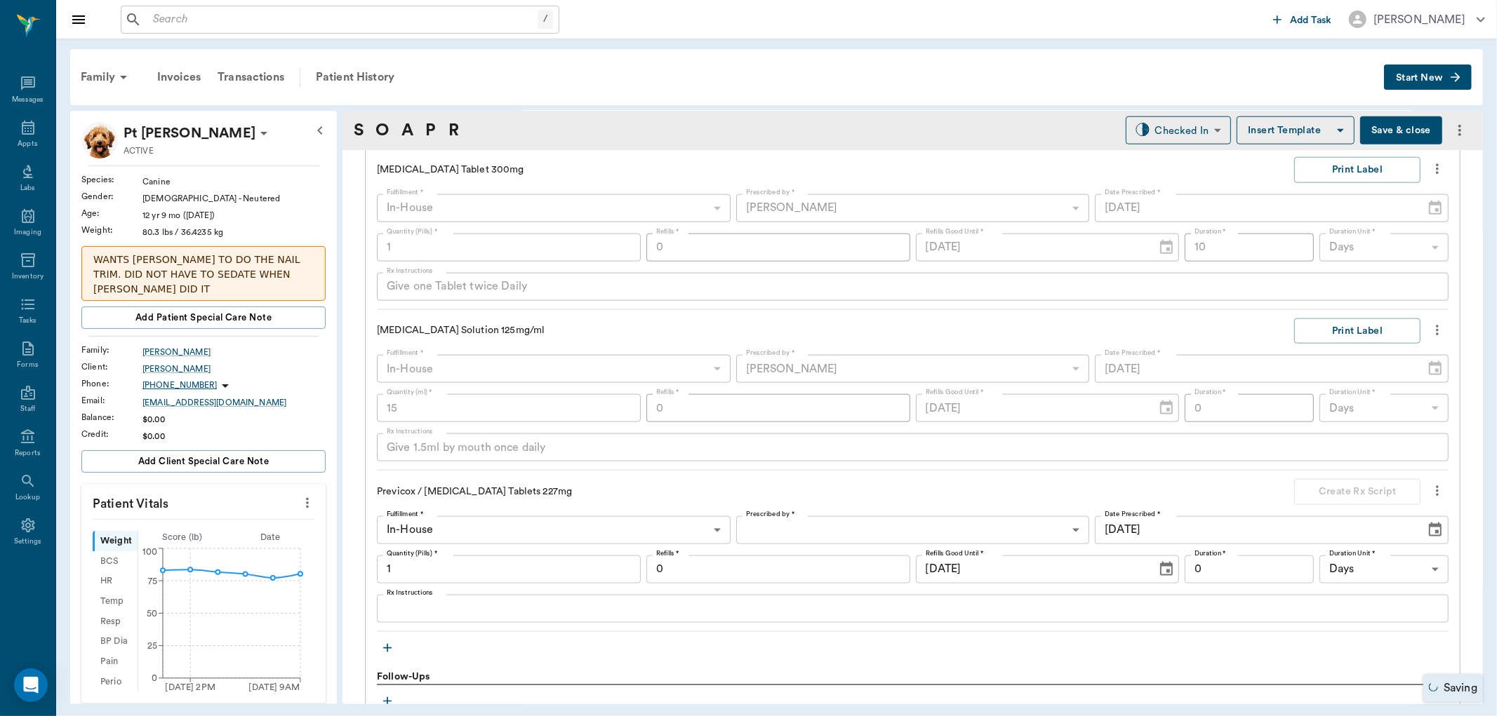
click at [450, 565] on input "1" at bounding box center [509, 570] width 264 height 28
type input "10"
click at [481, 613] on textarea "Rx Instructions" at bounding box center [913, 609] width 1052 height 16
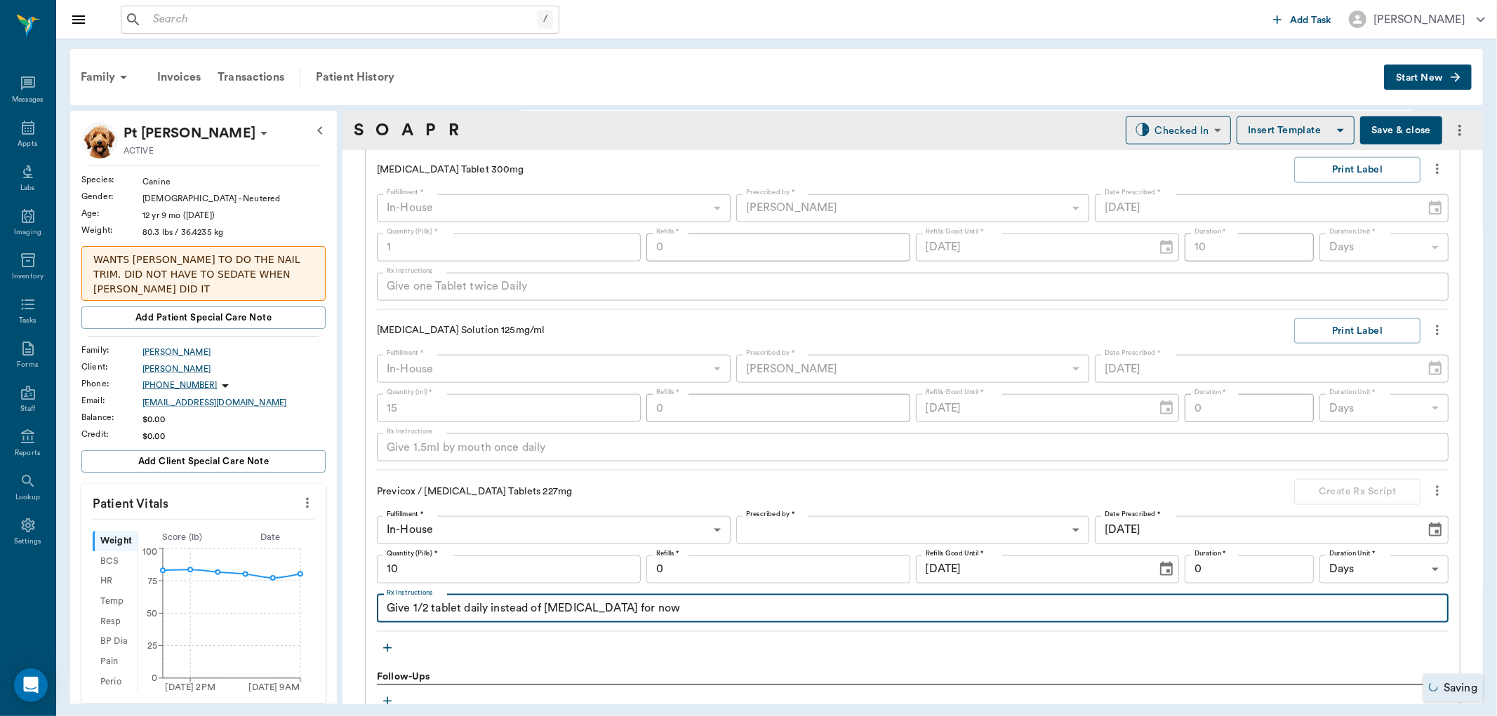
type textarea "Give 1/2 tablet daily instead of [MEDICAL_DATA] for now"
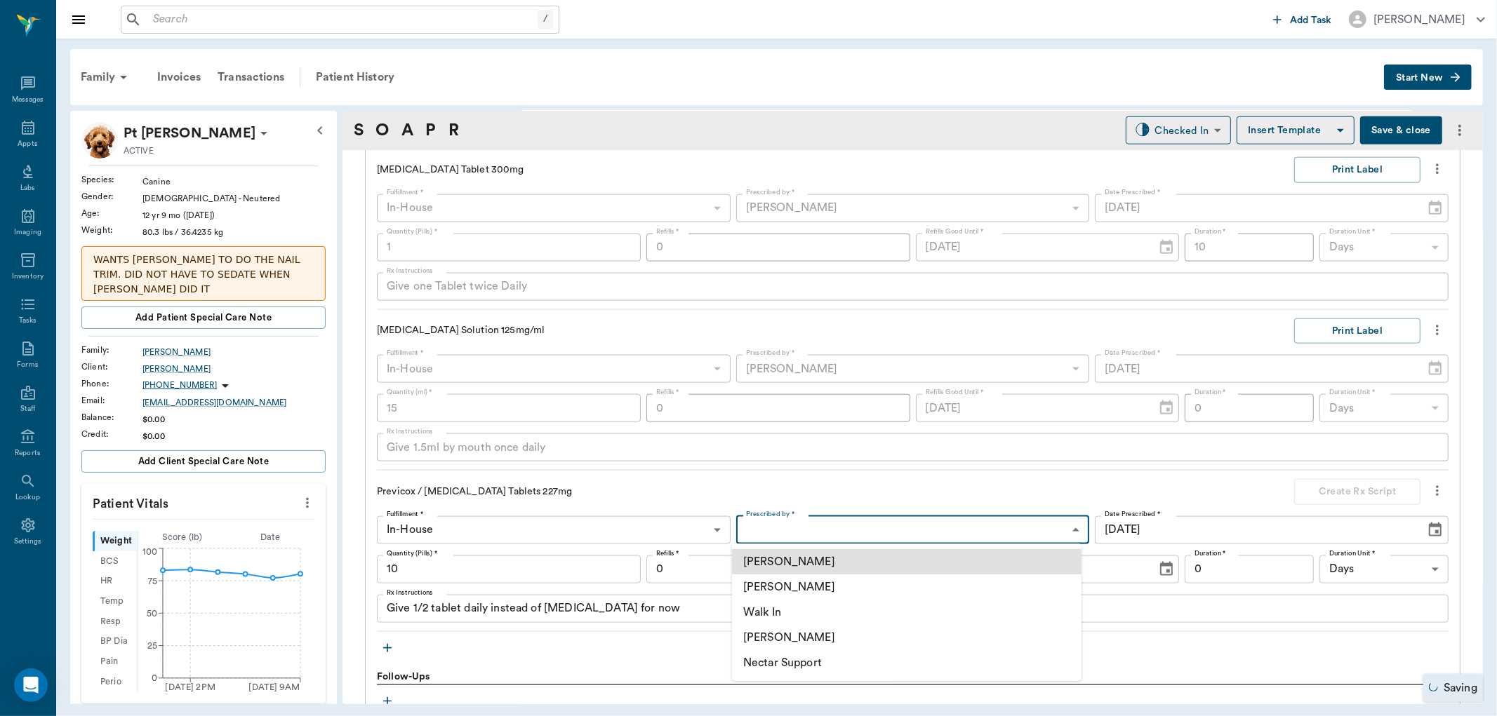
click at [954, 527] on body "/ ​ Add Task [PERSON_NAME] Nectar Messages Appts Labs Imaging Inventory Tasks F…" at bounding box center [748, 358] width 1497 height 716
click at [864, 587] on li "[PERSON_NAME]" at bounding box center [906, 587] width 349 height 25
type input "63ec2f075fda476ae8351a4d"
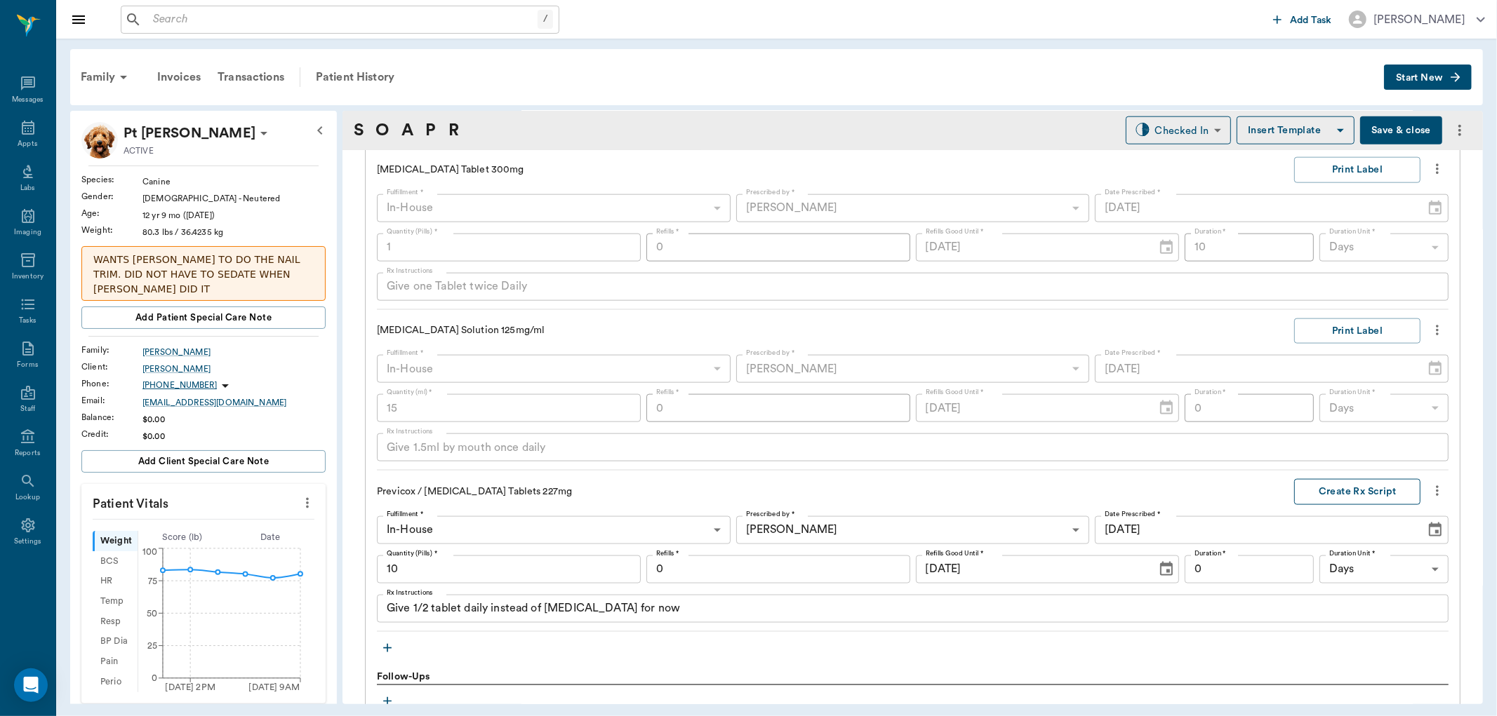
click at [1333, 495] on button "Create Rx Script" at bounding box center [1357, 492] width 126 height 26
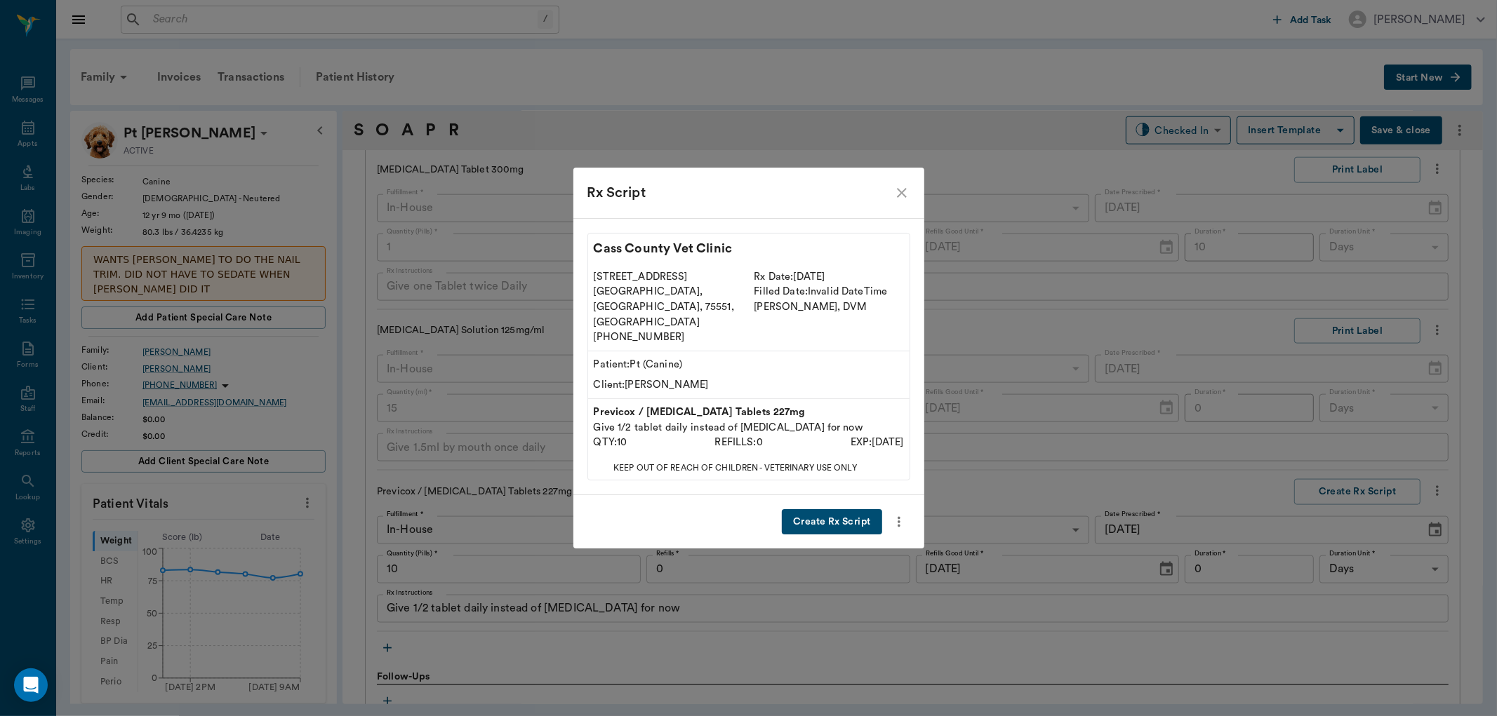
click at [842, 509] on button "Create Rx Script" at bounding box center [832, 522] width 100 height 26
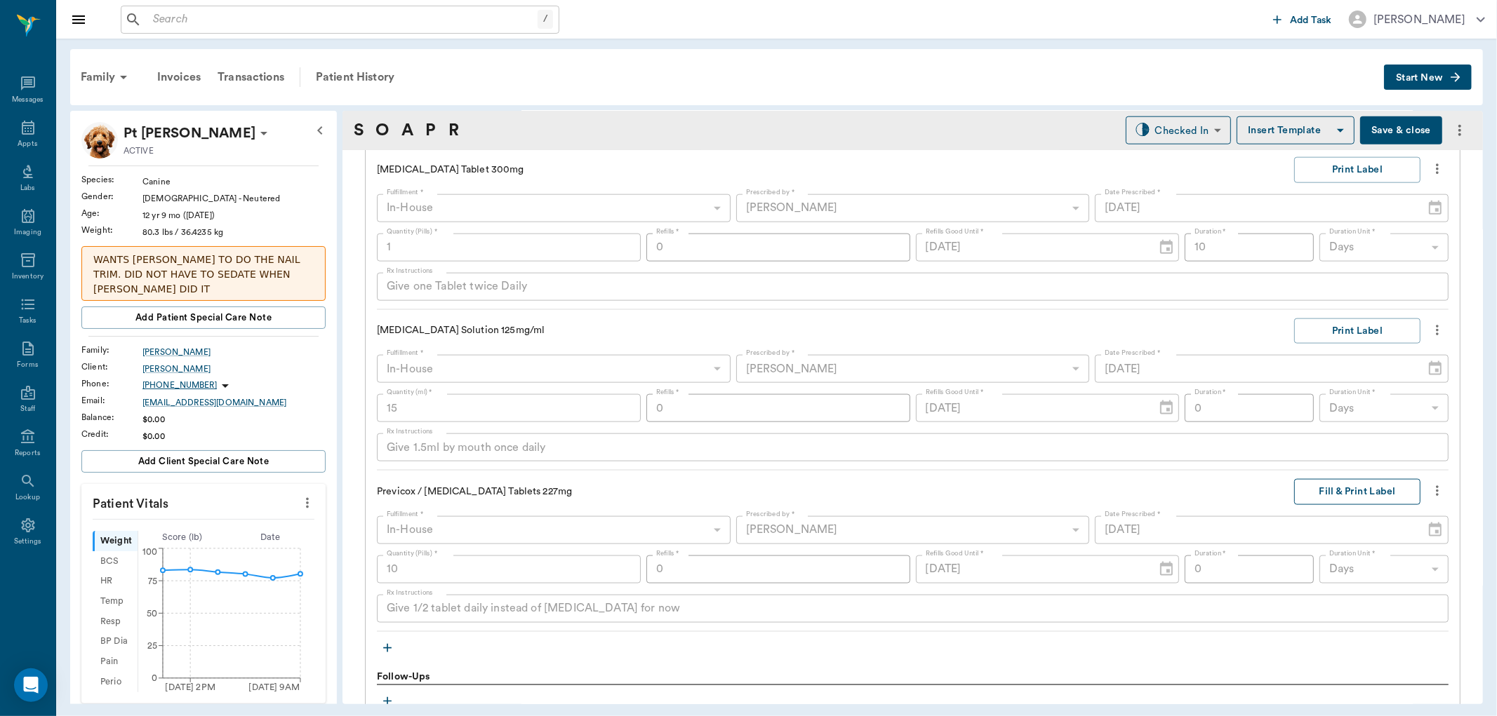
click at [1370, 488] on button "Fill & Print Label" at bounding box center [1357, 492] width 126 height 26
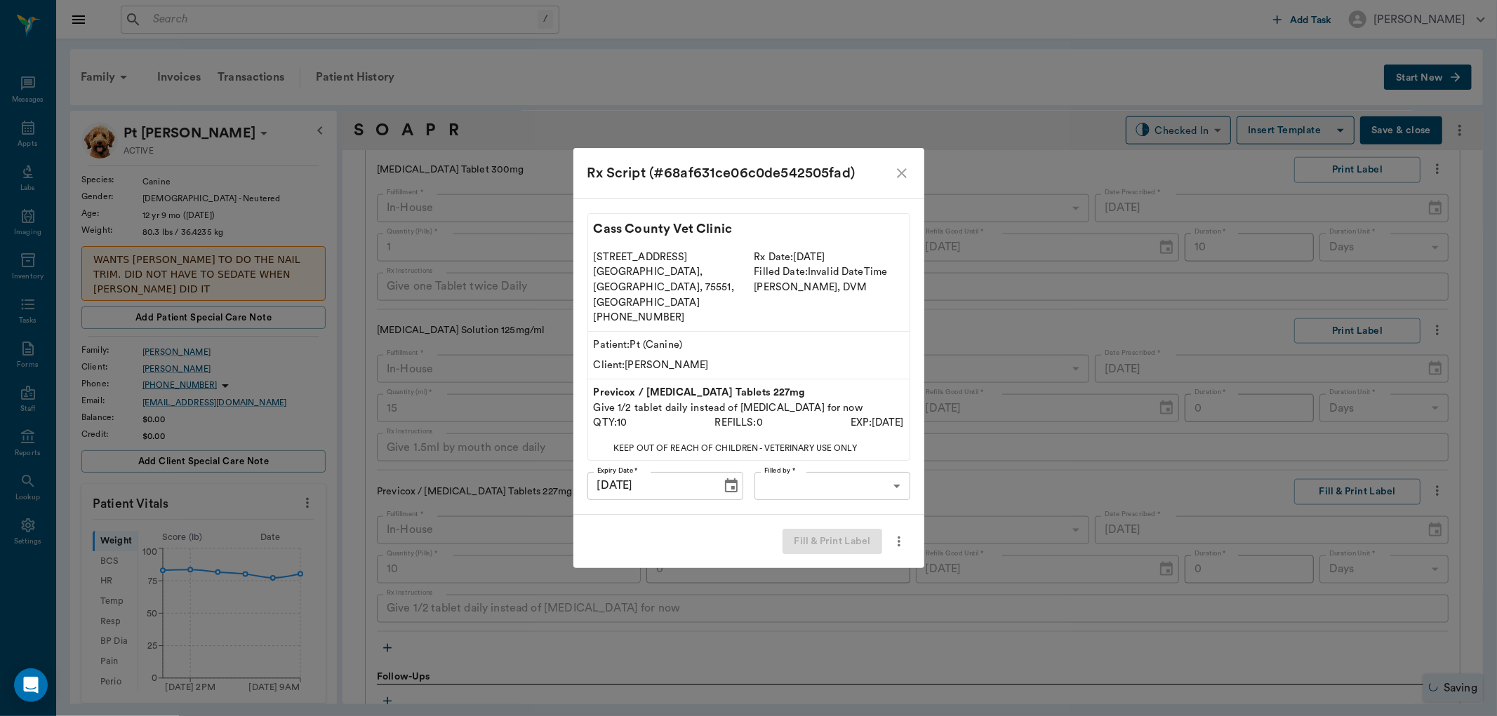
click at [859, 474] on body "/ ​ Add Task [PERSON_NAME] Nectar Messages Appts Labs Imaging Inventory Tasks F…" at bounding box center [748, 358] width 1497 height 716
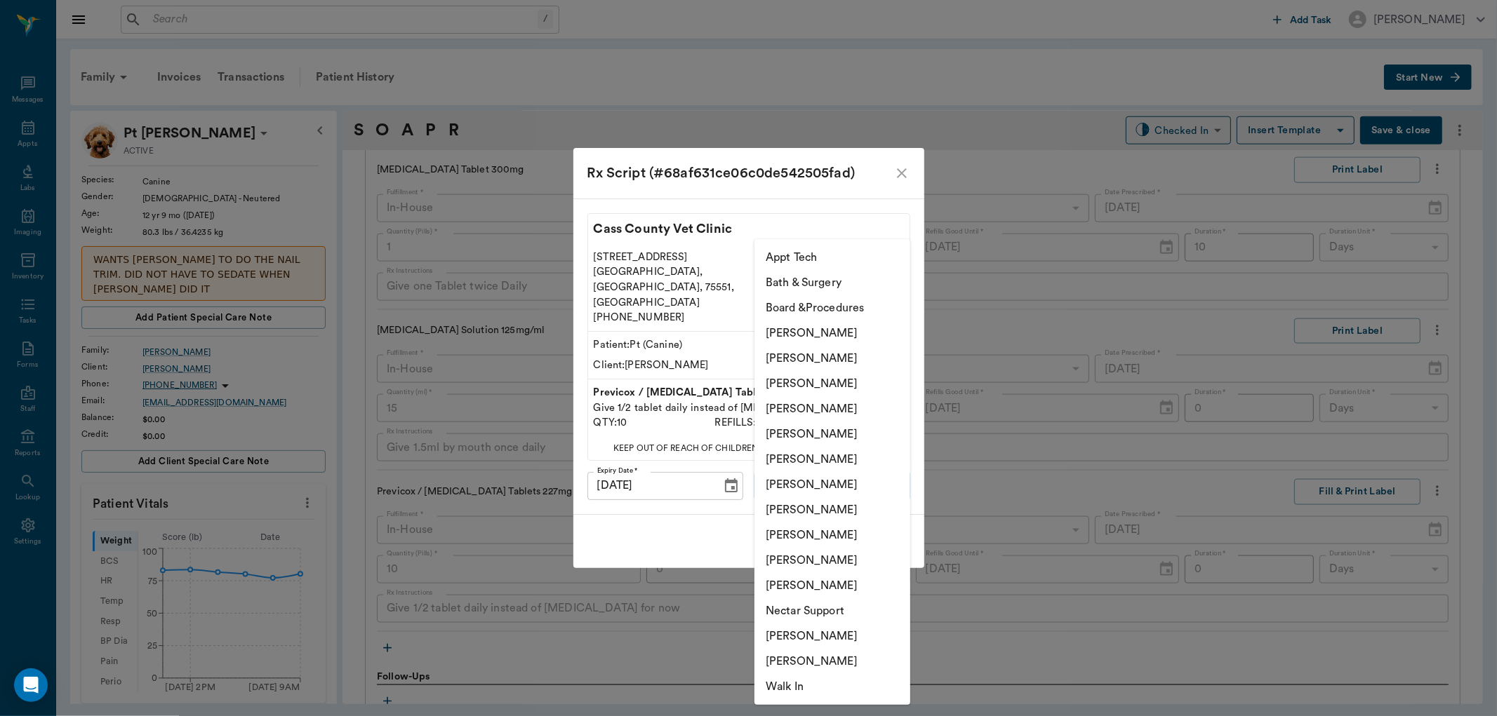
click at [822, 402] on li "[PERSON_NAME]" at bounding box center [832, 408] width 156 height 25
type input "63ec2f075fda476ae8351a4d"
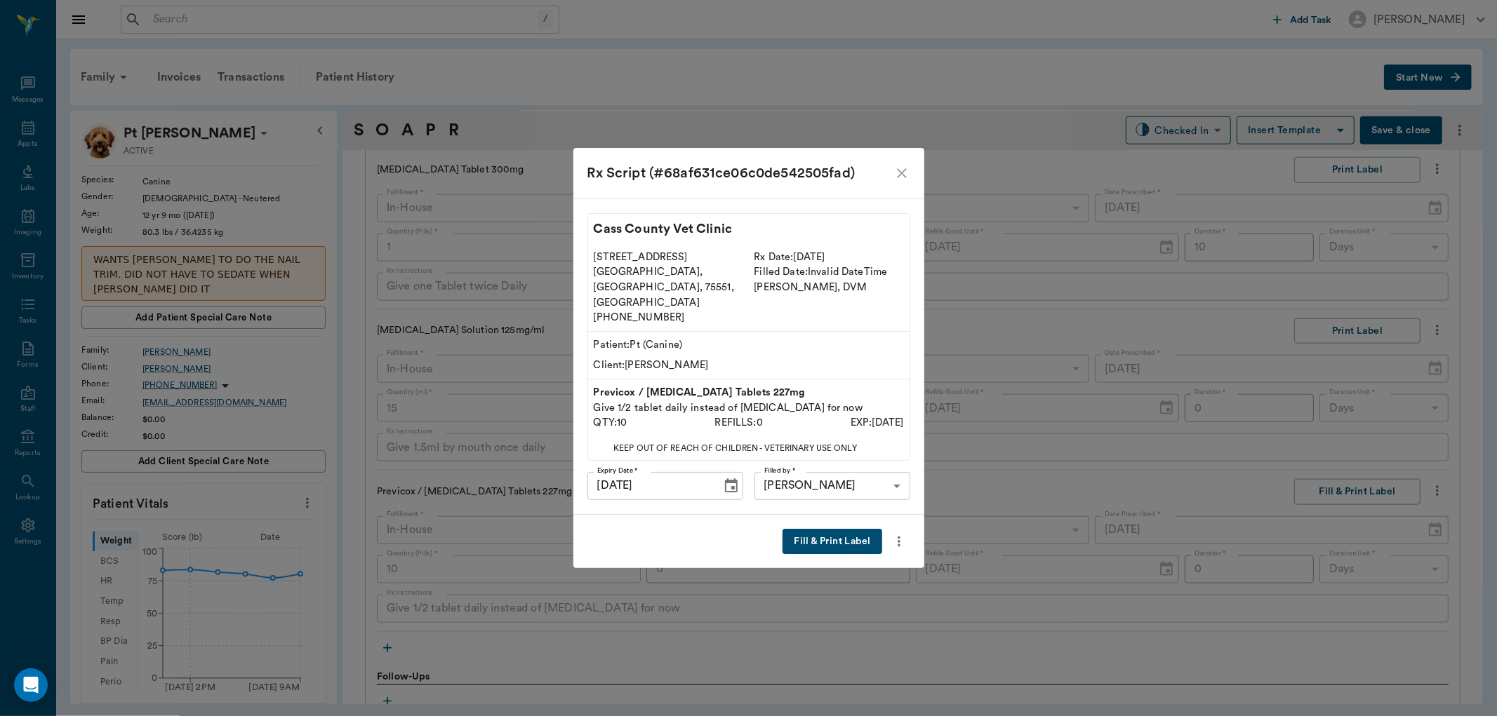
click at [825, 531] on button "Fill & Print Label" at bounding box center [831, 542] width 99 height 26
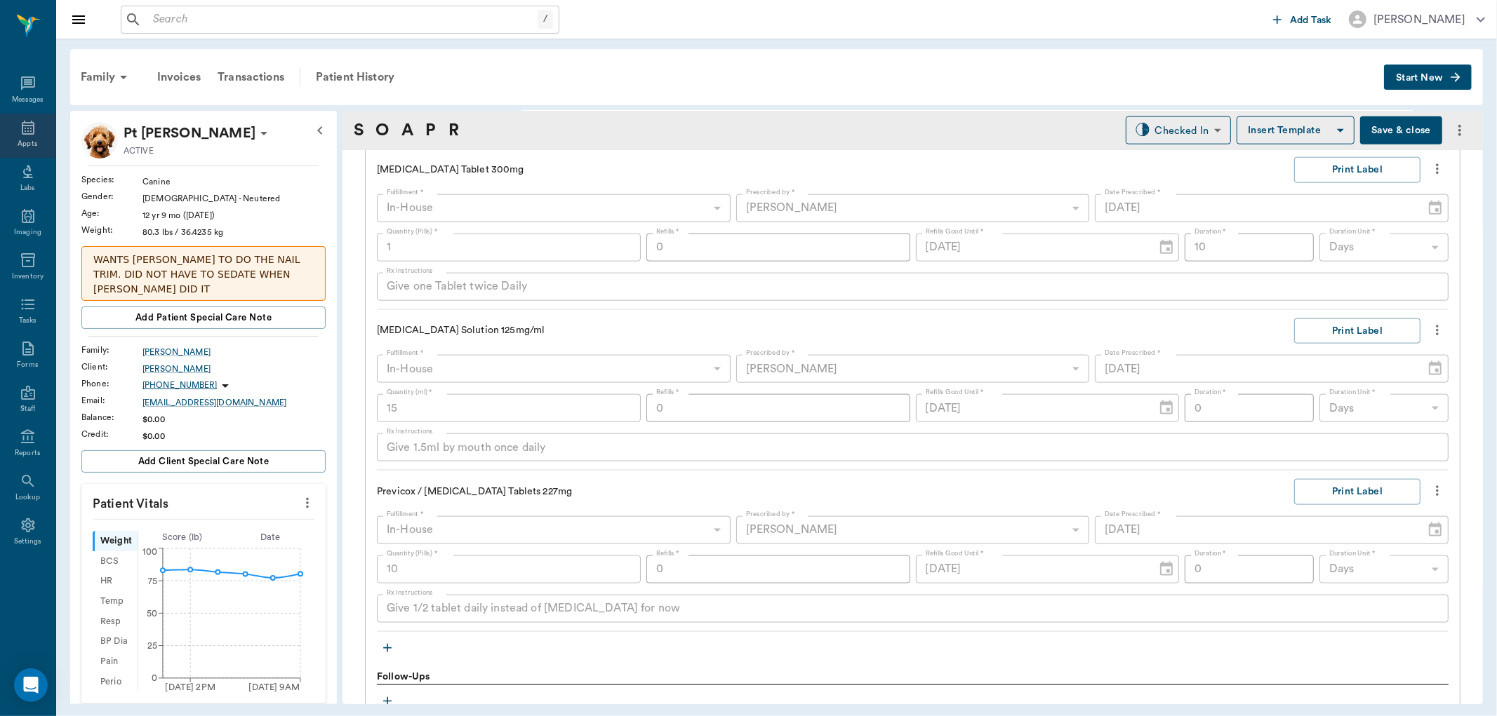
click at [43, 126] on div "Appts" at bounding box center [27, 136] width 55 height 44
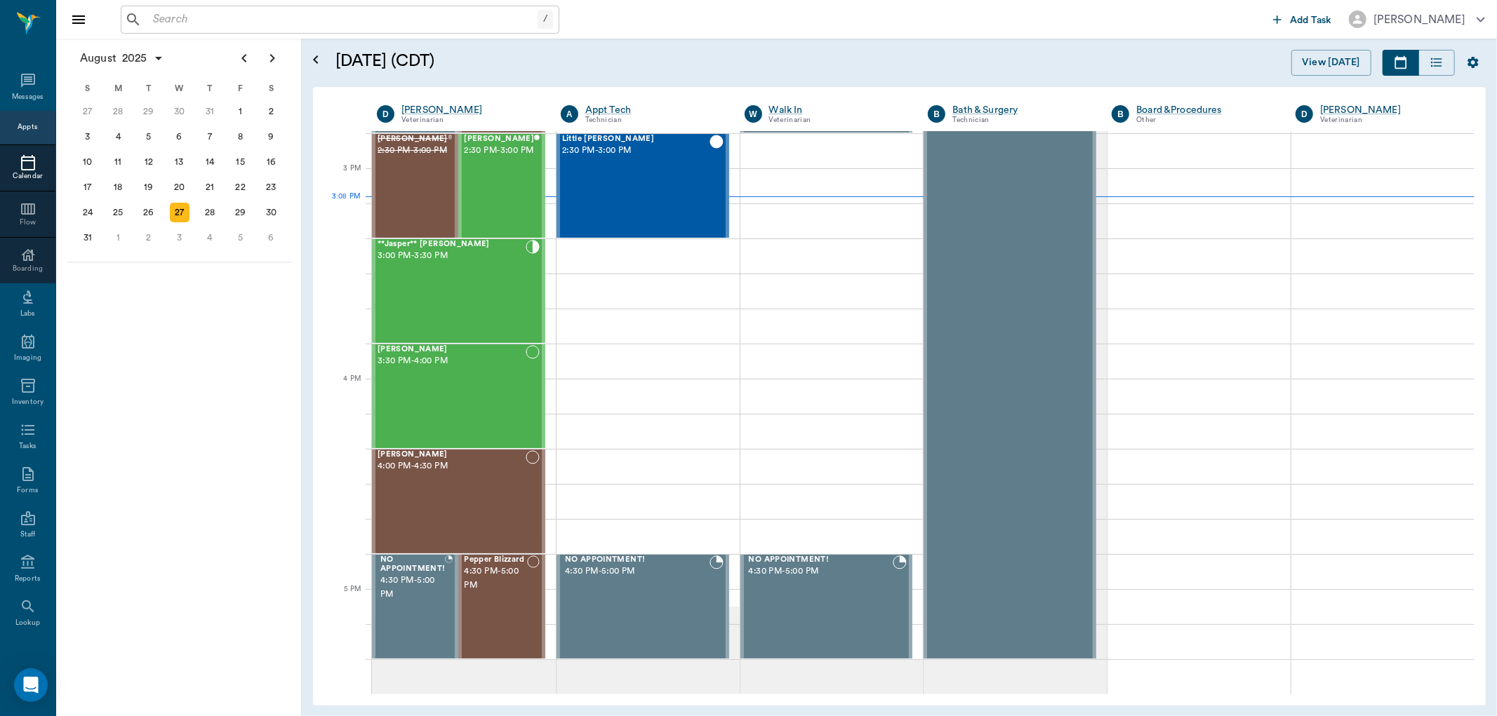
scroll to position [1474, 0]
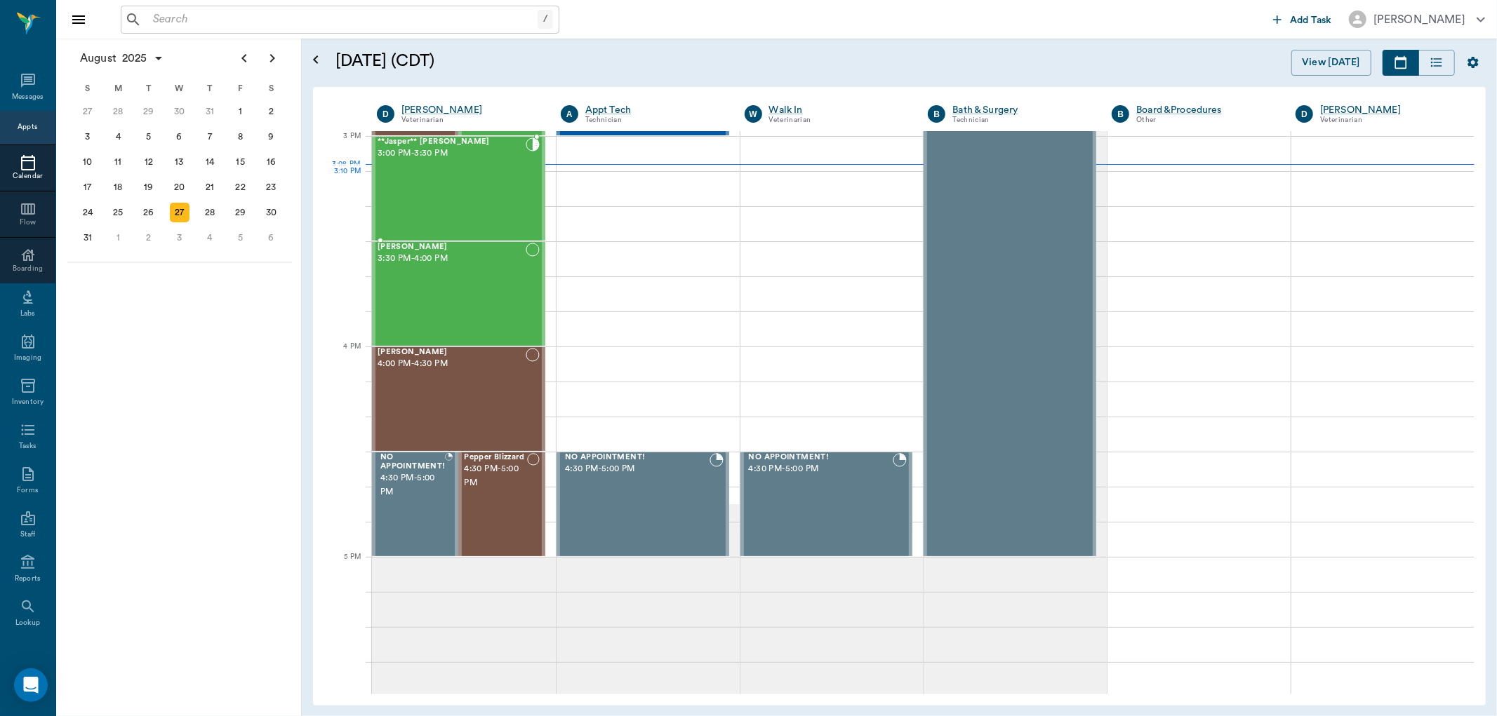
click at [443, 185] on div "**Jasper** [PERSON_NAME] 3:00 PM - 3:30 PM" at bounding box center [451, 189] width 148 height 102
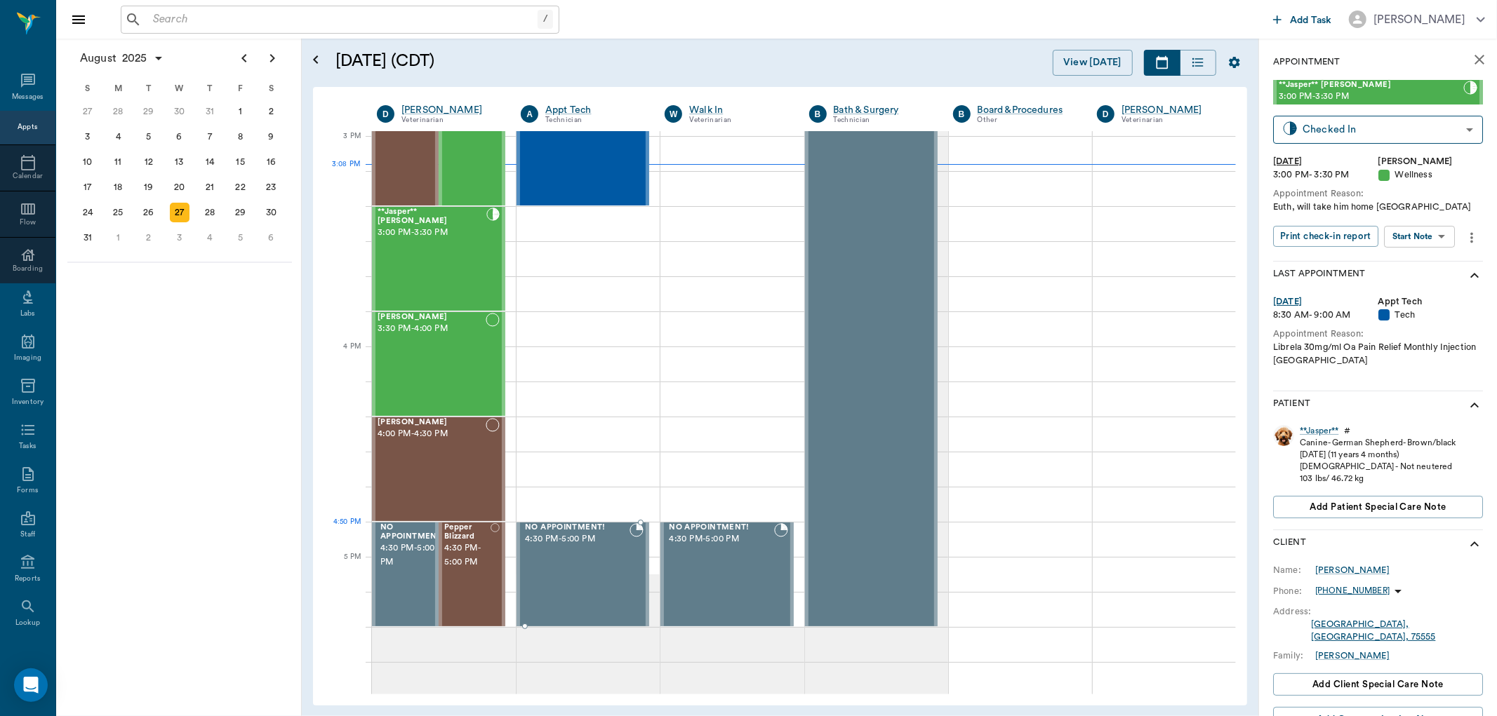
scroll to position [1474, 0]
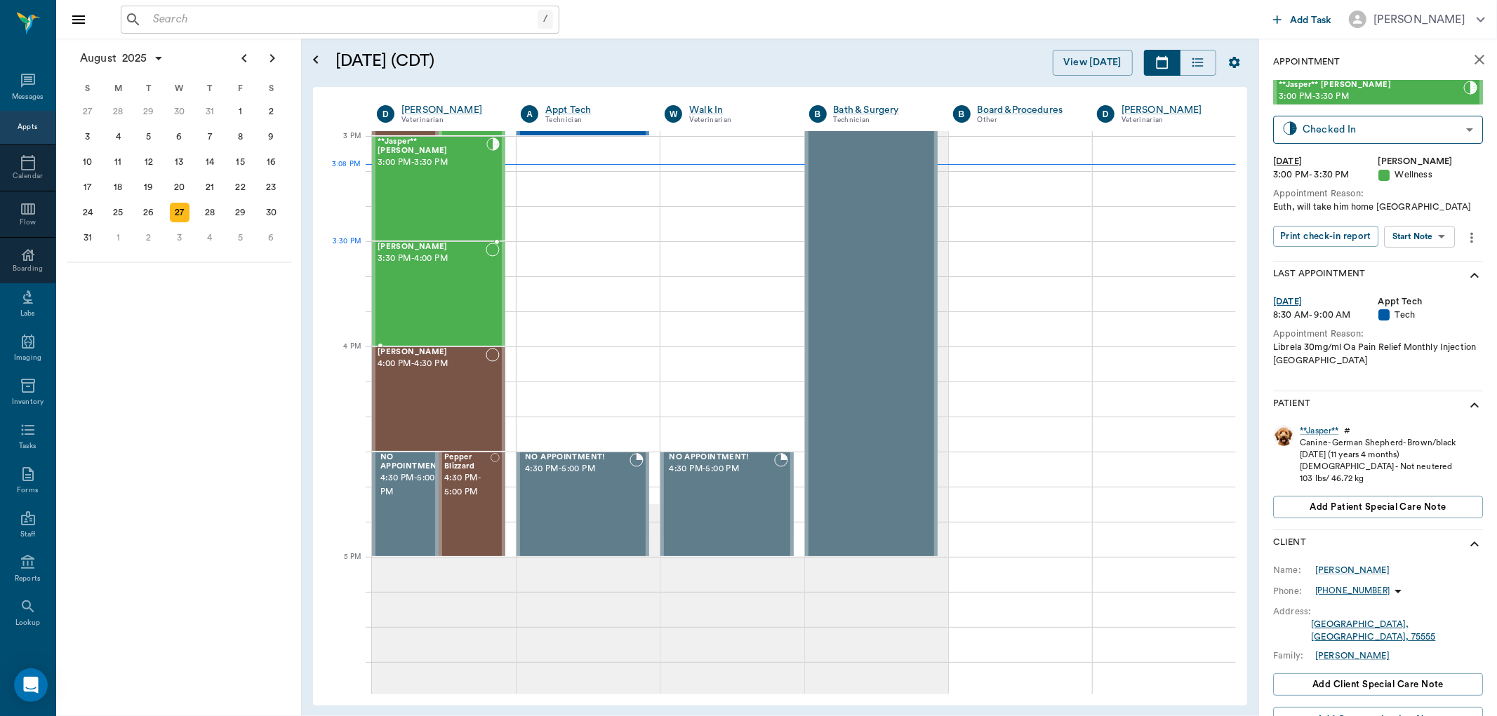
click at [441, 250] on span "[PERSON_NAME]" at bounding box center [431, 247] width 108 height 9
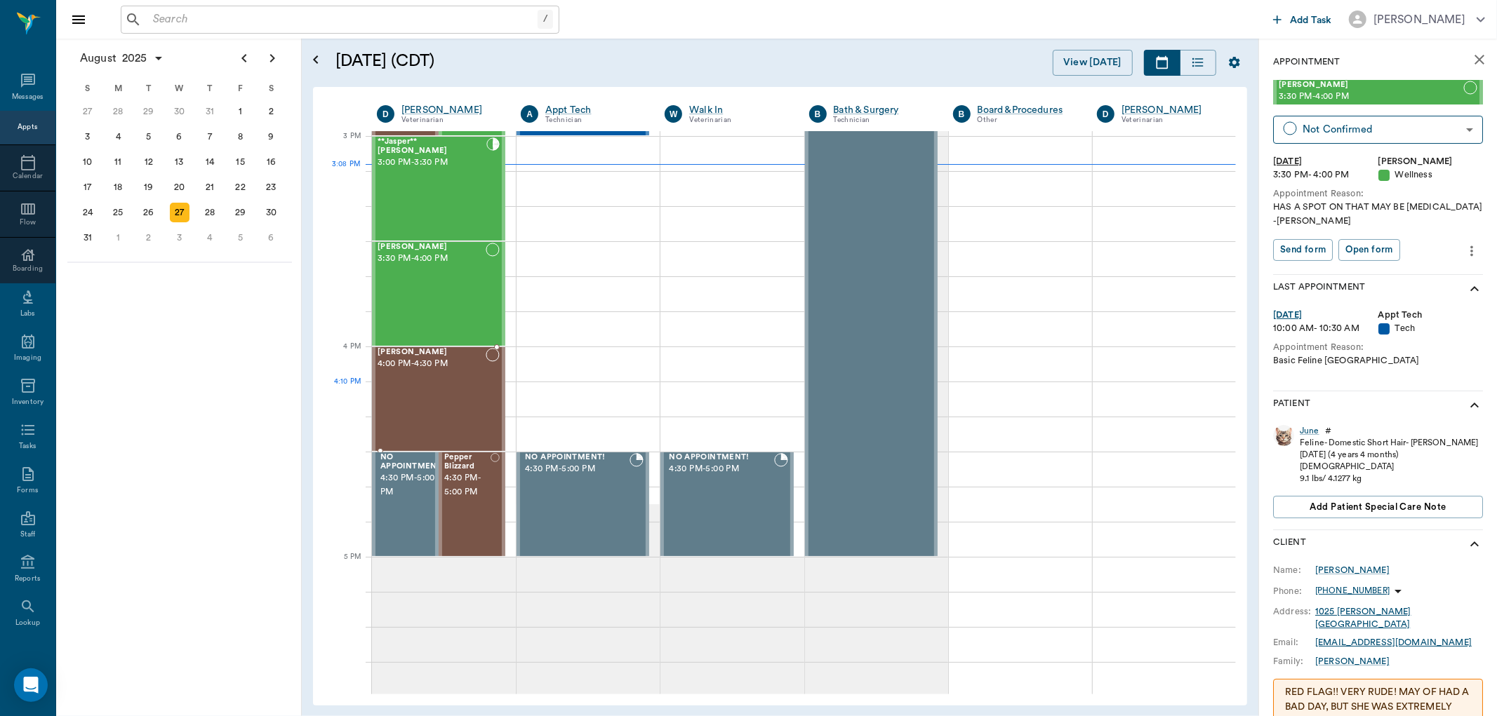
drag, startPoint x: 444, startPoint y: 394, endPoint x: 662, endPoint y: 324, distance: 229.2
click at [444, 394] on div "[PERSON_NAME] 4:00 PM - 4:30 PM" at bounding box center [431, 399] width 108 height 102
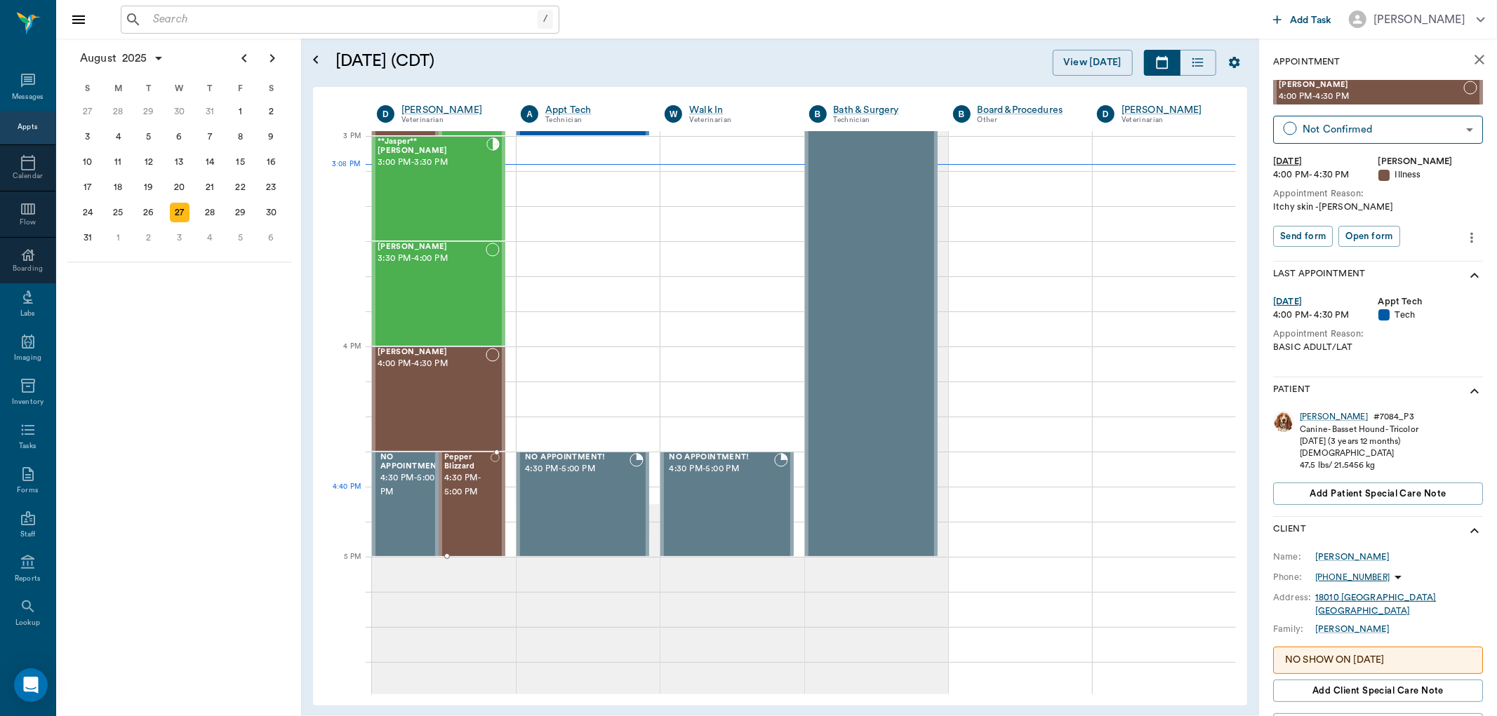
click at [446, 508] on div "Pepper Blizzard 4:30 PM - 5:00 PM" at bounding box center [467, 504] width 46 height 102
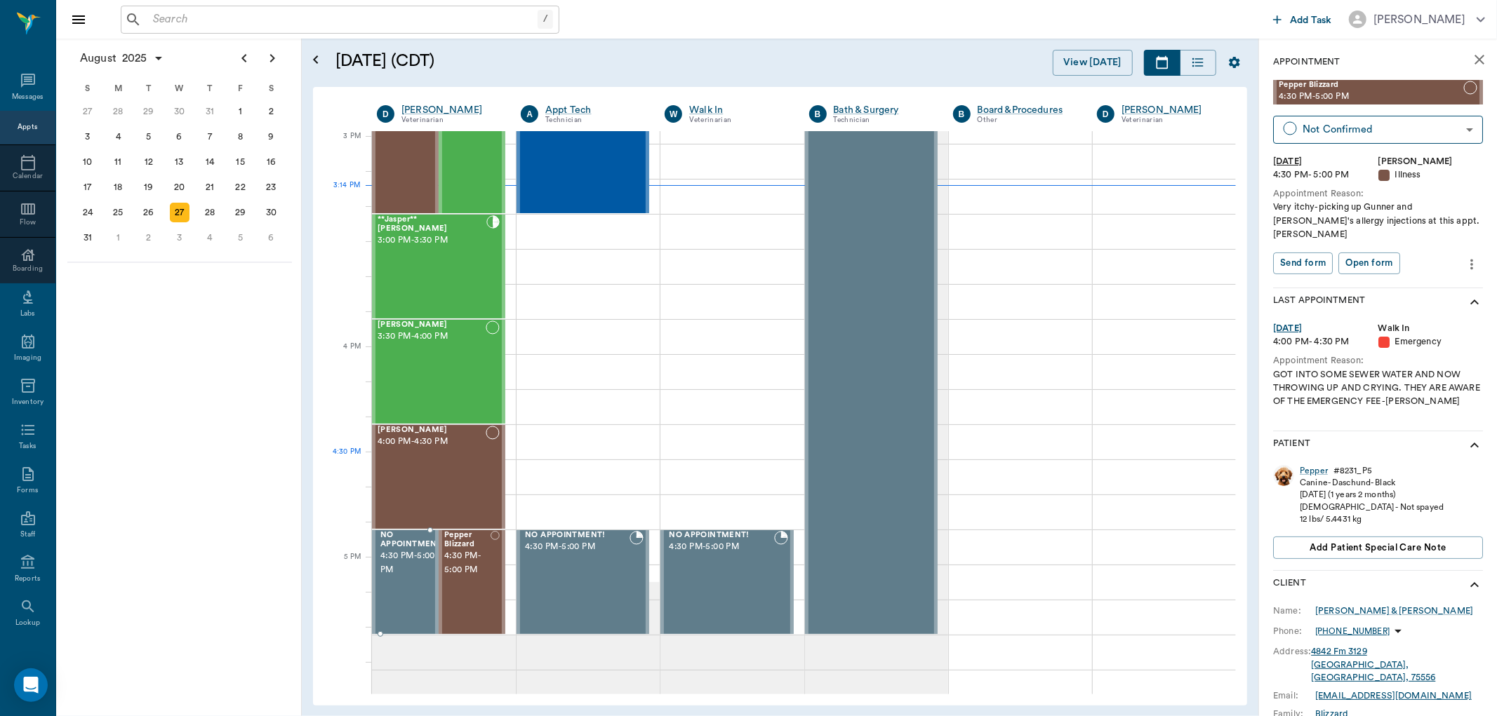
scroll to position [1474, 0]
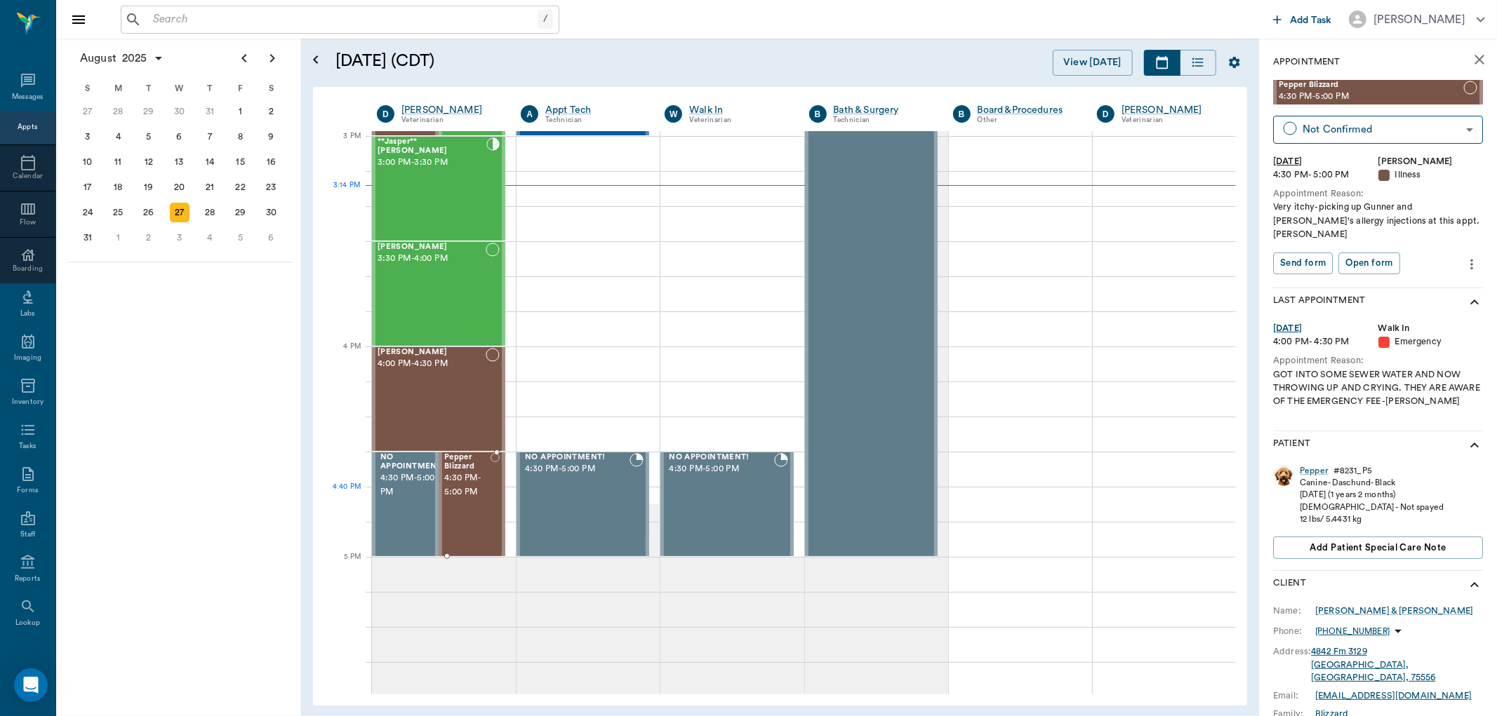
click at [462, 507] on div "Pepper Blizzard 4:30 PM - 5:00 PM" at bounding box center [467, 504] width 46 height 102
click at [443, 379] on div "[PERSON_NAME] 4:00 PM - 4:30 PM" at bounding box center [431, 399] width 108 height 102
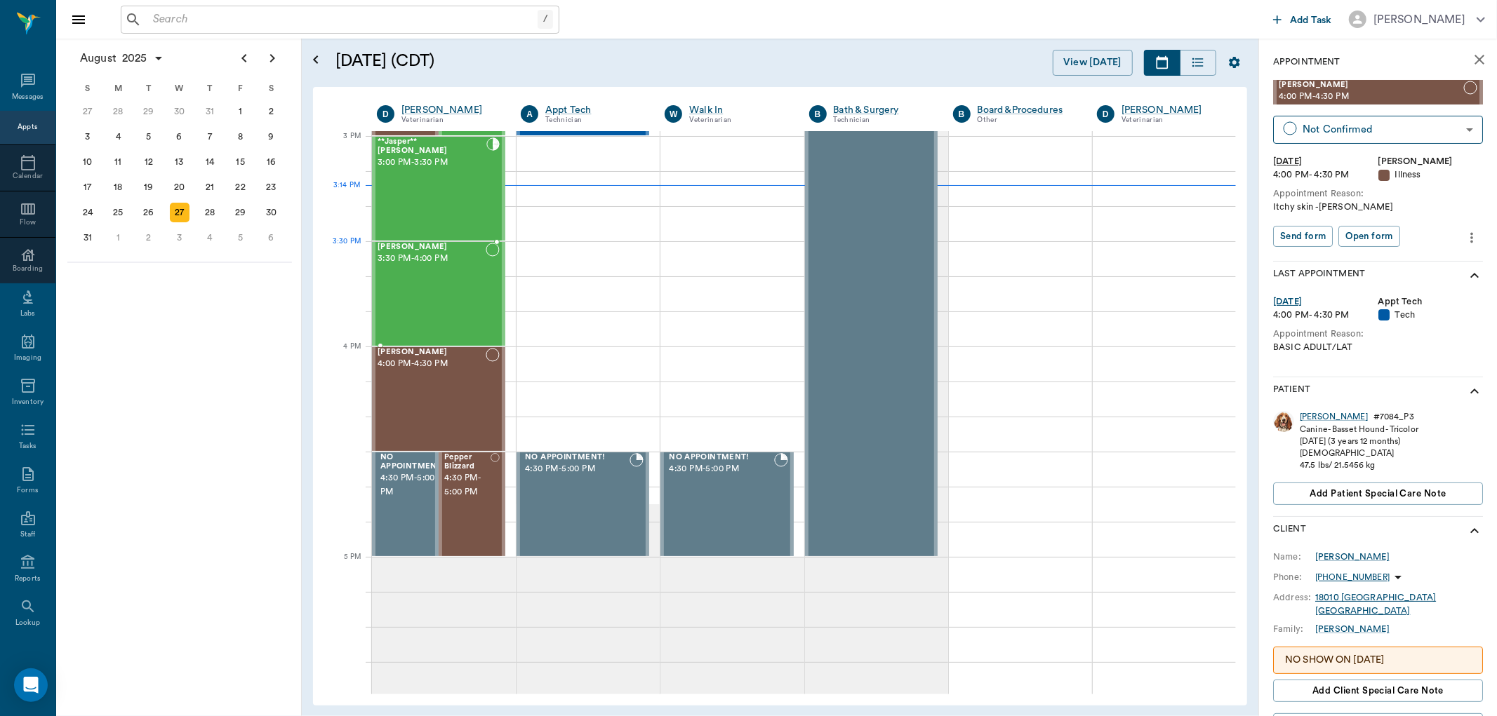
click at [434, 276] on div "[PERSON_NAME] 3:30 PM - 4:00 PM" at bounding box center [431, 294] width 108 height 102
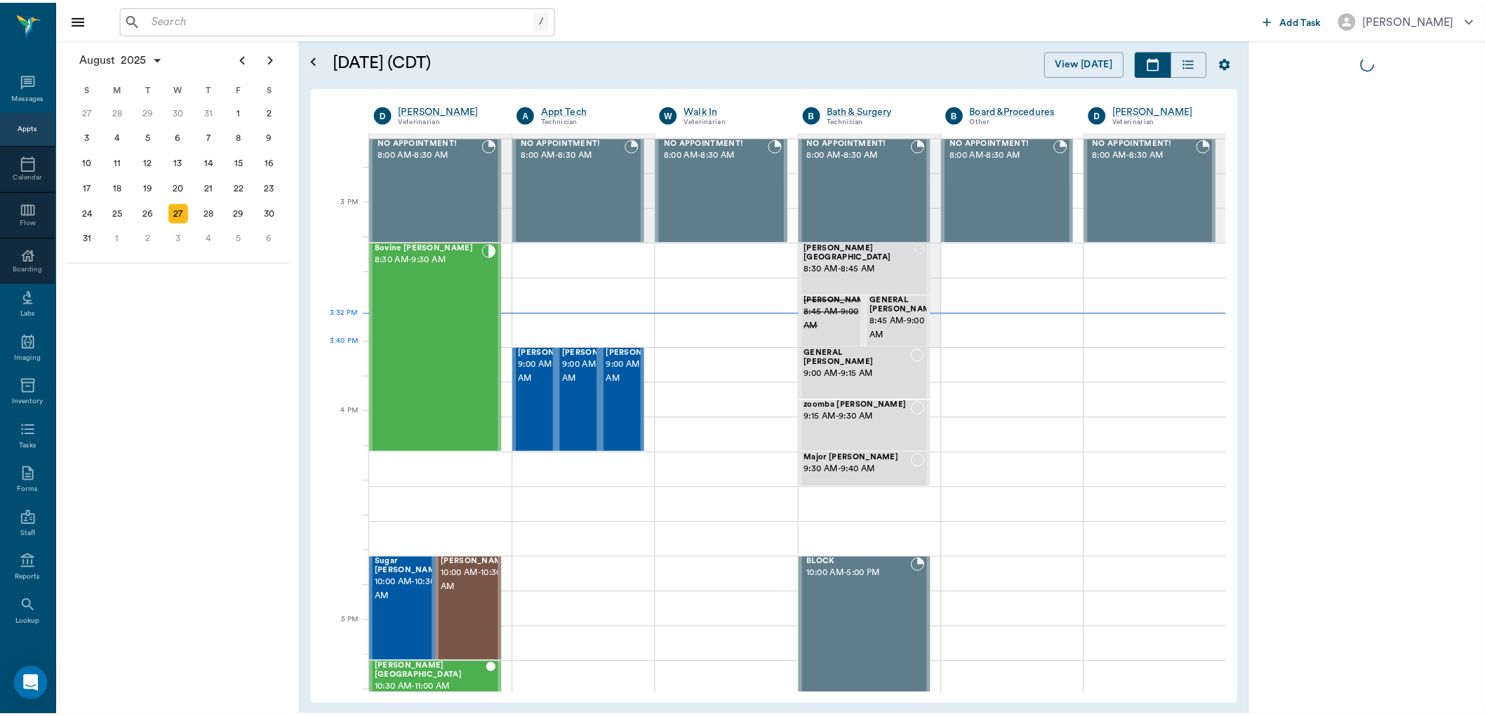
scroll to position [1474, 0]
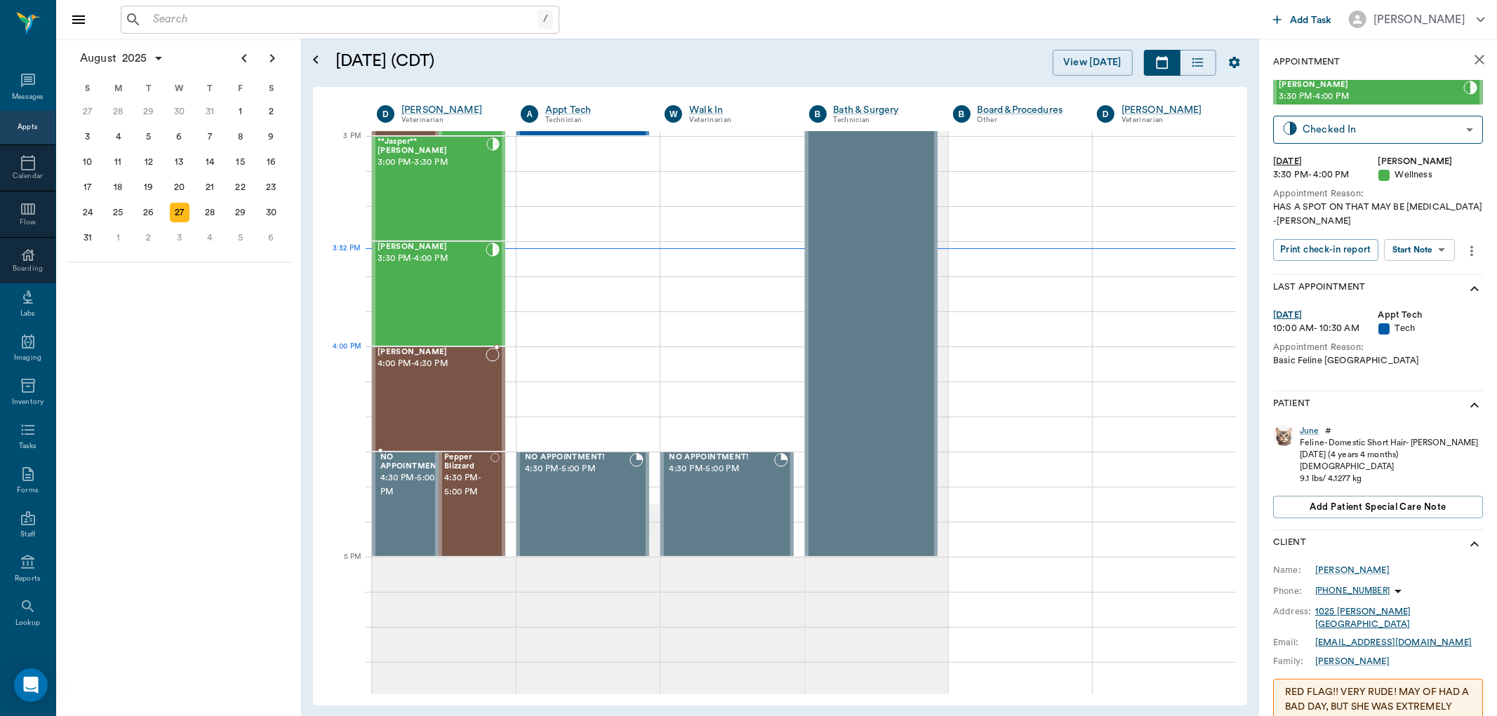
click at [460, 373] on div "[PERSON_NAME] 4:00 PM - 4:30 PM" at bounding box center [431, 399] width 108 height 102
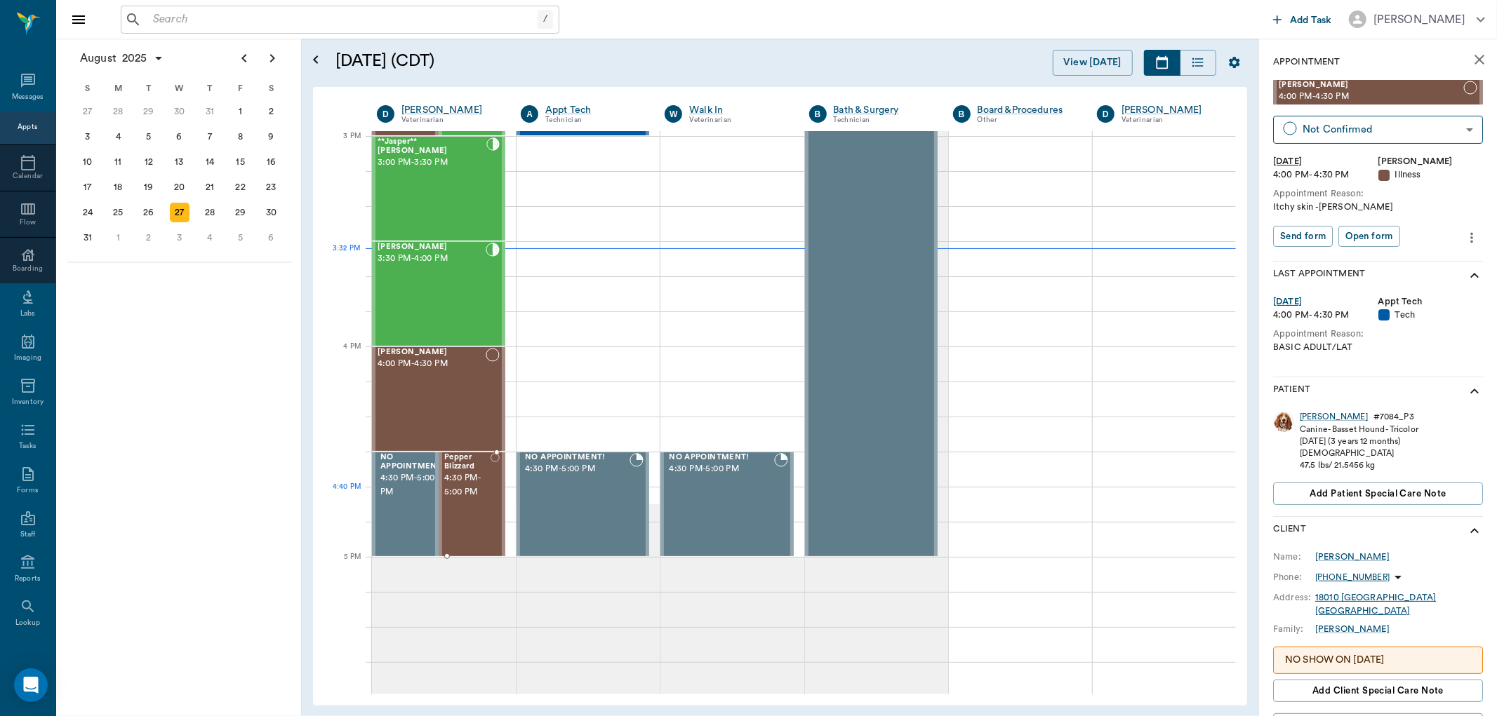
click at [468, 495] on span "4:30 PM - 5:00 PM" at bounding box center [467, 485] width 46 height 28
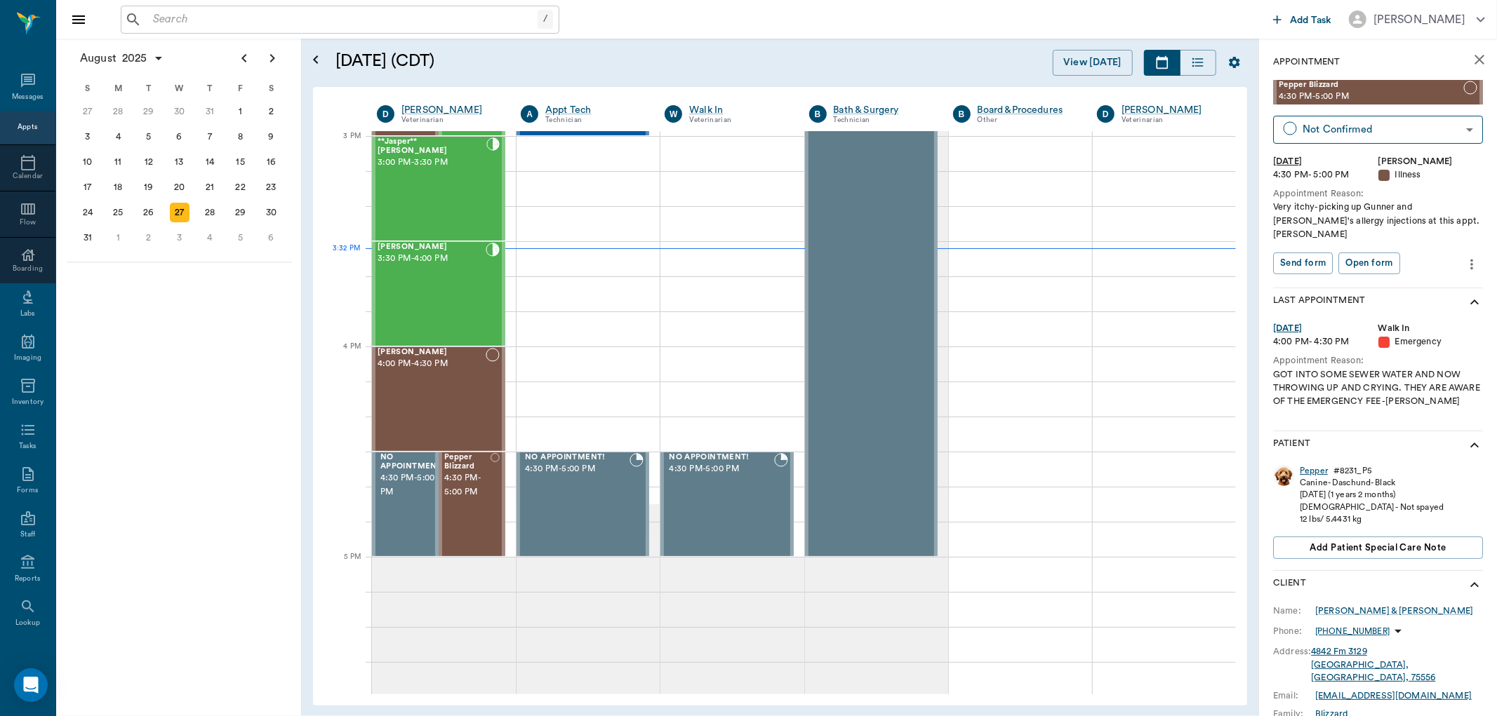
click at [1320, 465] on div "Pepper" at bounding box center [1313, 471] width 28 height 12
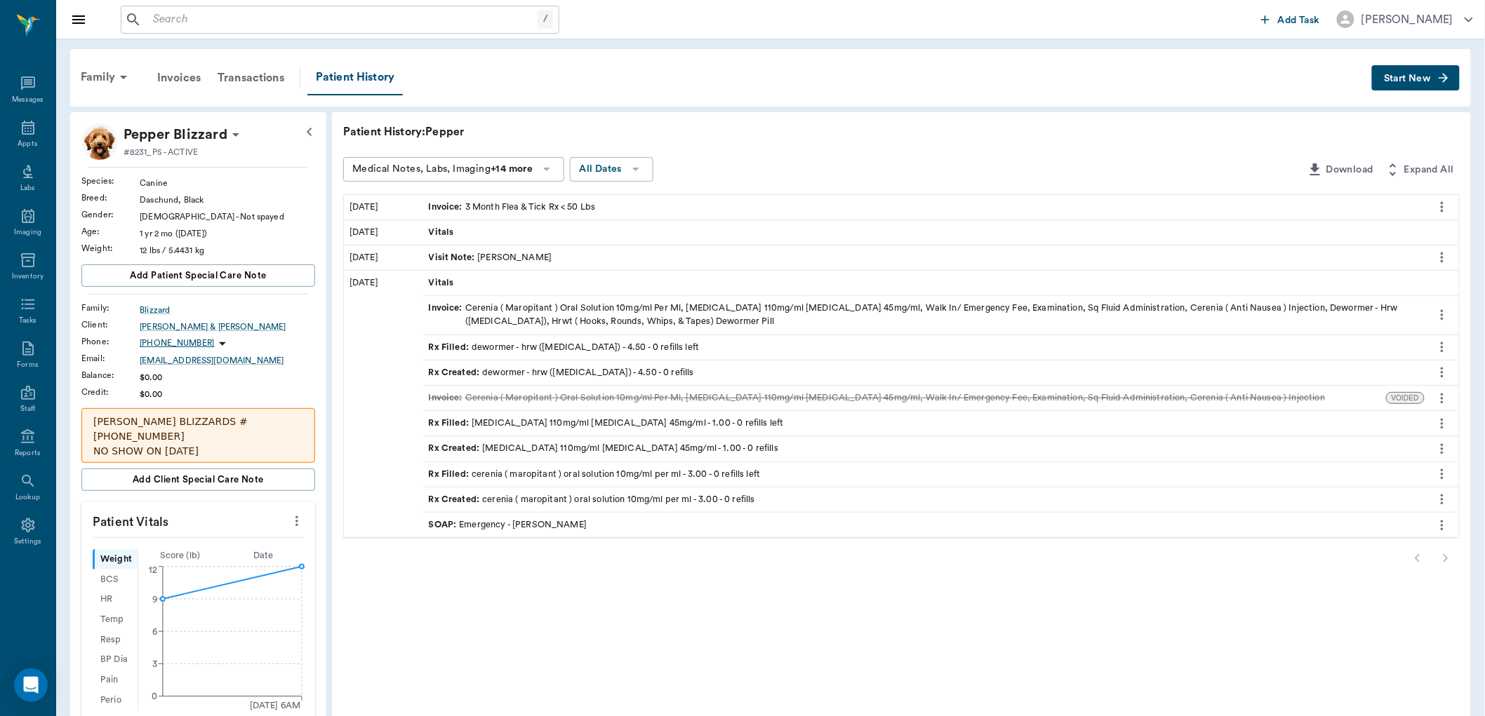
click at [671, 523] on div "SOAP : Emergency - Dr. Bert Ellsworth" at bounding box center [923, 525] width 1001 height 25
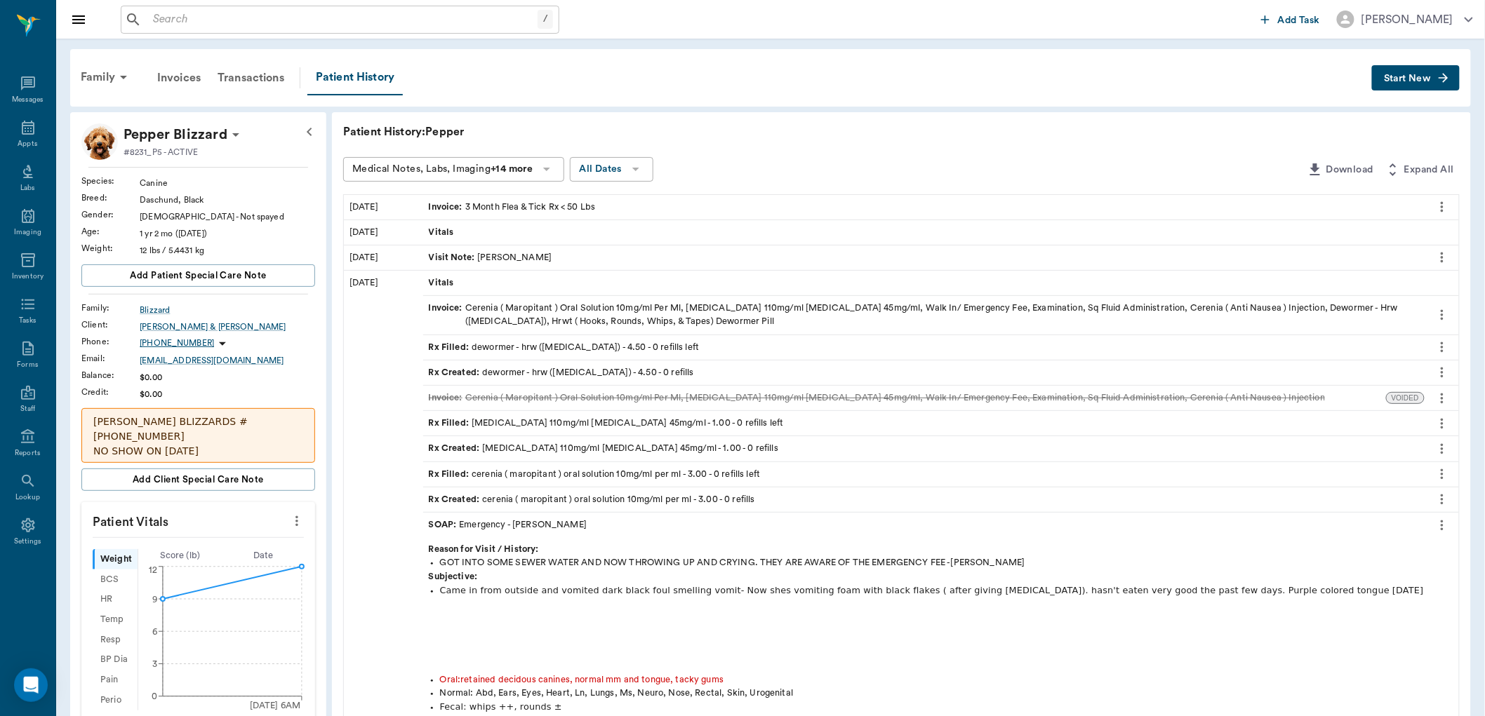
click at [780, 531] on div "SOAP : Emergency - Dr. Bert Ellsworth" at bounding box center [923, 525] width 1001 height 25
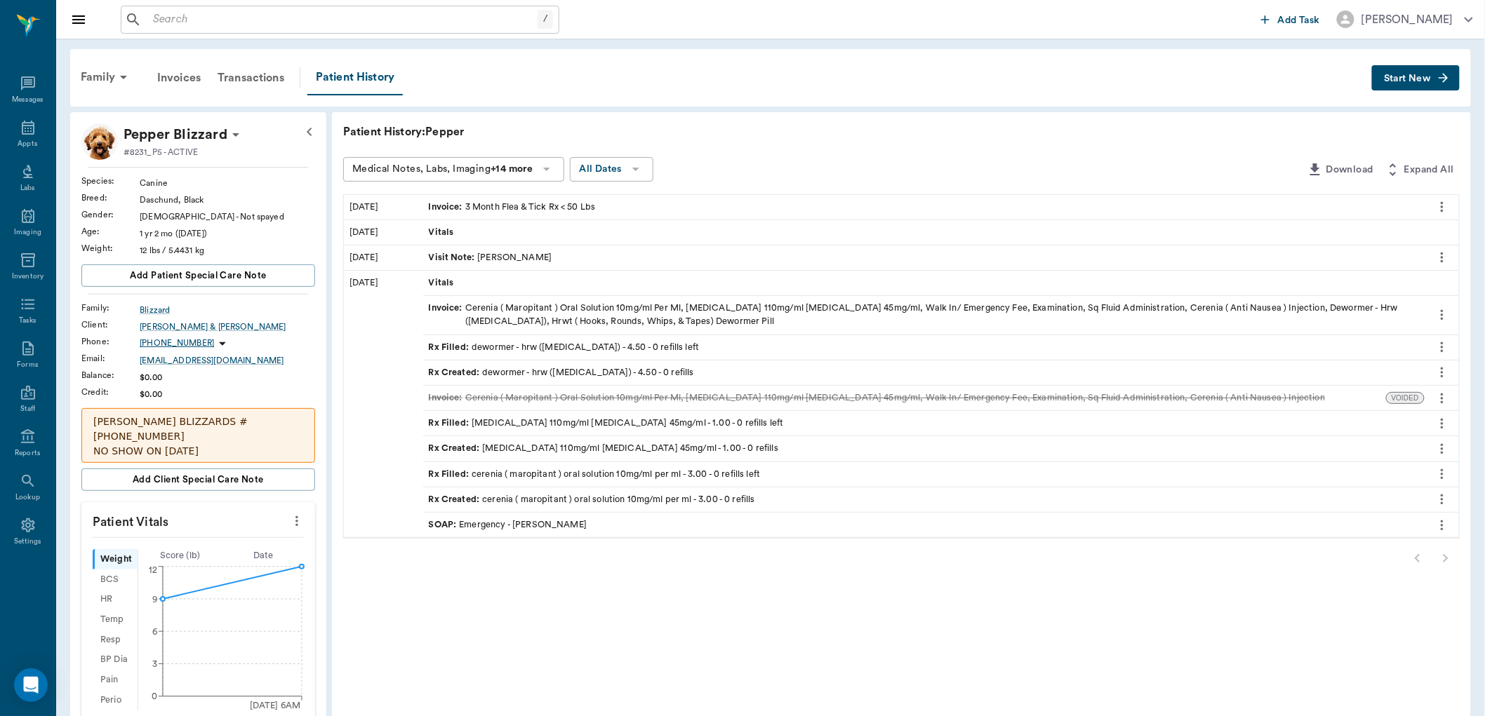
click at [1446, 556] on div at bounding box center [901, 558] width 1116 height 28
